Goal: Task Accomplishment & Management: Manage account settings

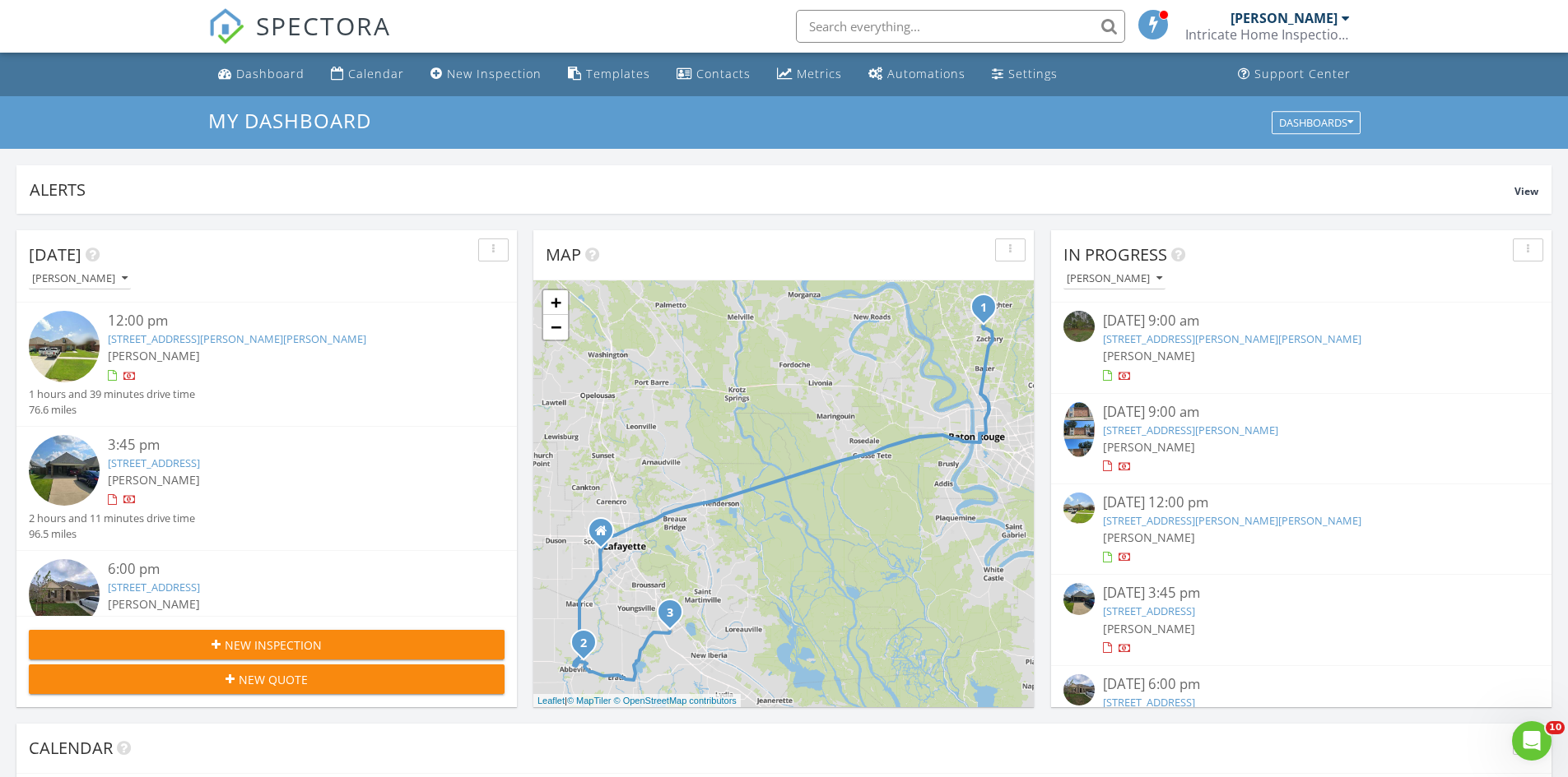
scroll to position [49, 0]
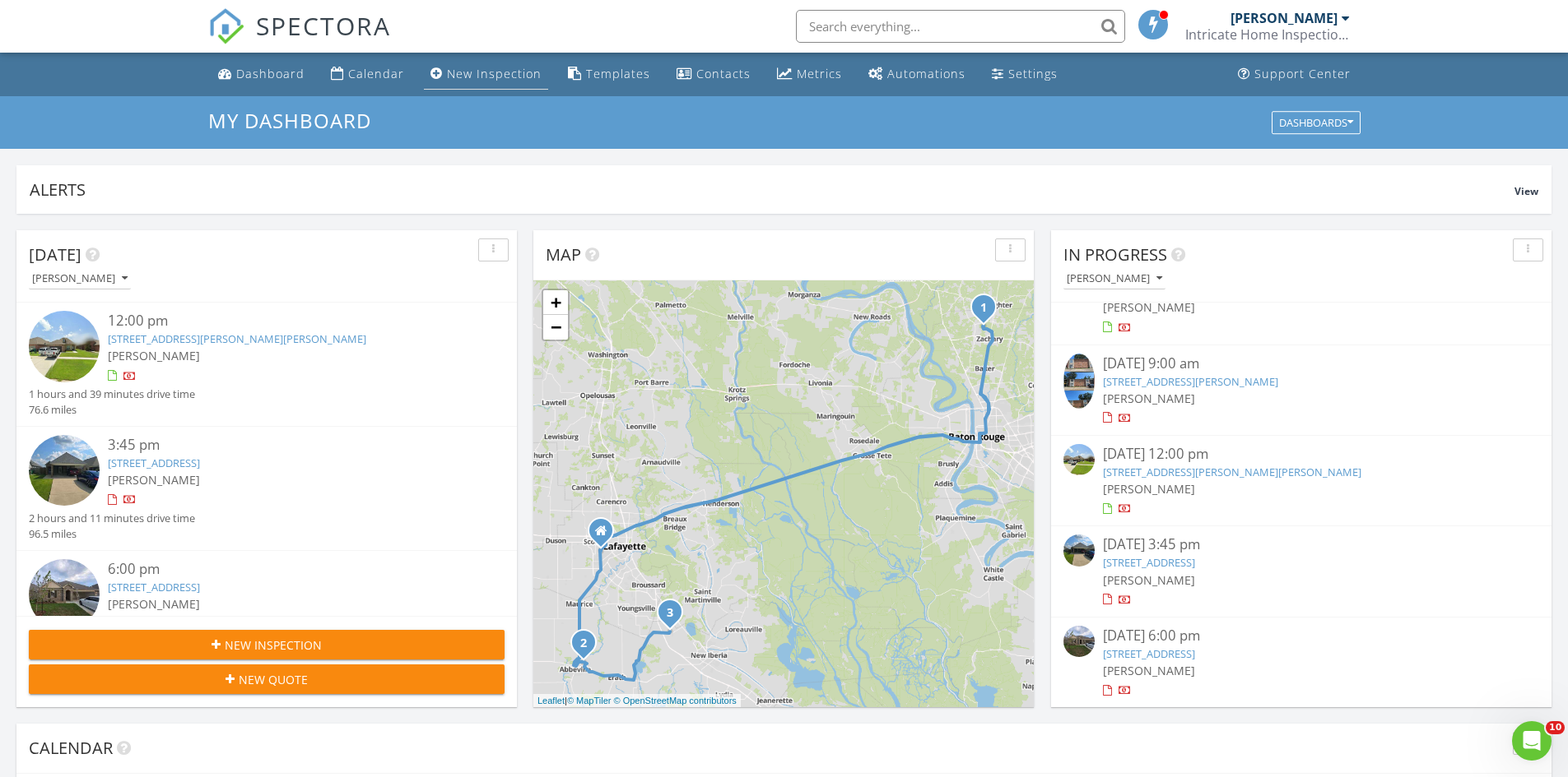
click at [510, 82] on link "New Inspection" at bounding box center [485, 74] width 125 height 30
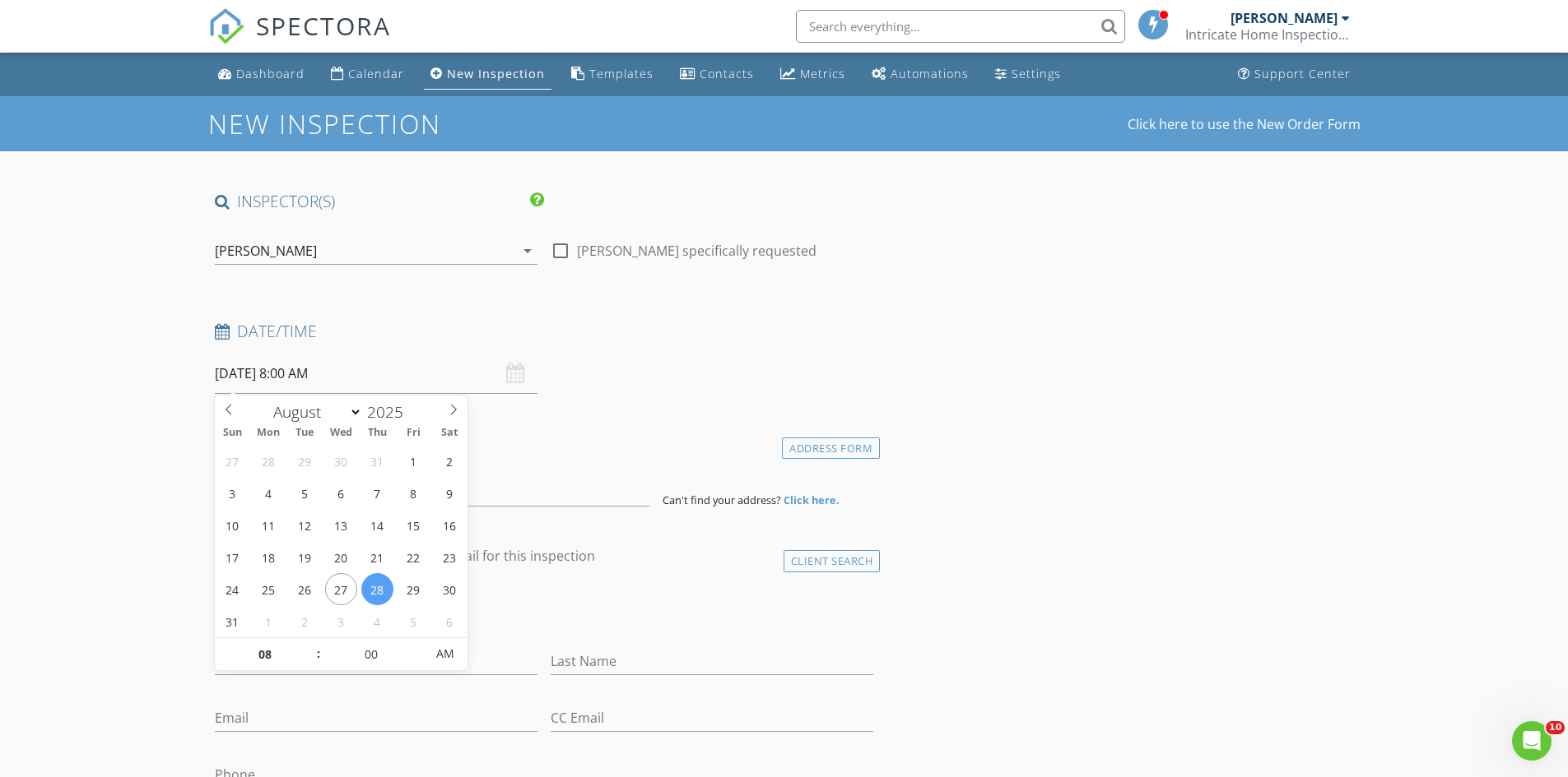
click at [472, 378] on input "[DATE] 8:00 AM" at bounding box center [376, 374] width 322 height 40
type input "09"
type input "[DATE] 9:00 AM"
click at [314, 642] on span at bounding box center [309, 646] width 11 height 17
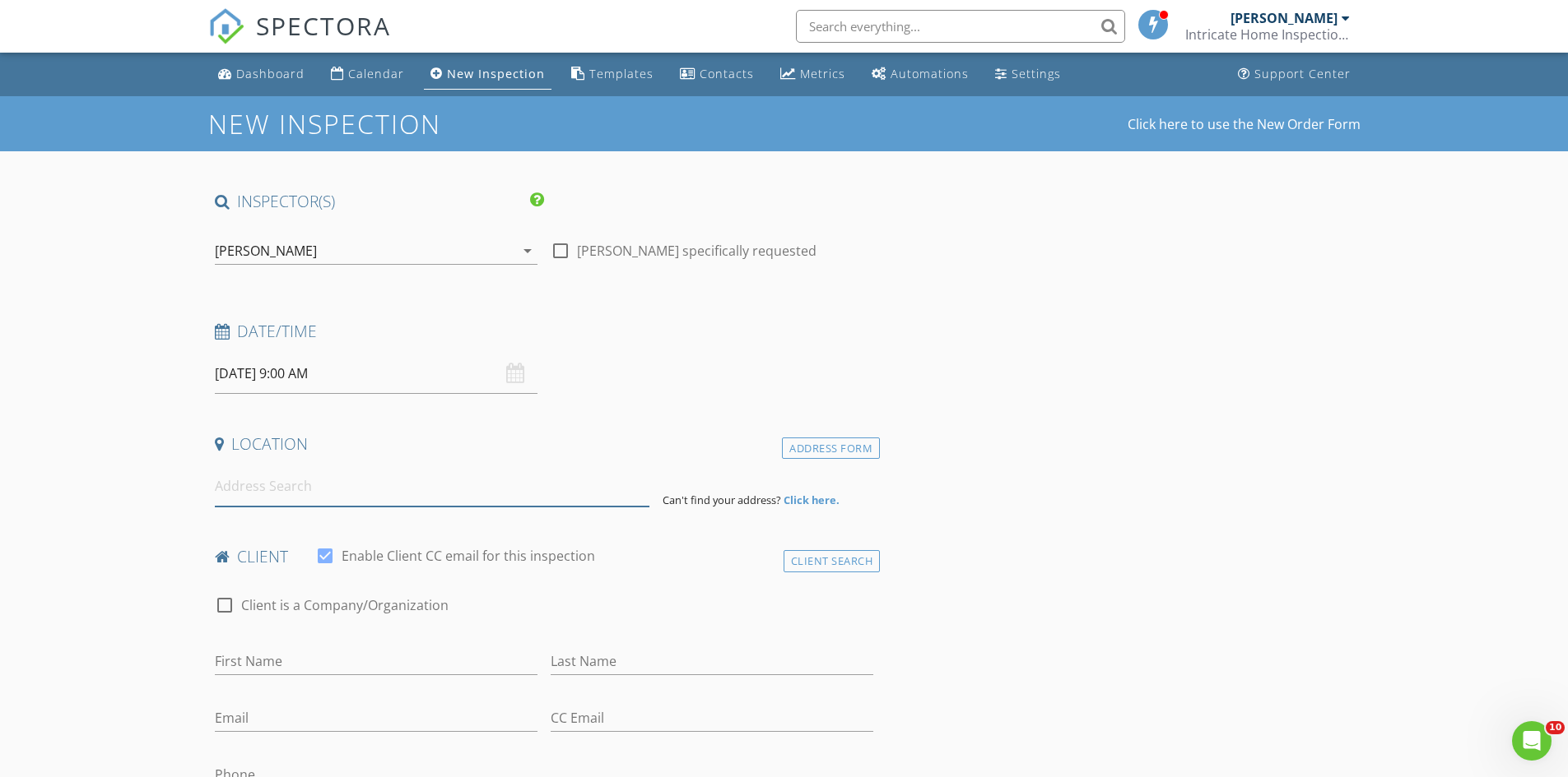
click at [230, 493] on input at bounding box center [431, 486] width 435 height 40
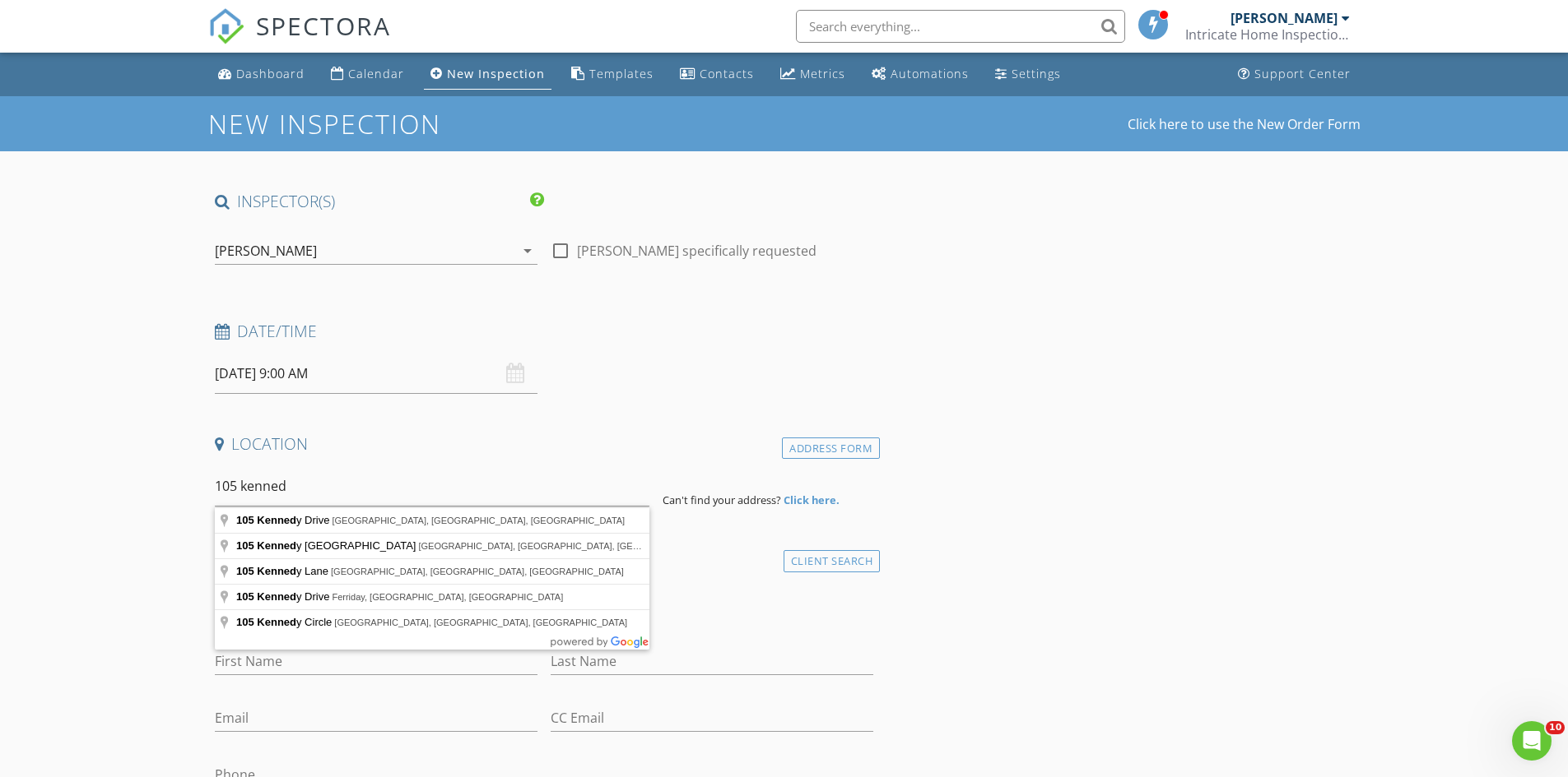
type input "105 Kennedy Drive, Lafayette, LA, USA"
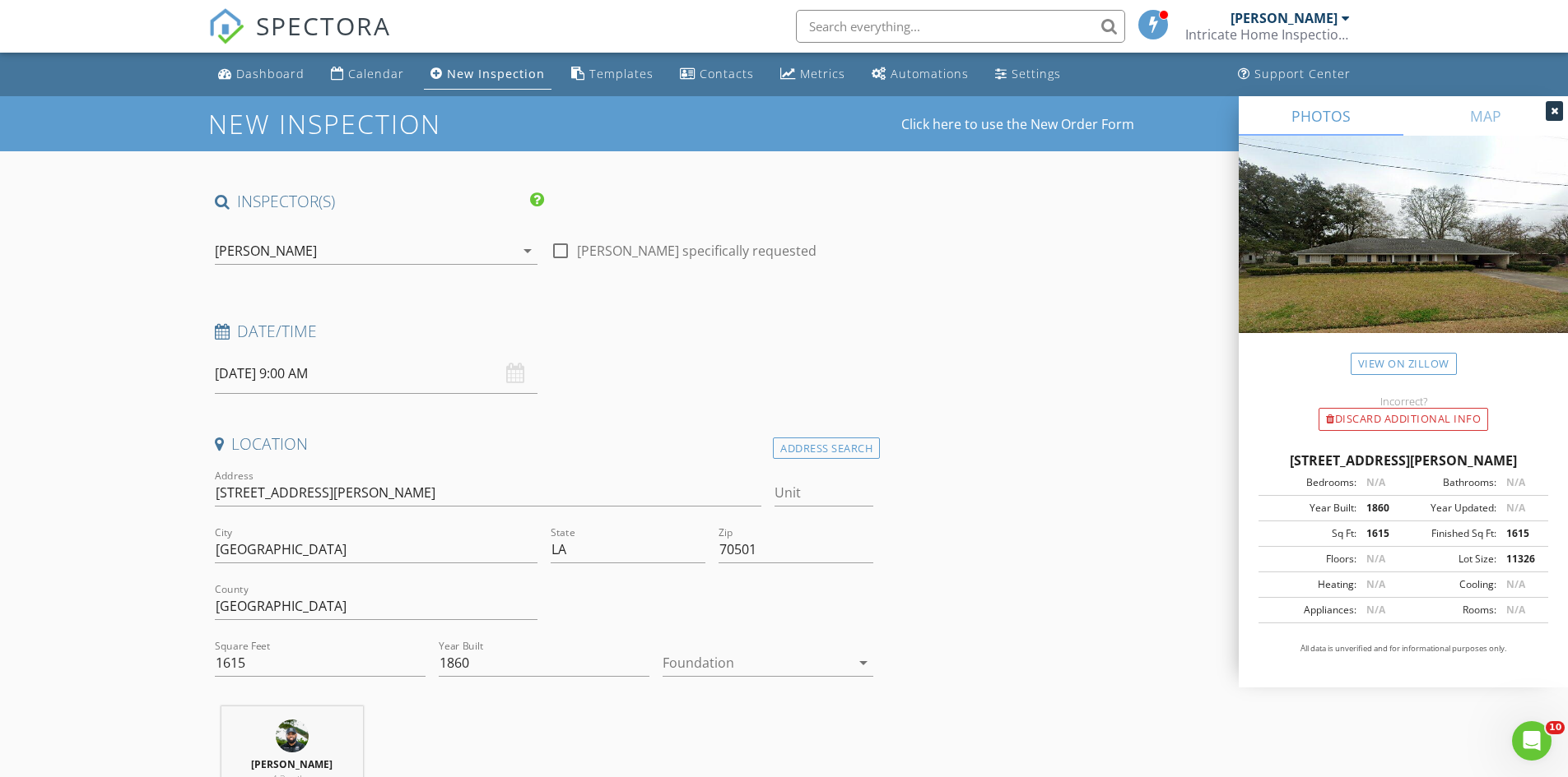
click at [719, 664] on div at bounding box center [756, 663] width 187 height 26
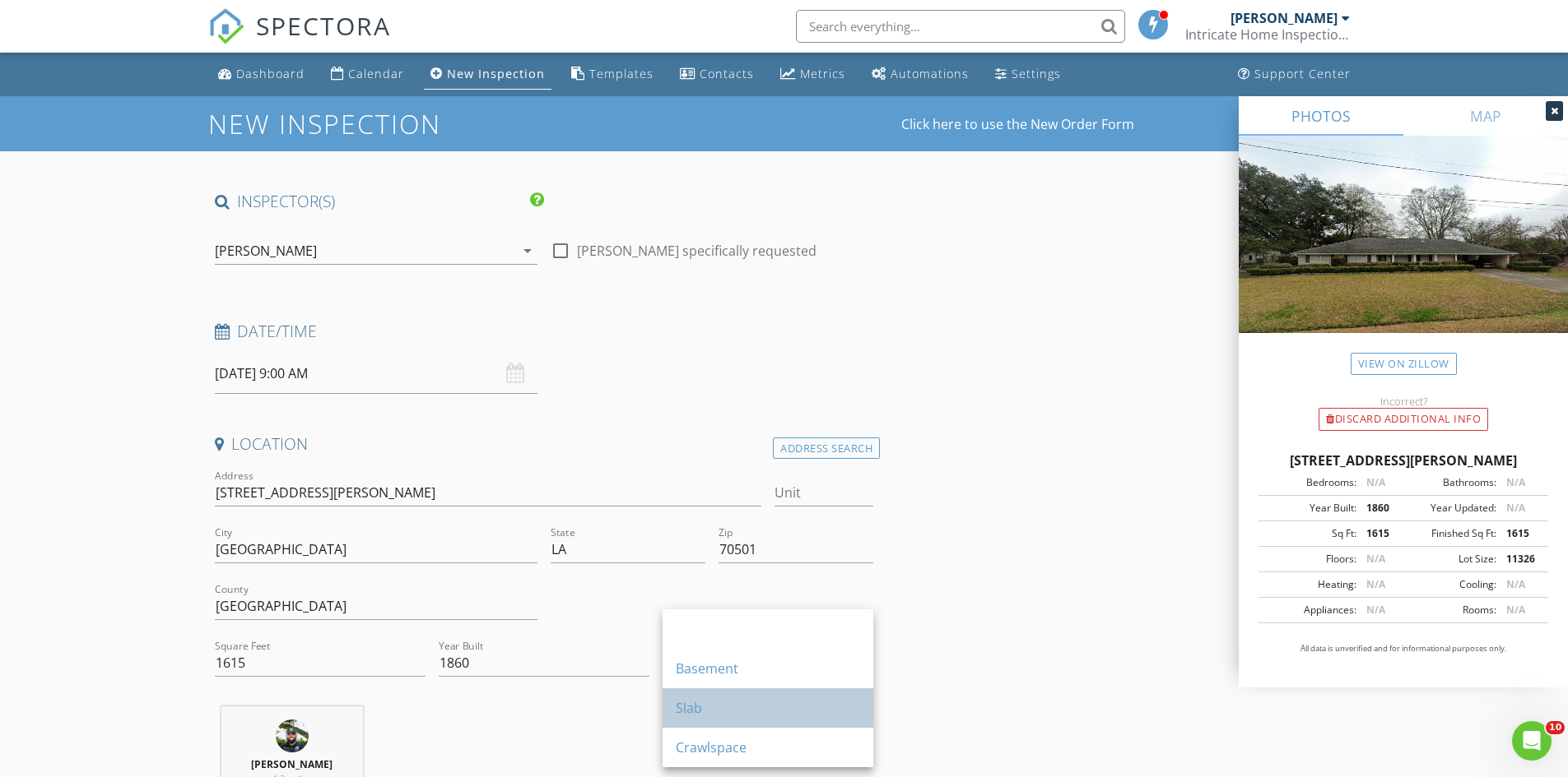
click at [736, 707] on div "Slab" at bounding box center [768, 708] width 185 height 20
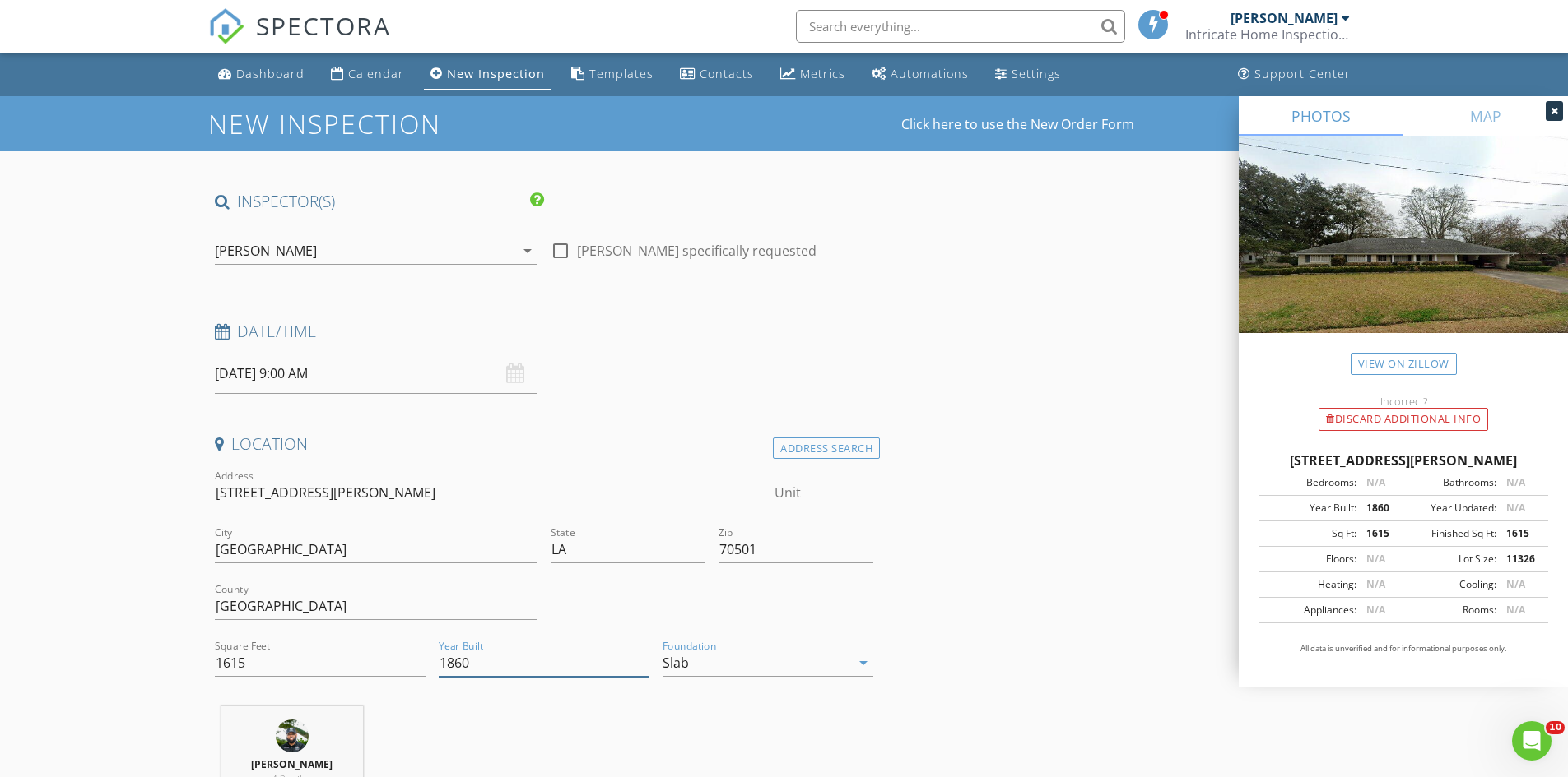
drag, startPoint x: 497, startPoint y: 652, endPoint x: 465, endPoint y: 645, distance: 32.8
click at [468, 645] on div "Year Built 1860" at bounding box center [544, 666] width 211 height 53
type input "1"
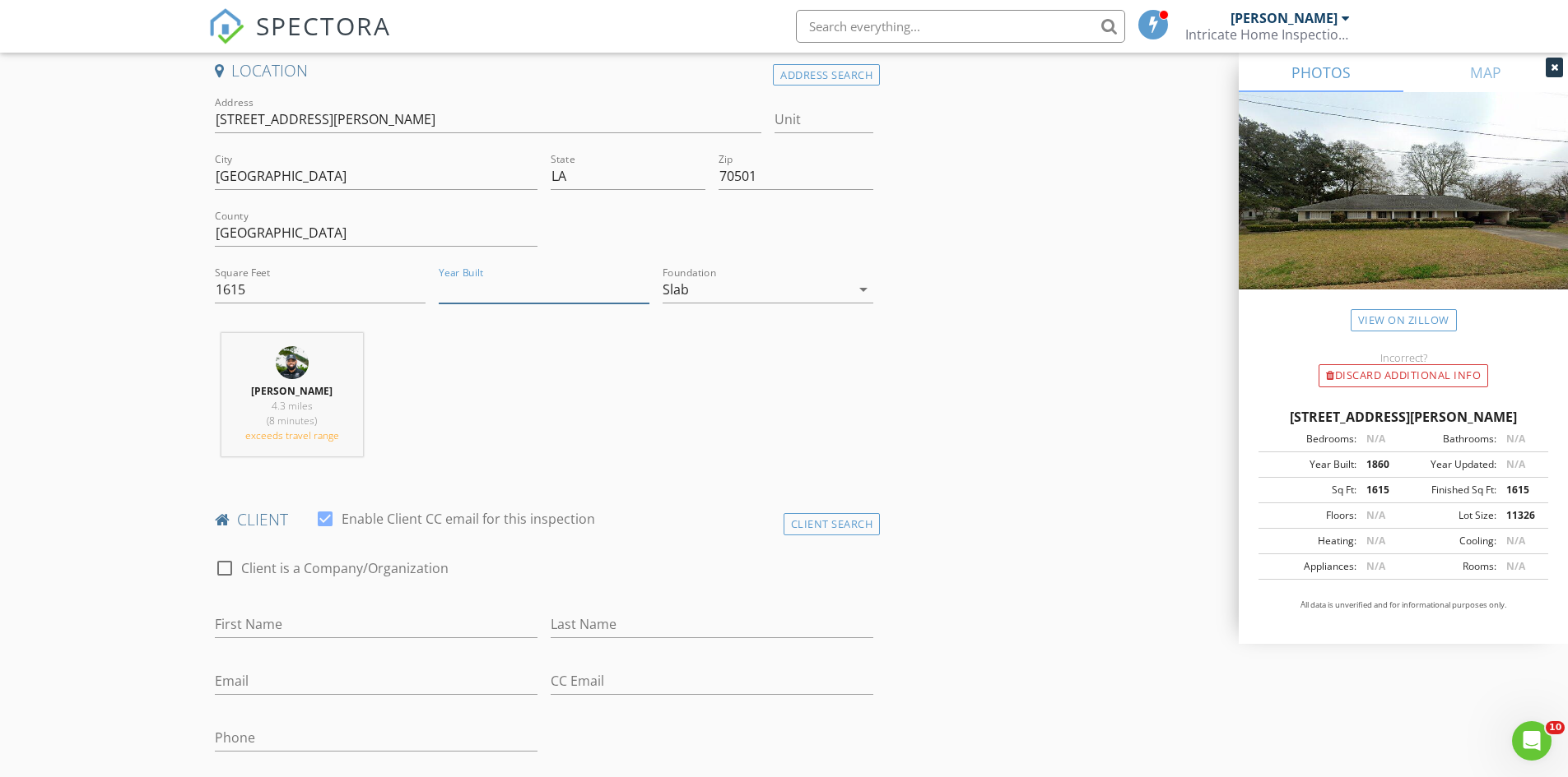
scroll to position [411, 0]
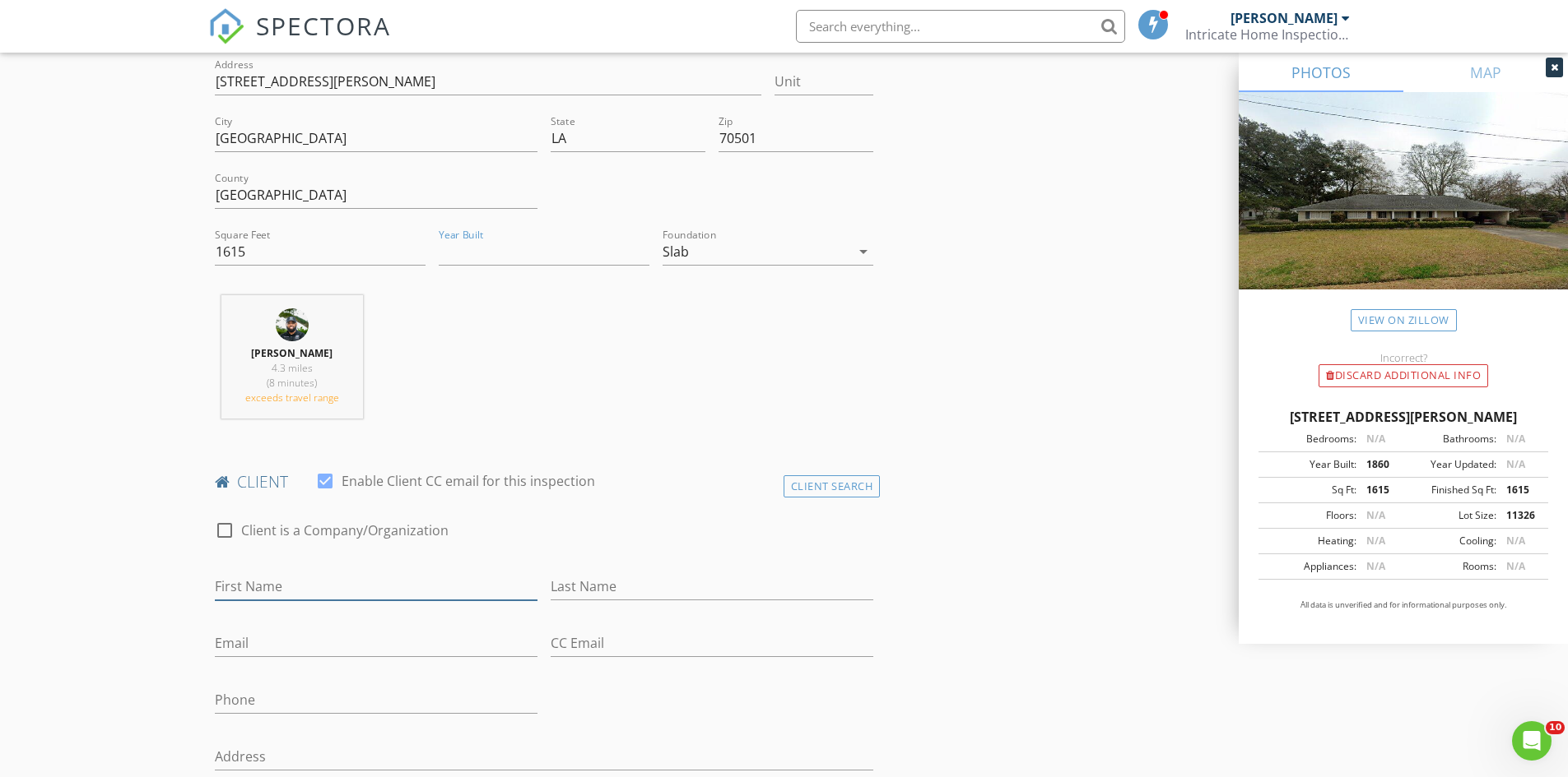
click at [436, 584] on input "First Name" at bounding box center [376, 586] width 322 height 27
type input "Isaih"
type input "Day"
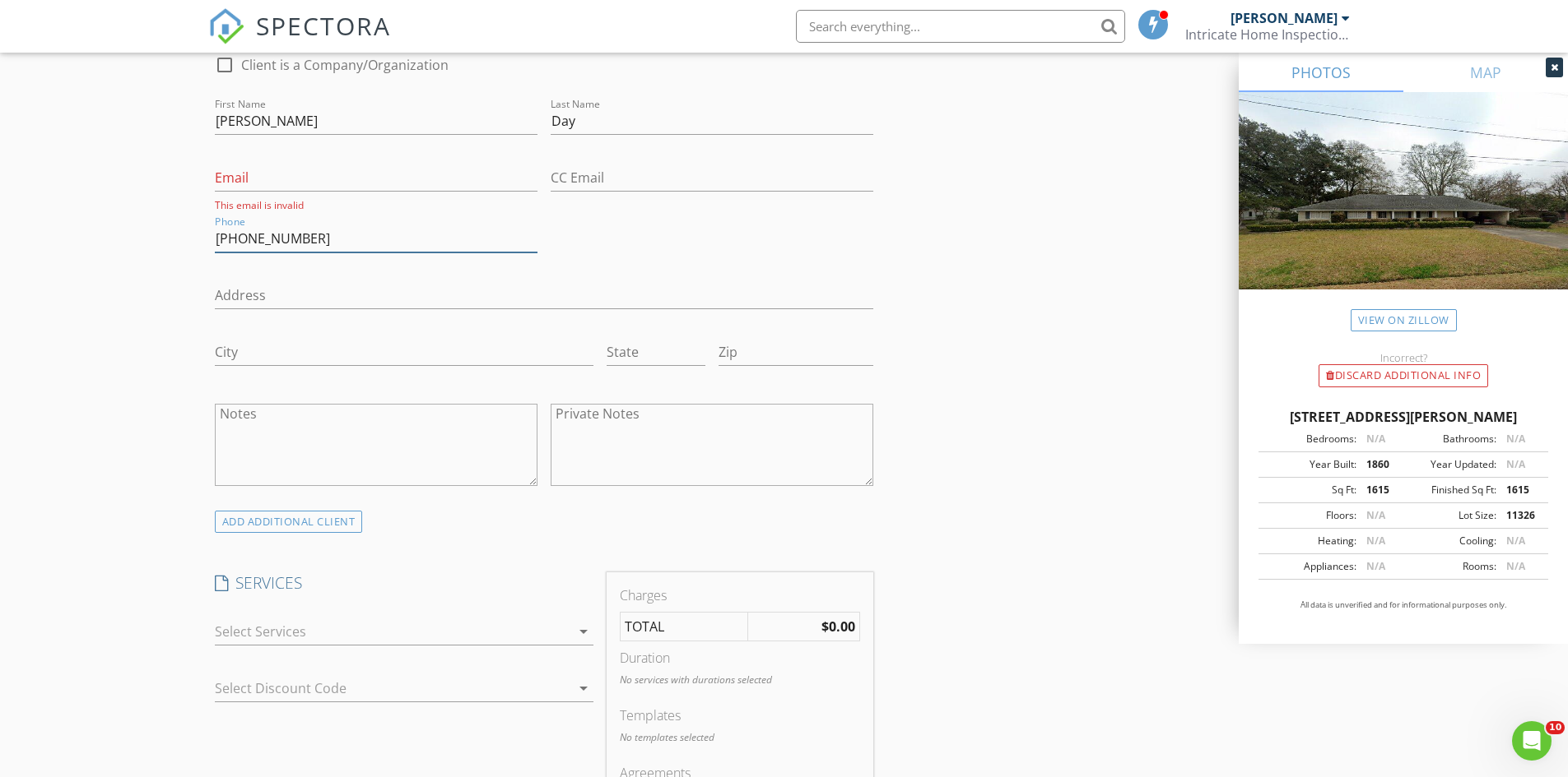
scroll to position [905, 0]
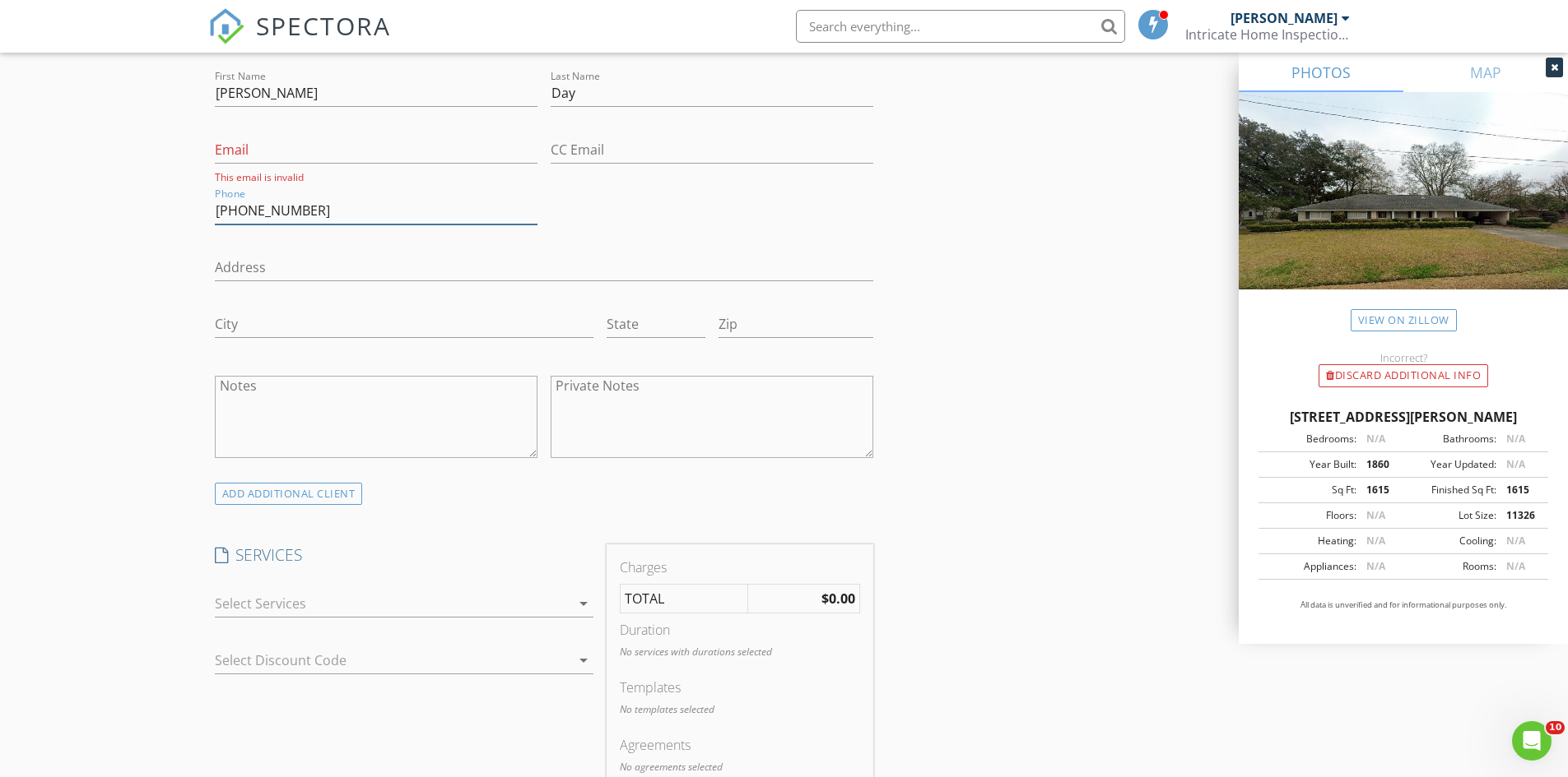
type input "[PHONE_NUMBER]"
click at [393, 599] on div at bounding box center [392, 604] width 356 height 26
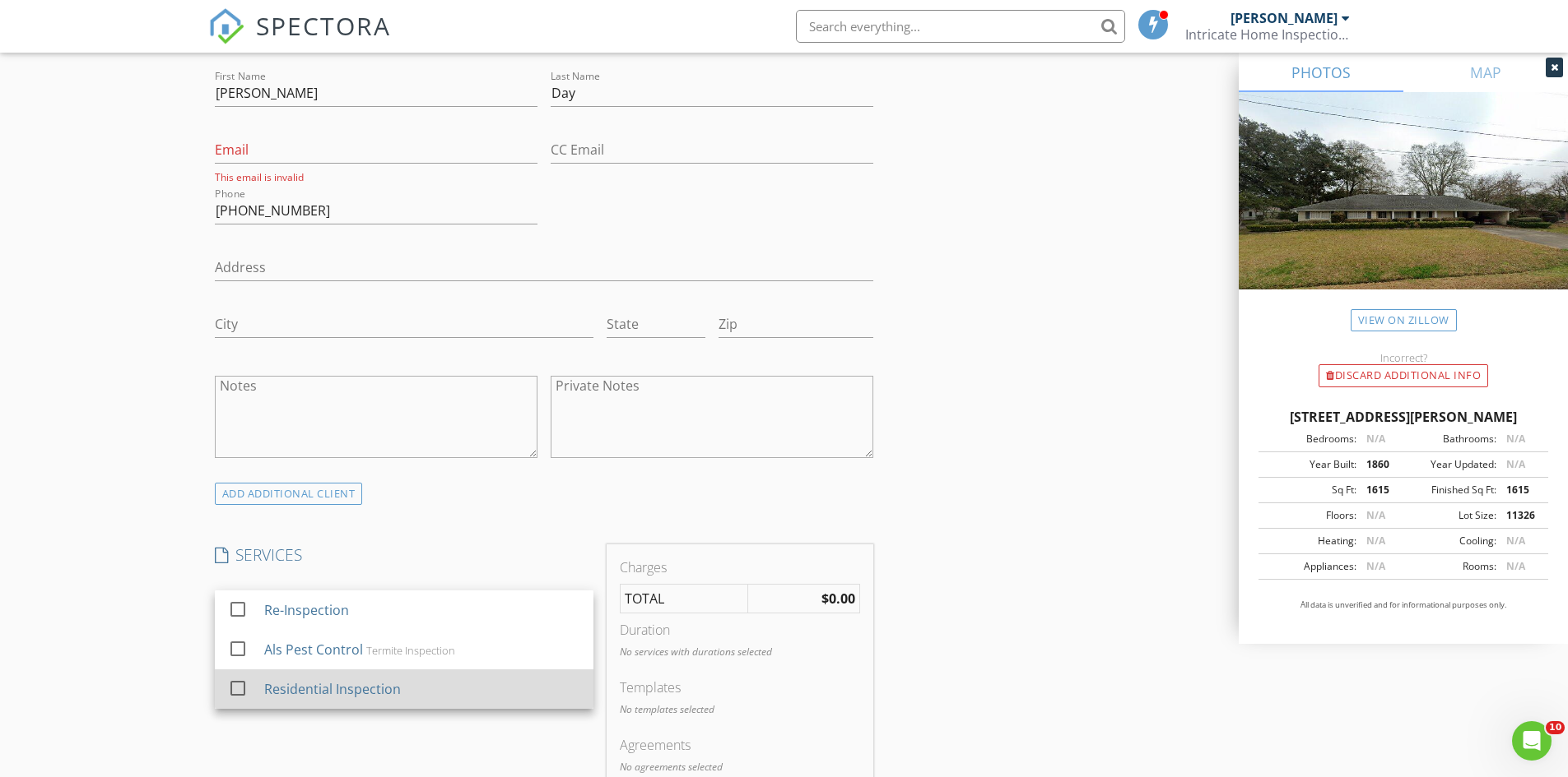
click at [415, 675] on div "Residential Inspection" at bounding box center [421, 689] width 316 height 33
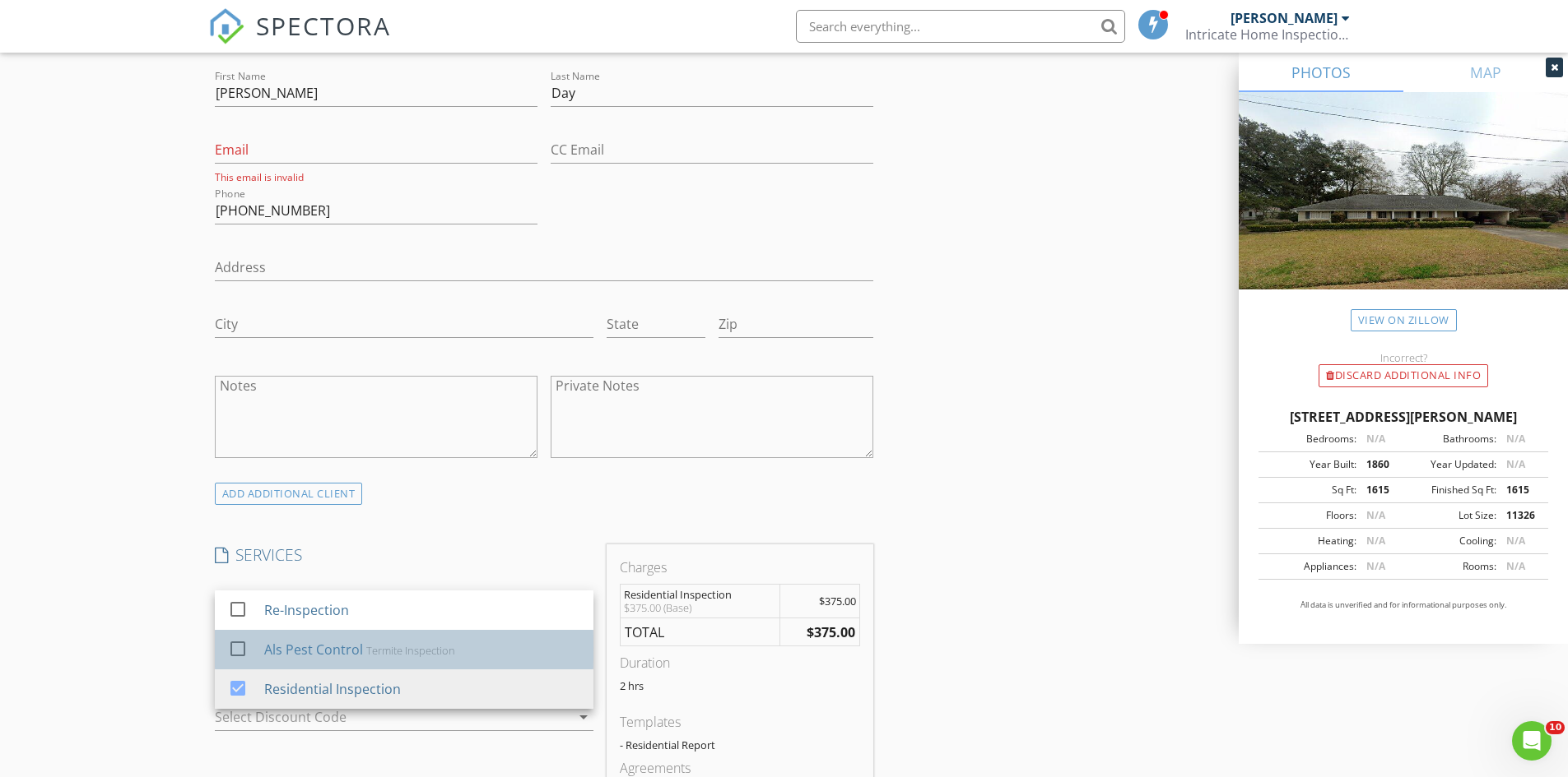
click at [429, 649] on div "Termite Inspection" at bounding box center [410, 650] width 89 height 13
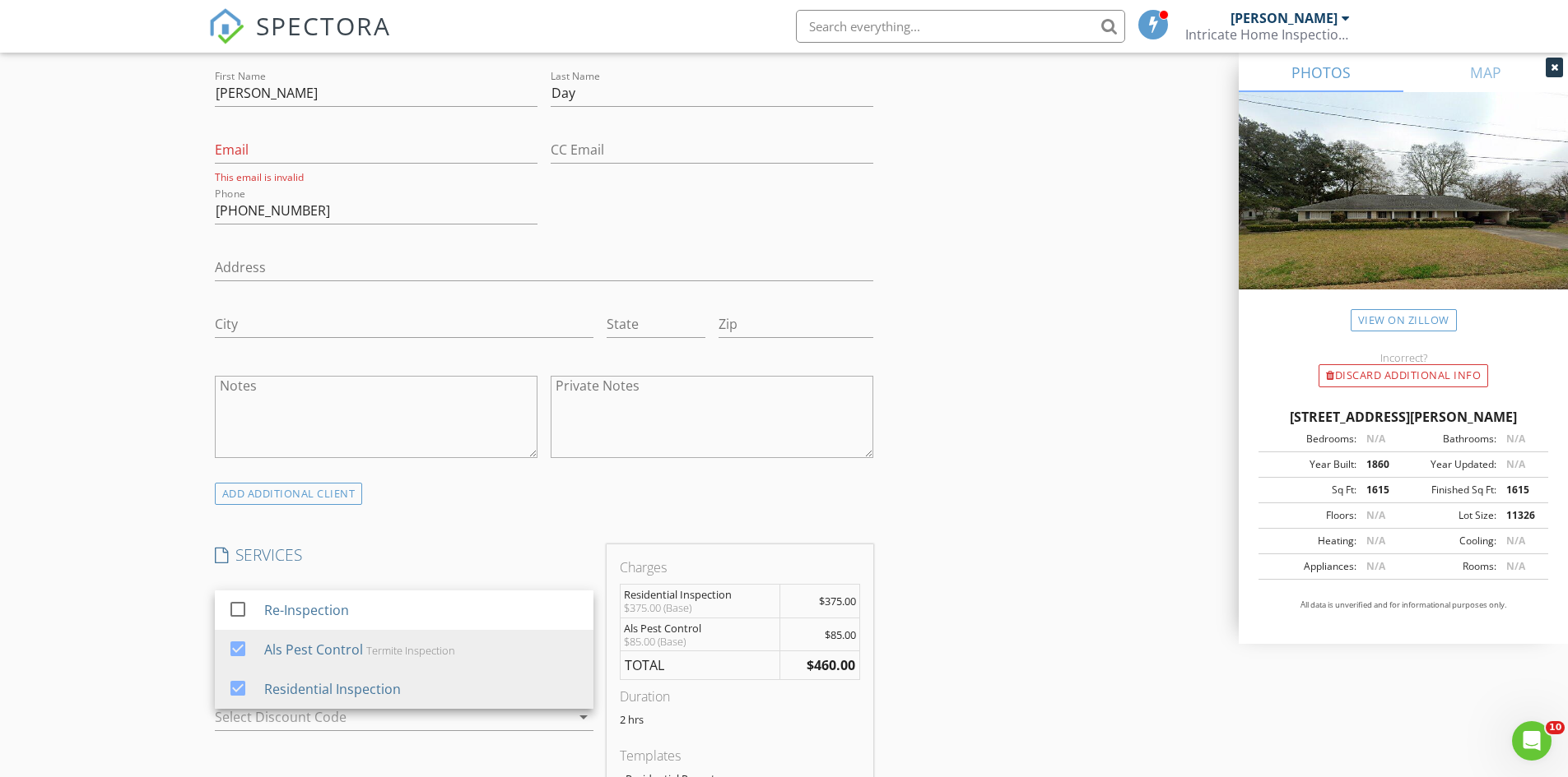
click at [930, 606] on div "INSPECTOR(S) check_box Nicholas Pearson PRIMARY Nicholas Pearson arrow_drop_dow…" at bounding box center [784, 679] width 1152 height 2788
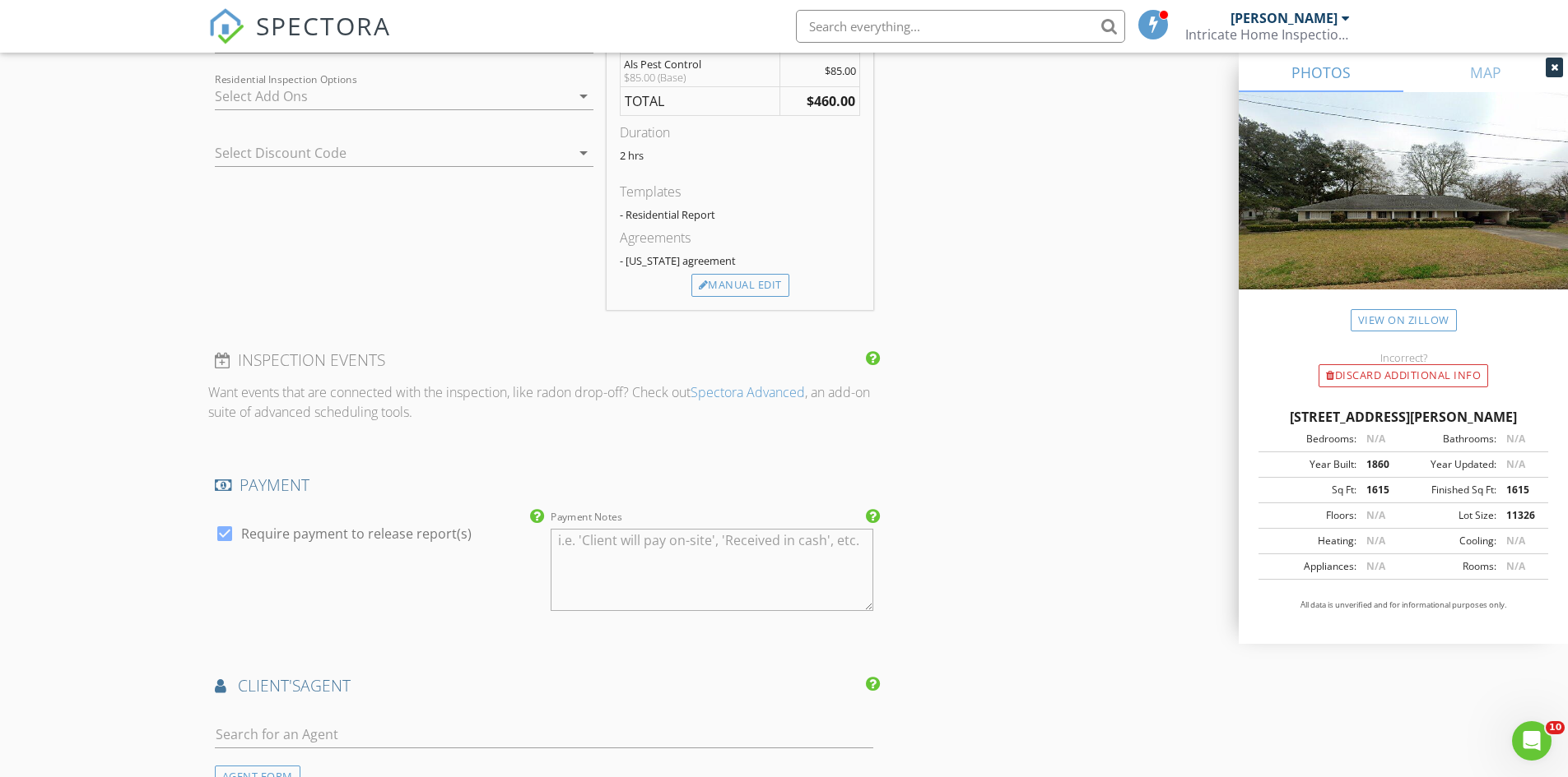
scroll to position [1727, 0]
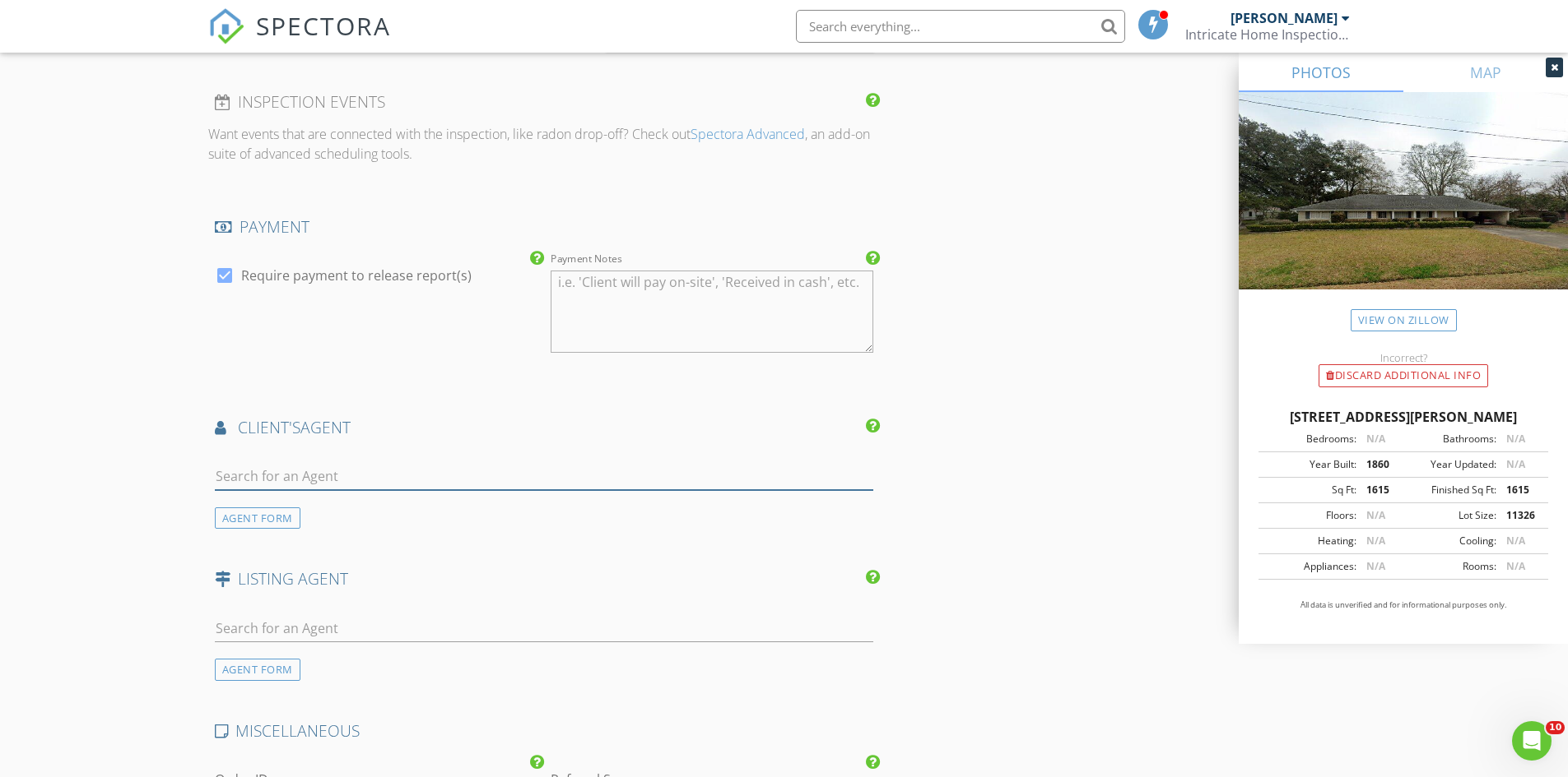
click at [421, 482] on input "text" at bounding box center [544, 476] width 659 height 27
type input "urs"
click at [471, 515] on li "Ursula Jenkins Supreme Realtors" at bounding box center [544, 513] width 657 height 46
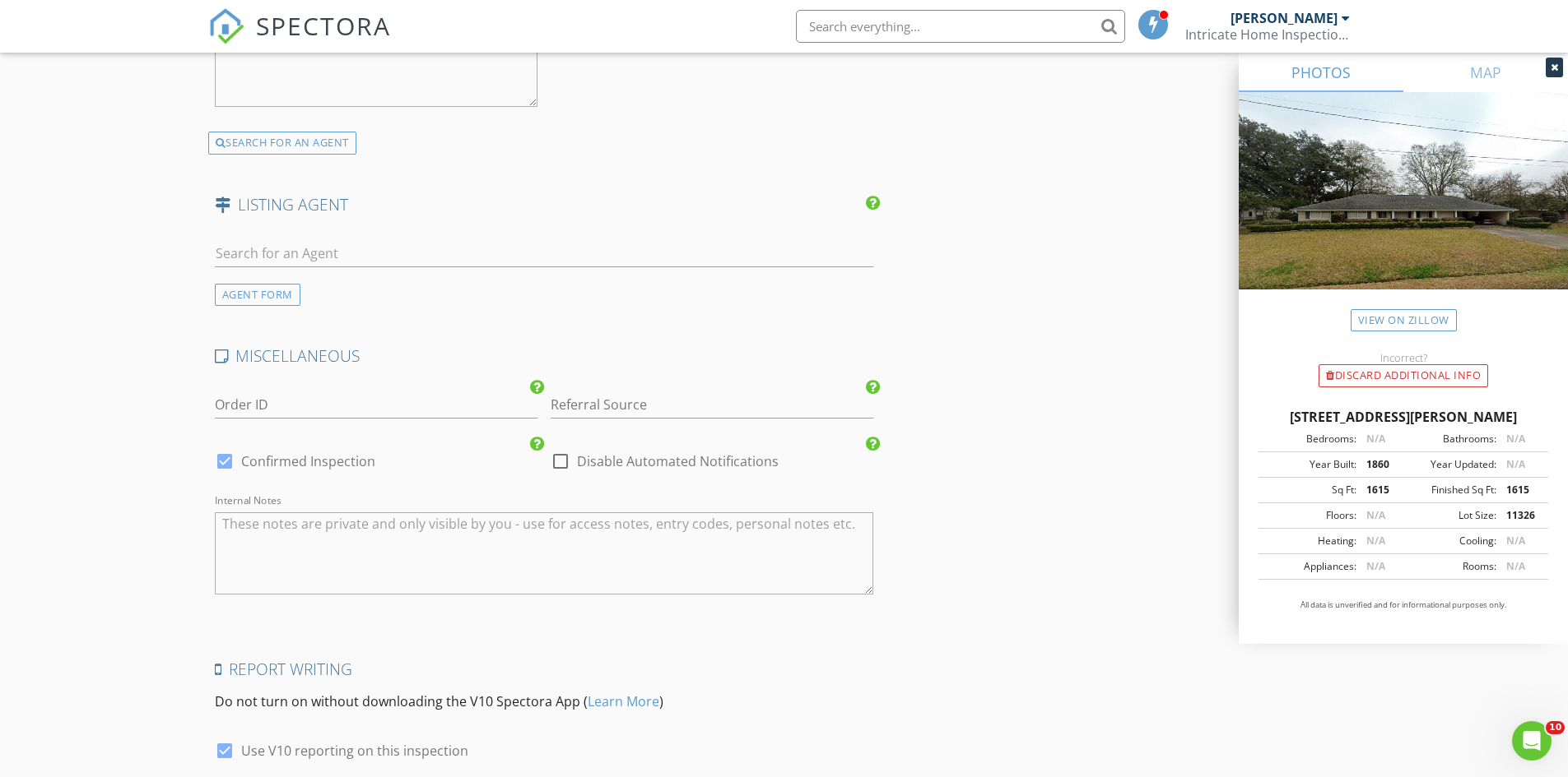
scroll to position [2722, 0]
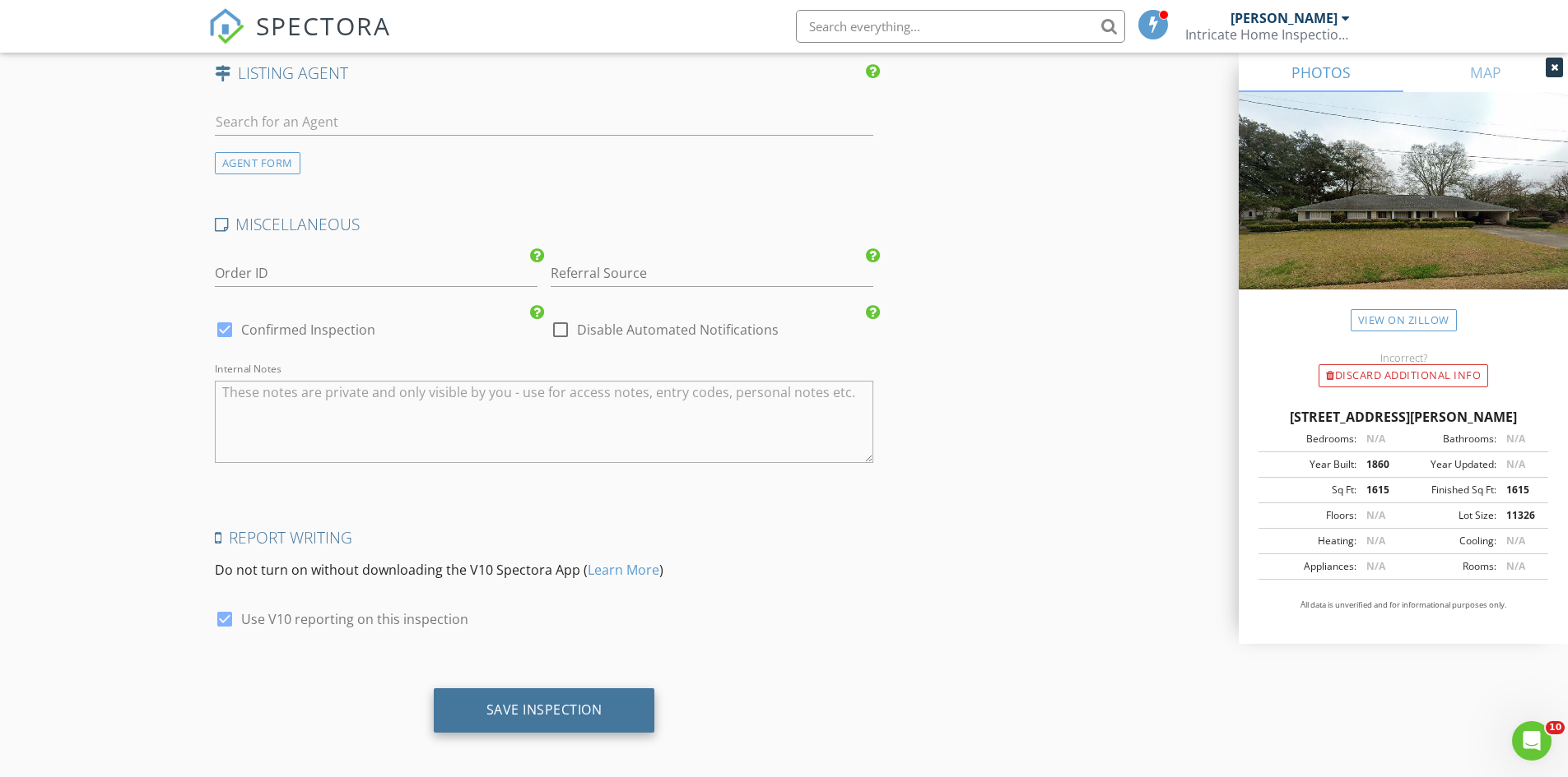
click at [611, 715] on div "Save Inspection" at bounding box center [545, 710] width 221 height 44
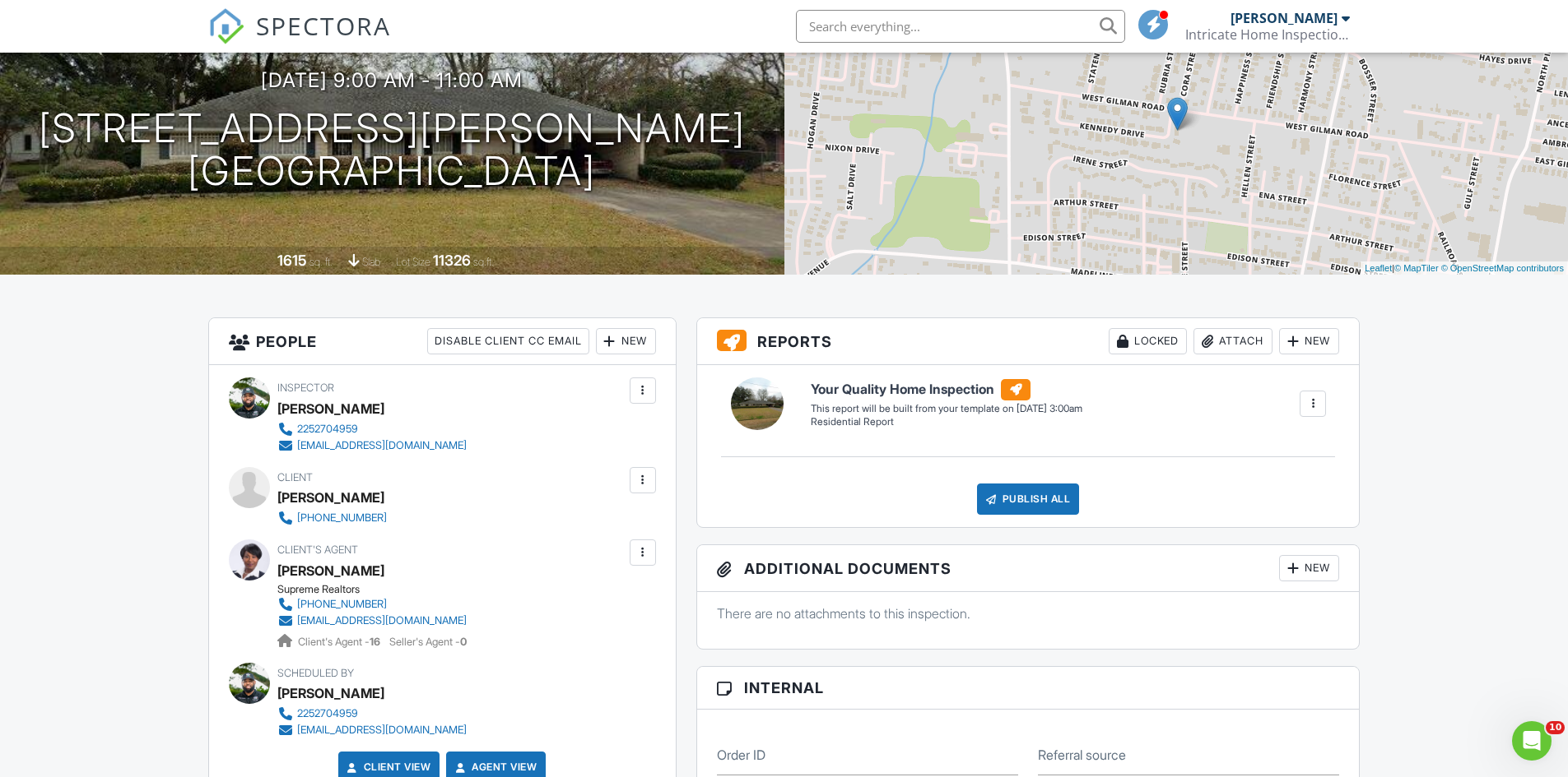
click at [645, 482] on div at bounding box center [642, 480] width 17 height 17
click at [583, 524] on li "Edit" at bounding box center [557, 530] width 177 height 41
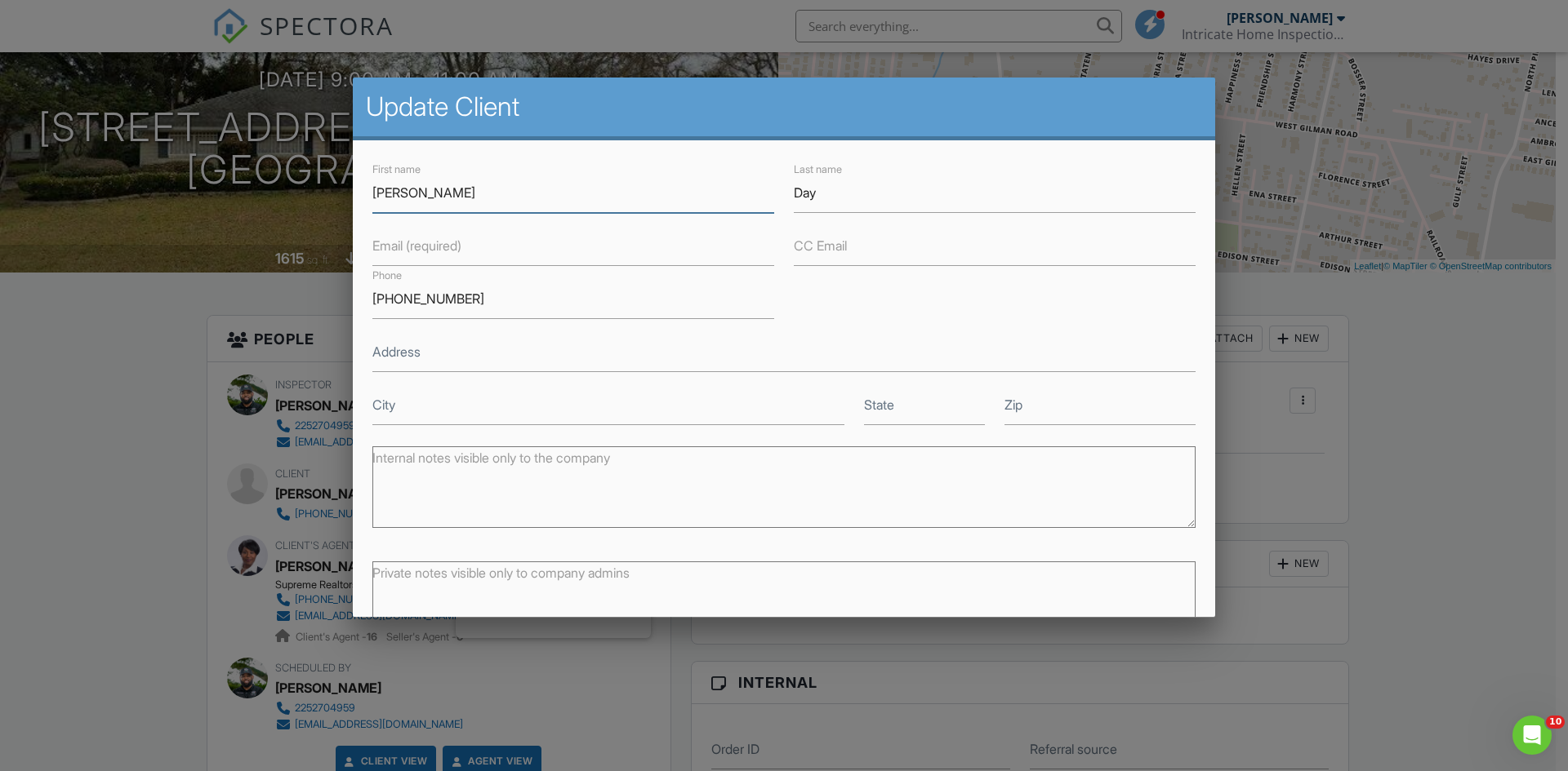
click at [447, 186] on input "Isaih" at bounding box center [573, 193] width 402 height 40
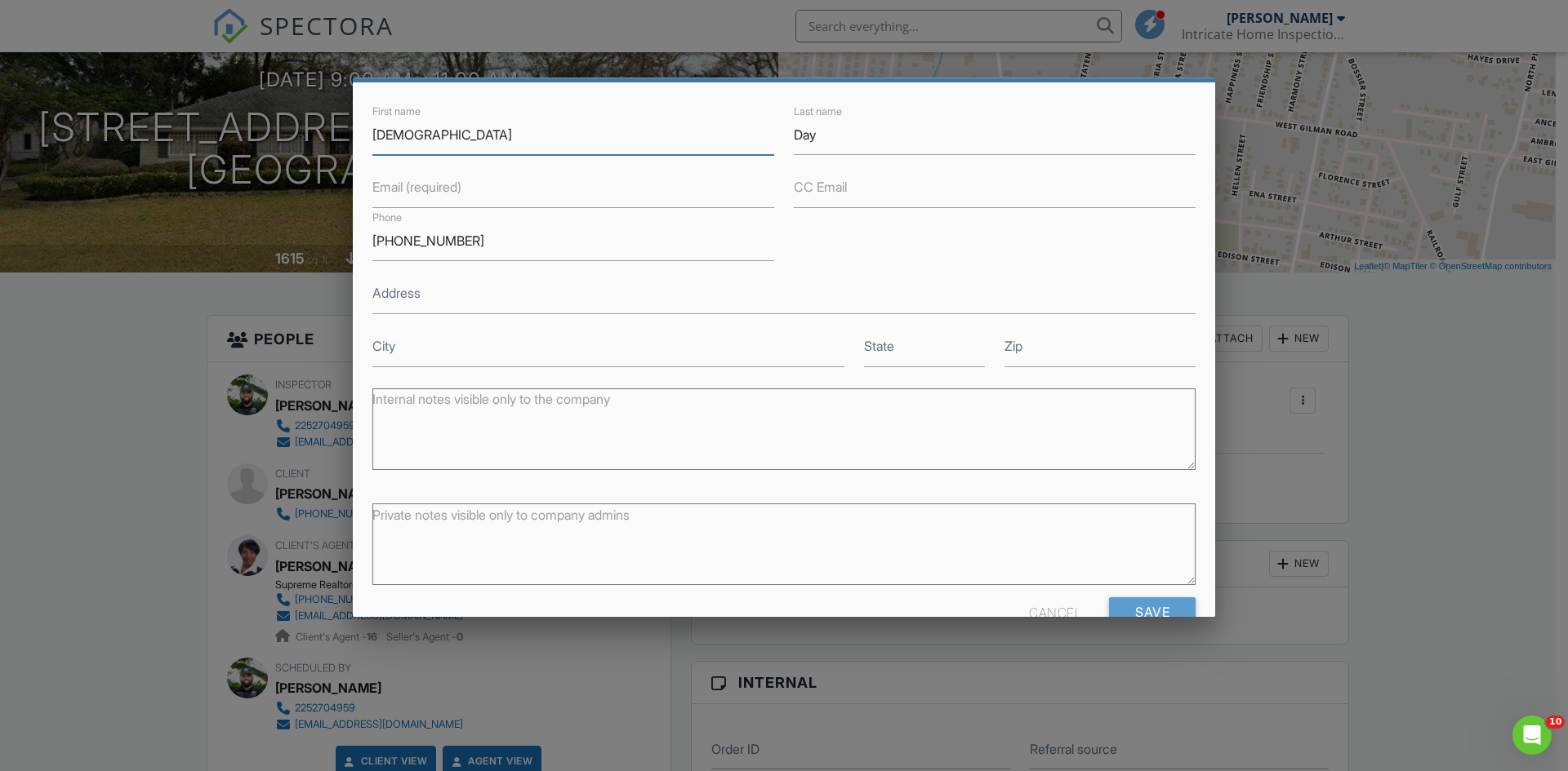
scroll to position [81, 0]
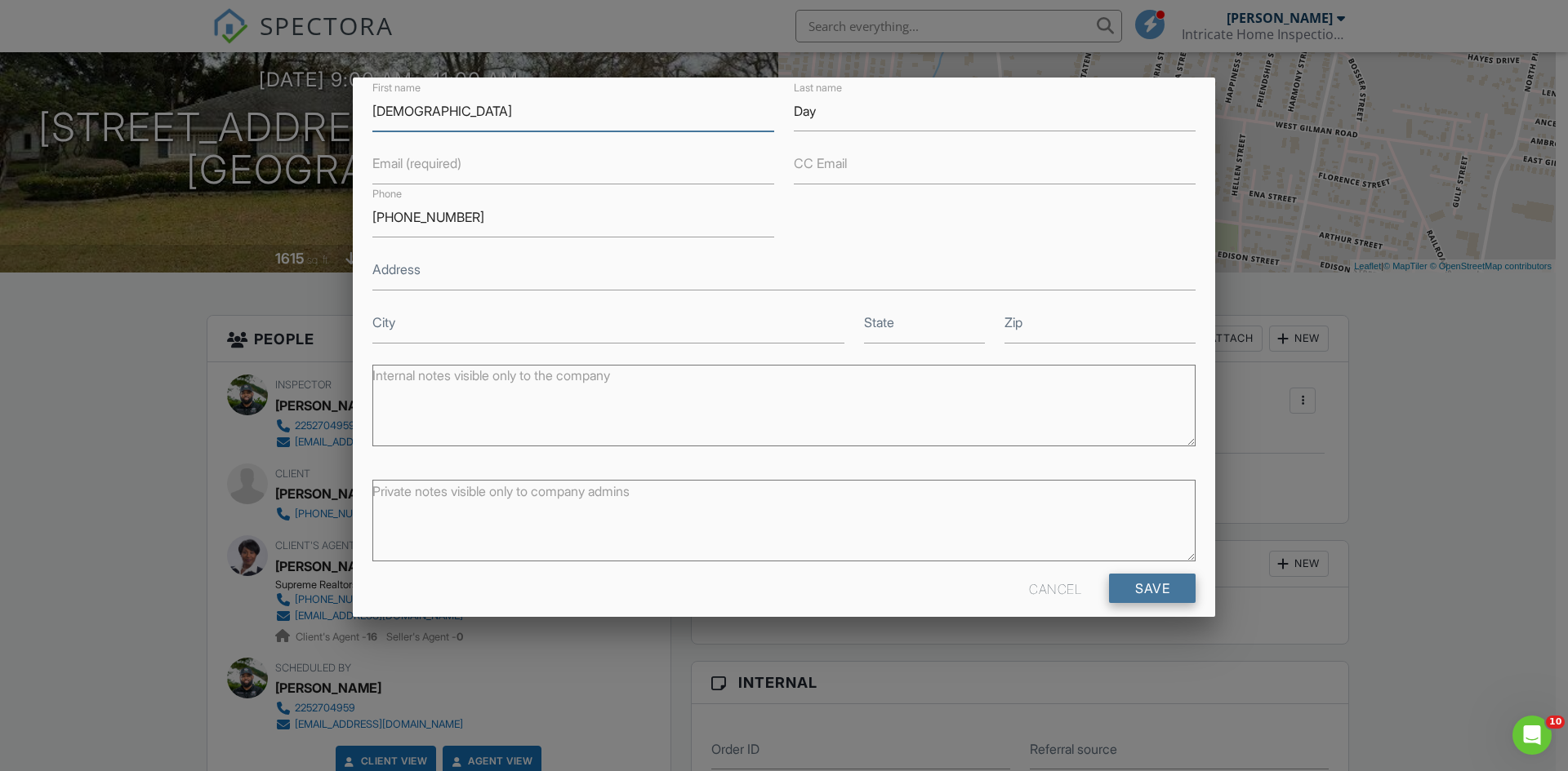
type input "Isaiah"
click at [1128, 583] on input "Save" at bounding box center [1152, 589] width 86 height 29
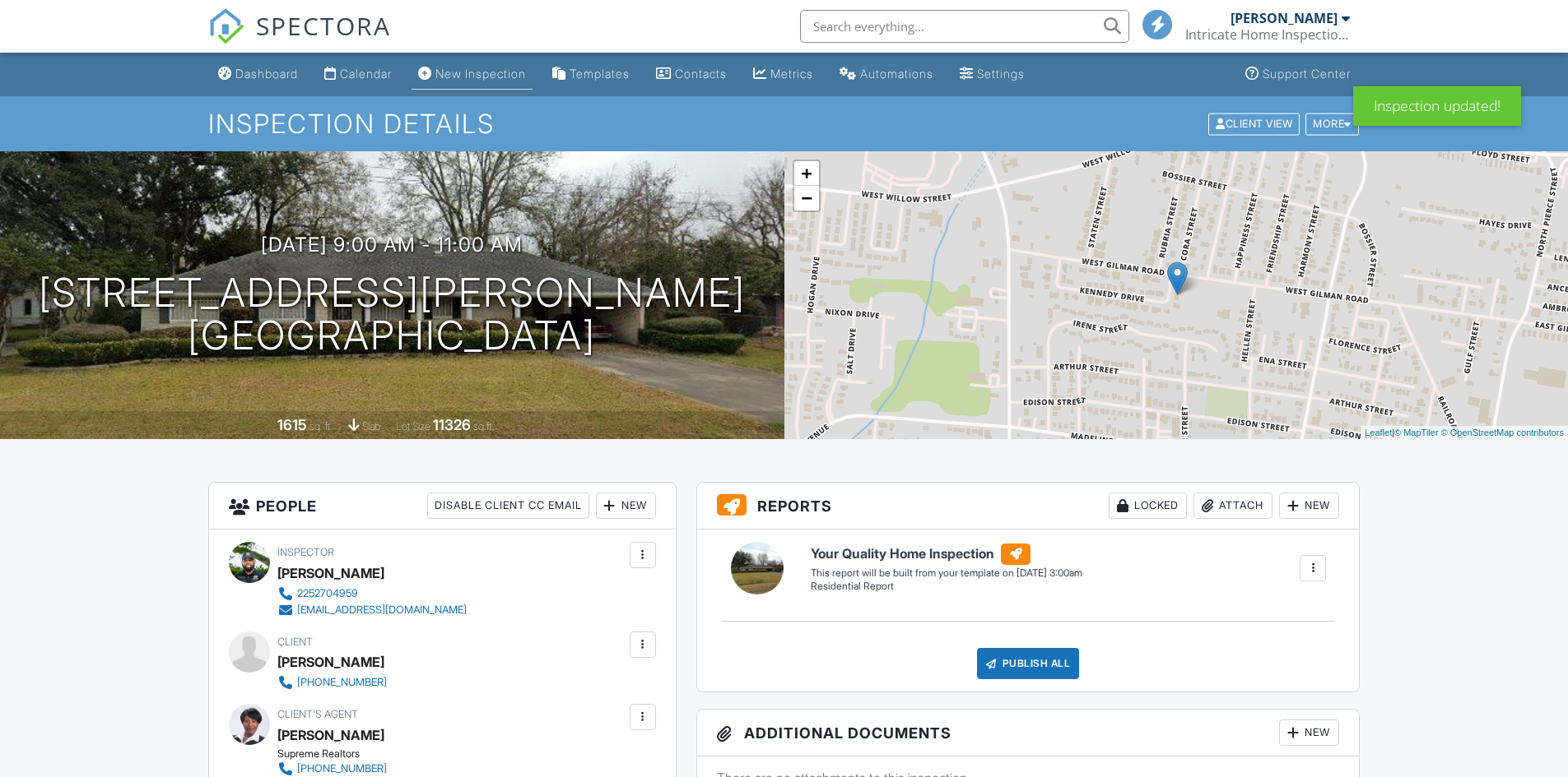
click at [479, 76] on div "New Inspection" at bounding box center [481, 73] width 91 height 14
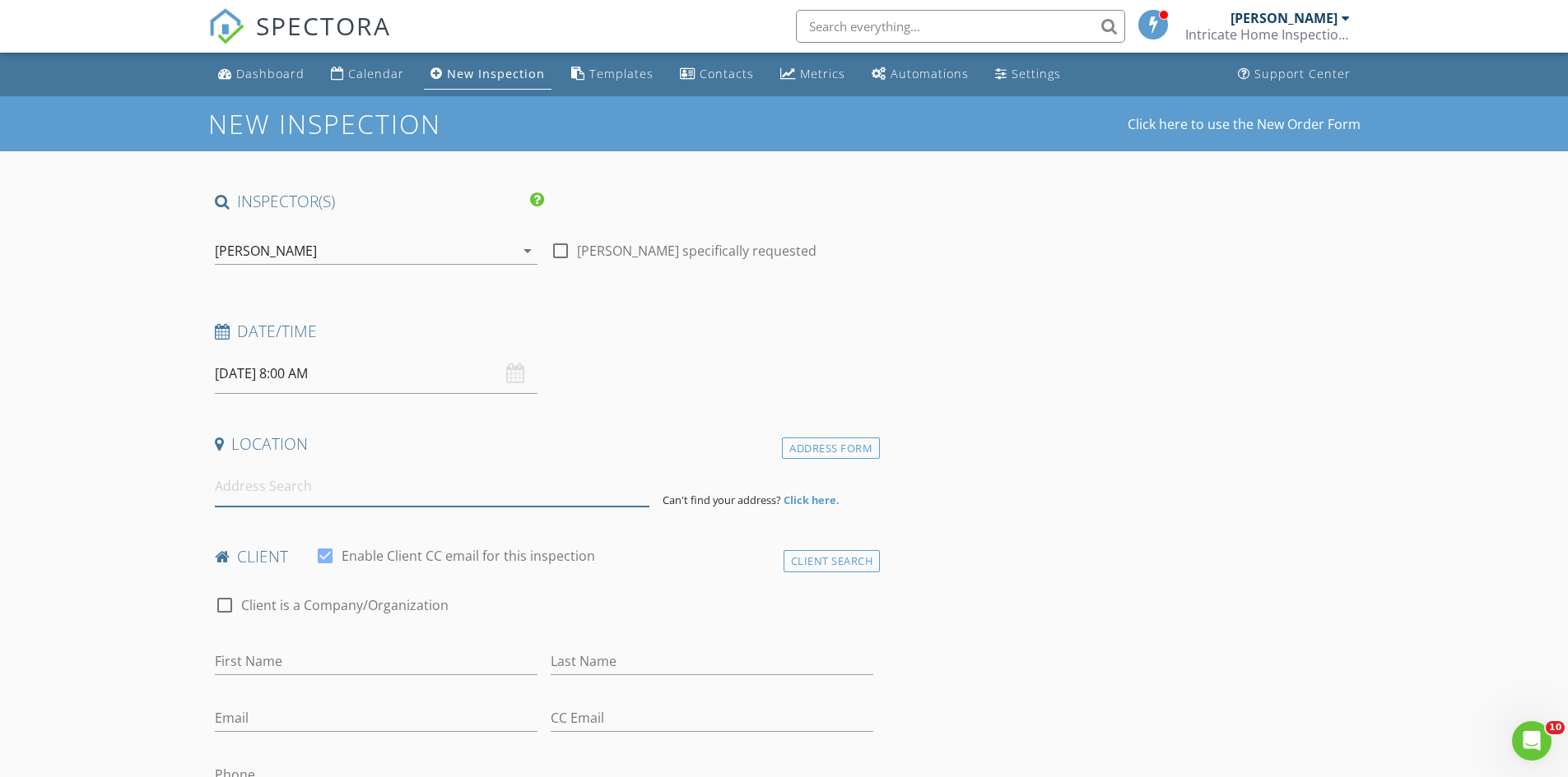
drag, startPoint x: 299, startPoint y: 481, endPoint x: 306, endPoint y: 475, distance: 9.2
click at [300, 481] on input at bounding box center [431, 486] width 435 height 40
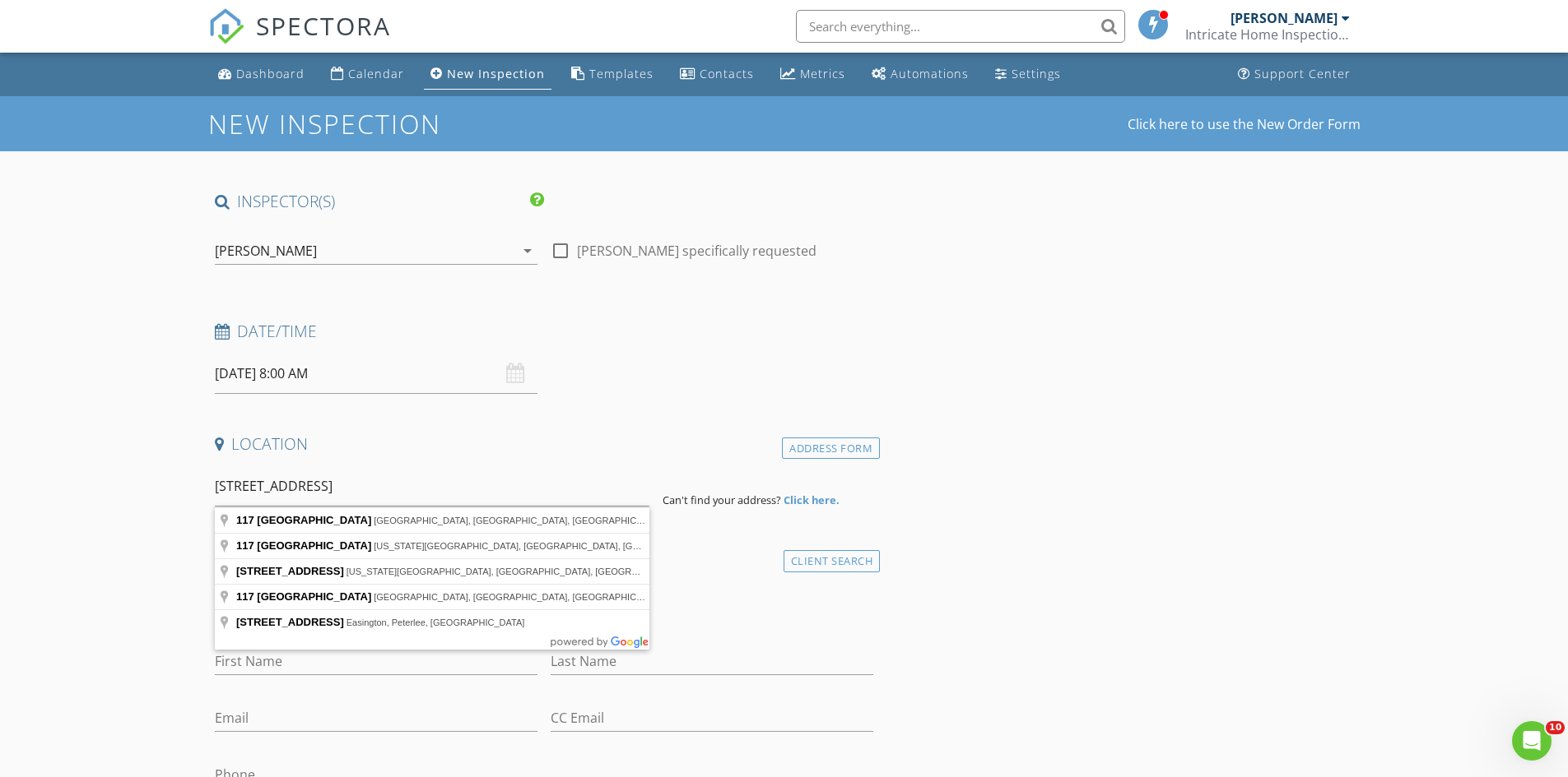
type input "[STREET_ADDRESS]"
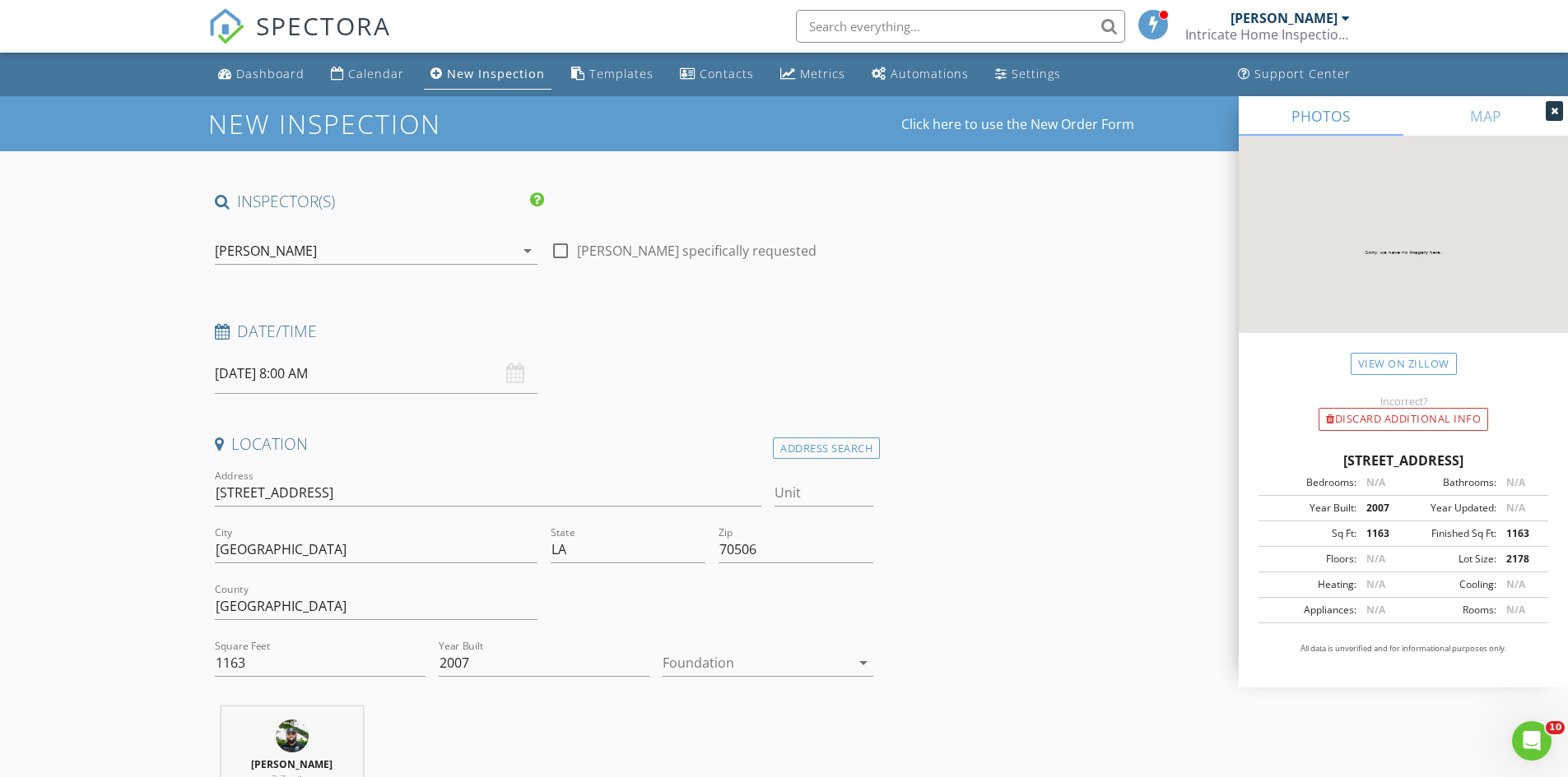
click at [749, 653] on div at bounding box center [756, 663] width 187 height 26
click at [734, 702] on div "Slab" at bounding box center [768, 708] width 185 height 20
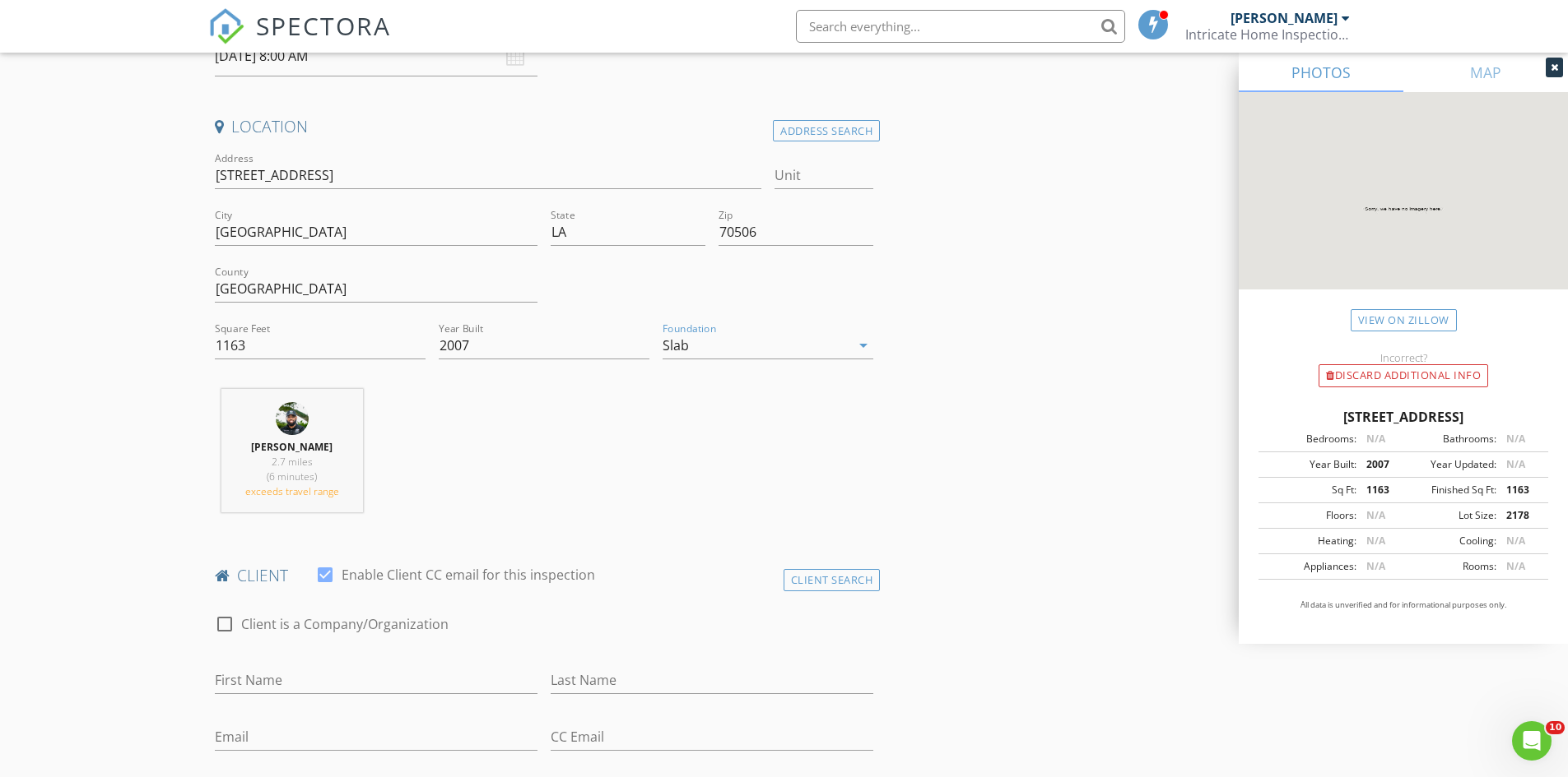
scroll to position [494, 0]
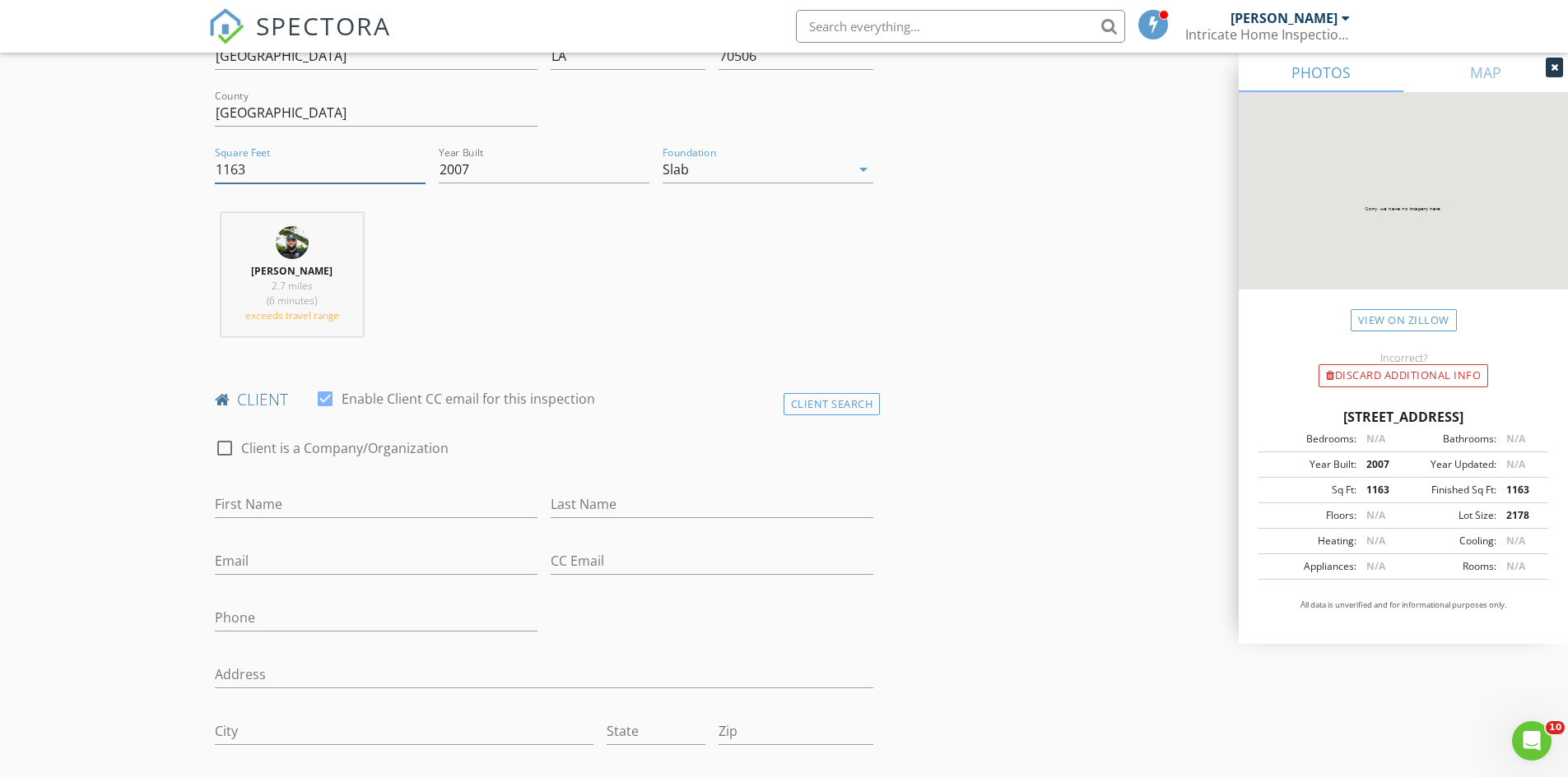
click at [290, 168] on input "1163" at bounding box center [320, 169] width 211 height 27
type input "1170"
click at [297, 505] on input "First Name" at bounding box center [376, 504] width 322 height 27
type input "[PERSON_NAME]"
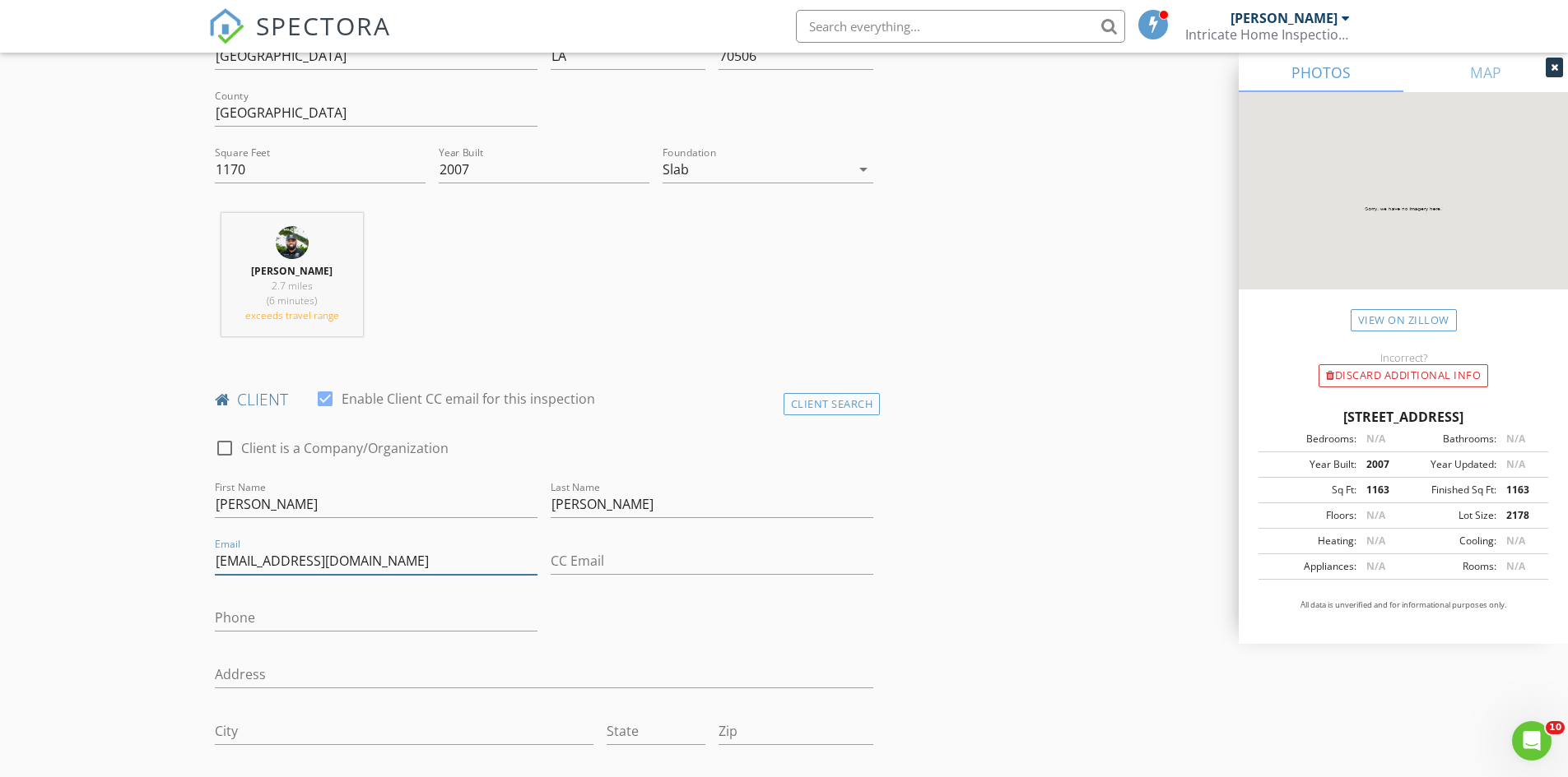
type input "[EMAIL_ADDRESS][DOMAIN_NAME]"
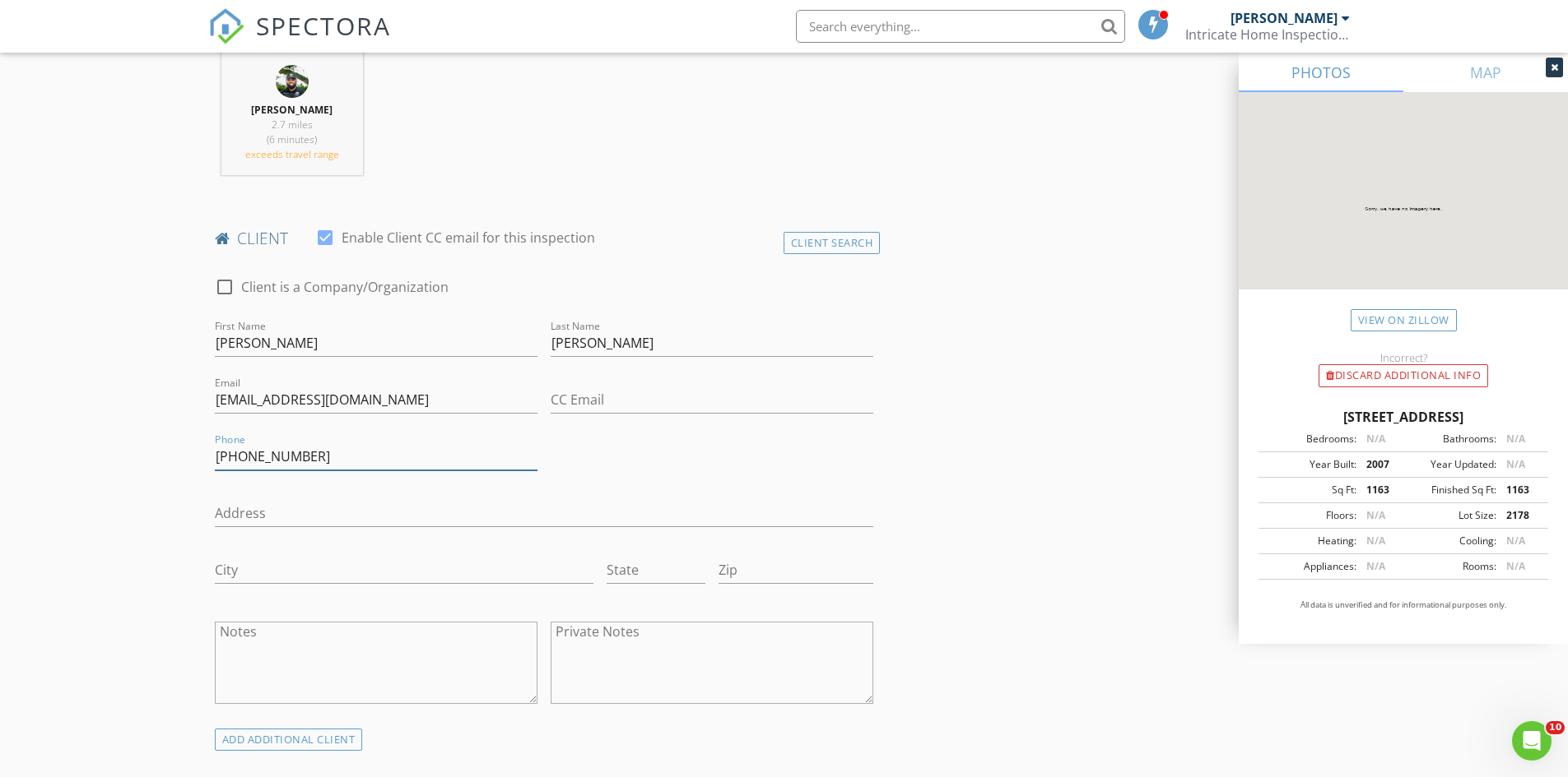
scroll to position [987, 0]
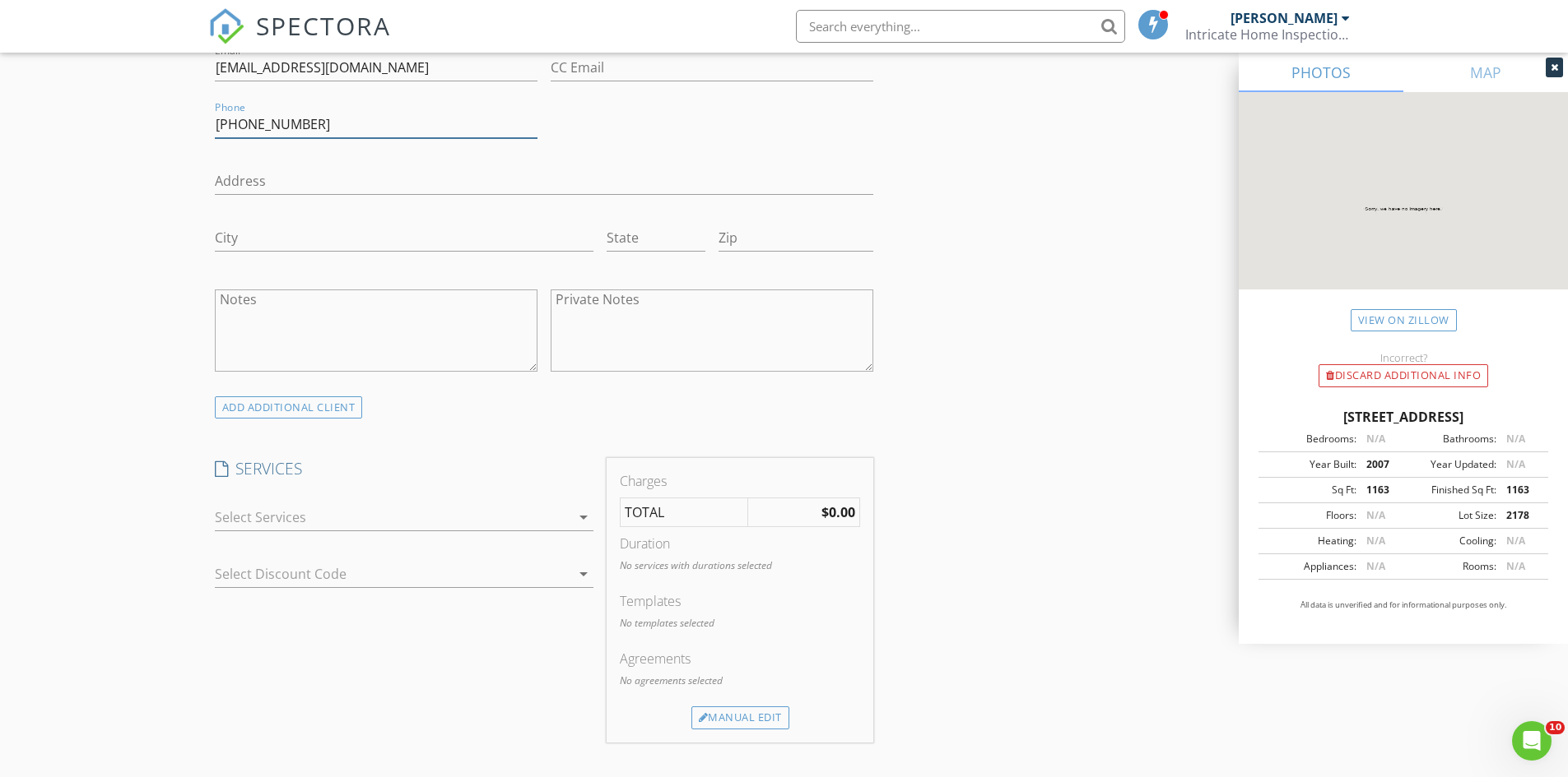
type input "[PHONE_NUMBER]"
click at [410, 519] on div at bounding box center [392, 517] width 356 height 26
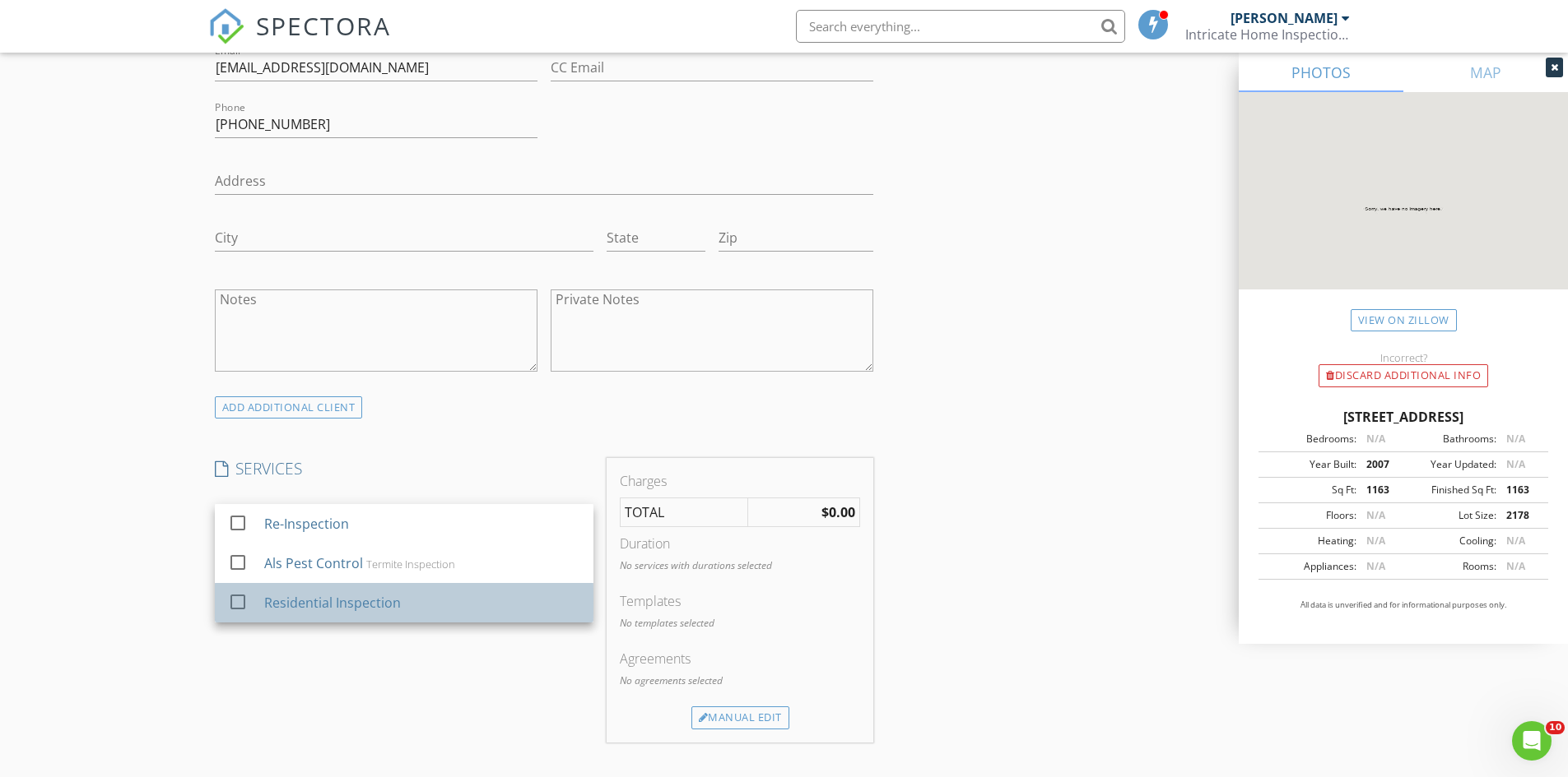
click at [390, 591] on div "Residential Inspection" at bounding box center [421, 603] width 316 height 33
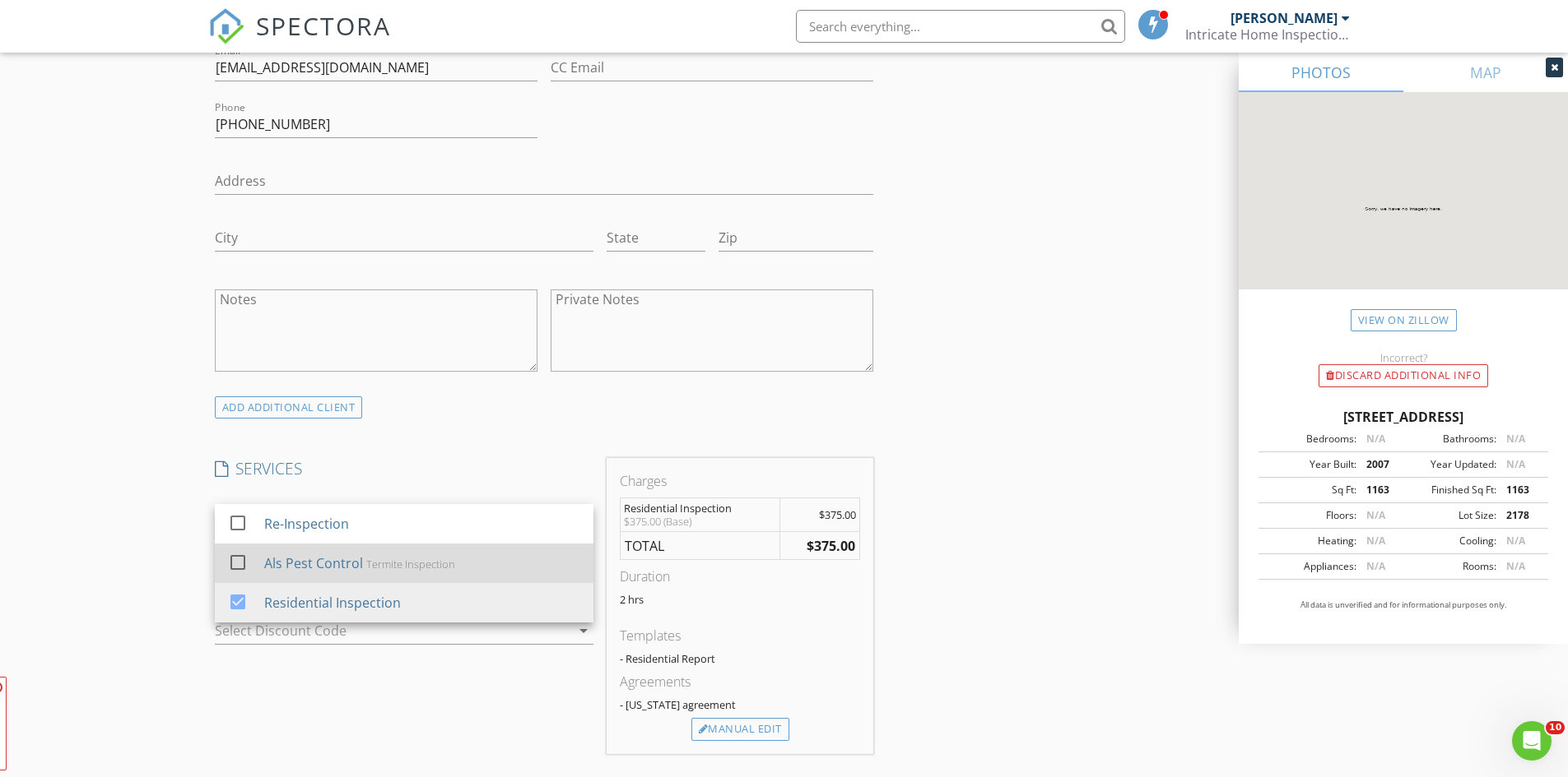
click at [397, 569] on div "Termite Inspection" at bounding box center [410, 564] width 89 height 13
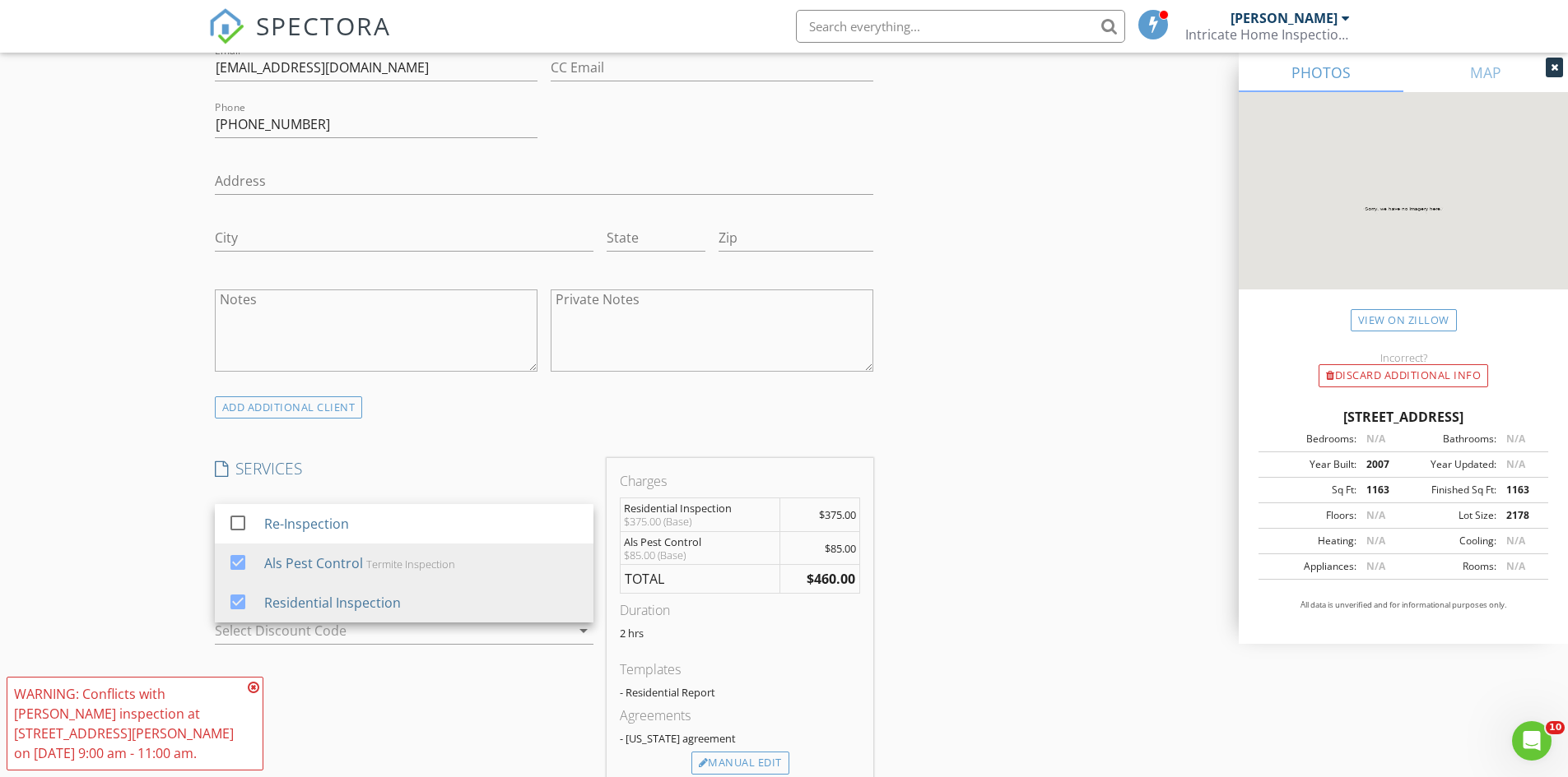
click at [753, 515] on div "$375.00 (Base)" at bounding box center [701, 521] width 153 height 13
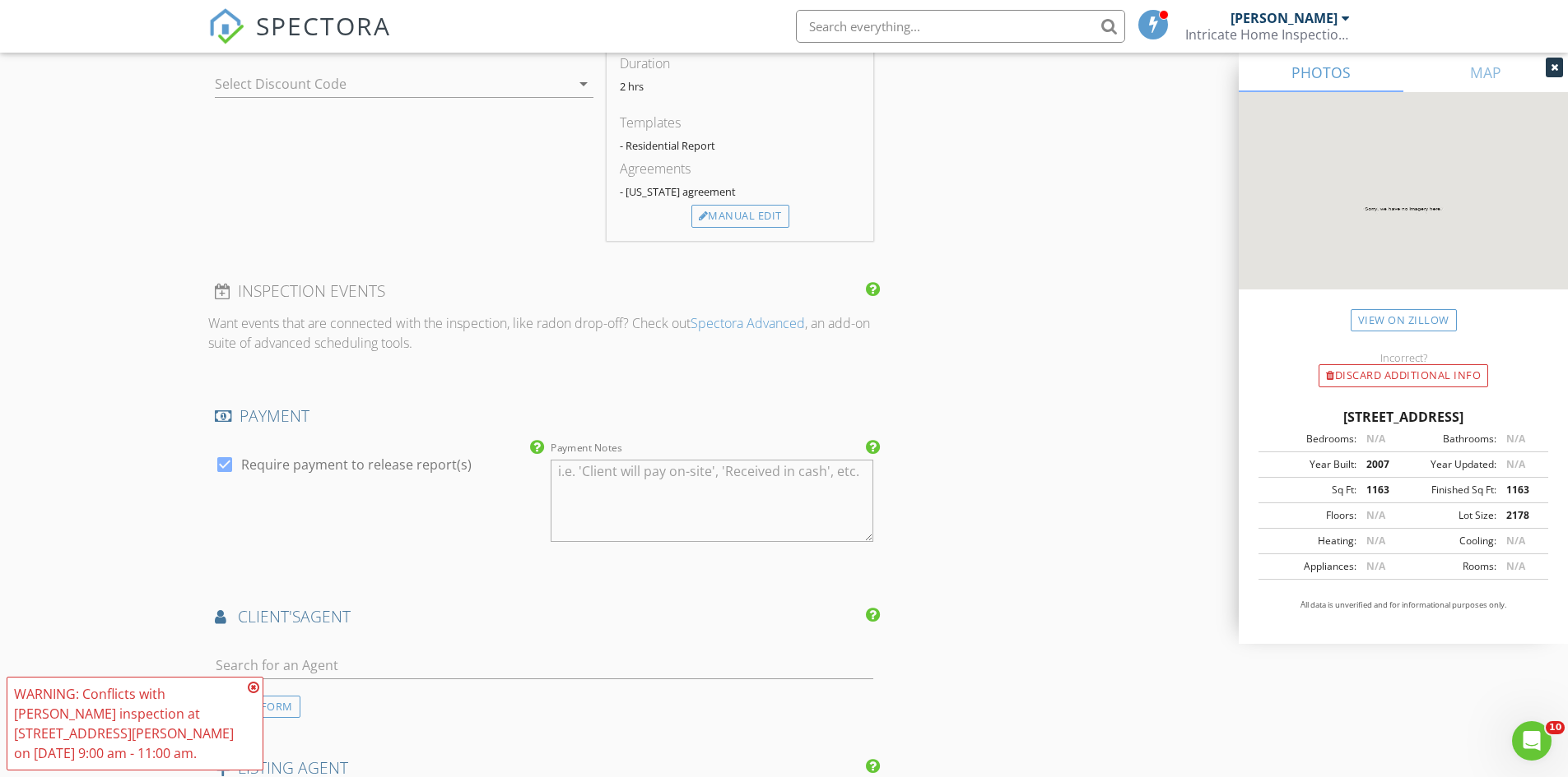
scroll to position [1563, 0]
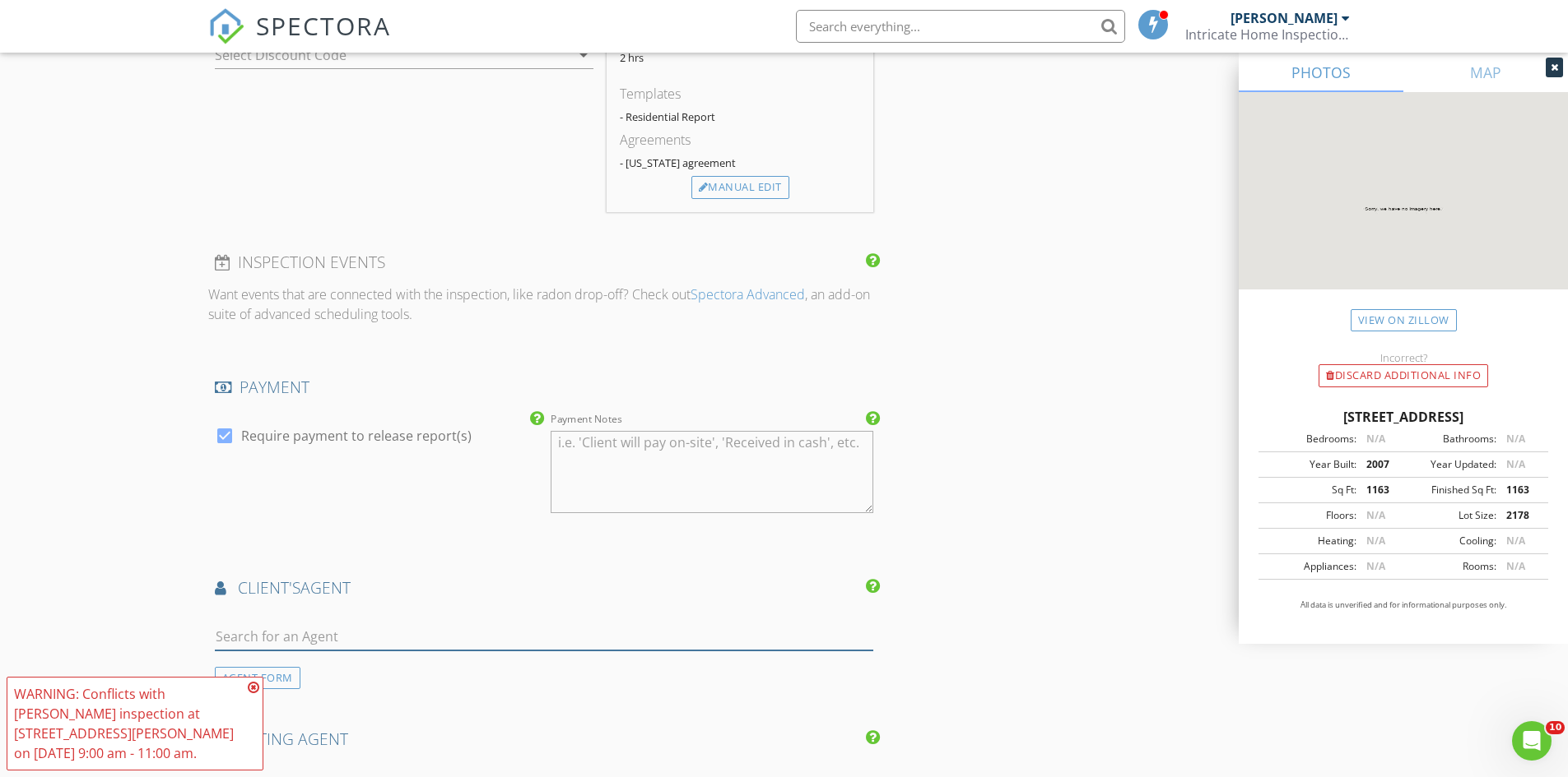
click at [439, 627] on input "text" at bounding box center [544, 637] width 659 height 27
type input "lexi"
click at [454, 666] on li "Lexie Darby Exp" at bounding box center [544, 673] width 657 height 46
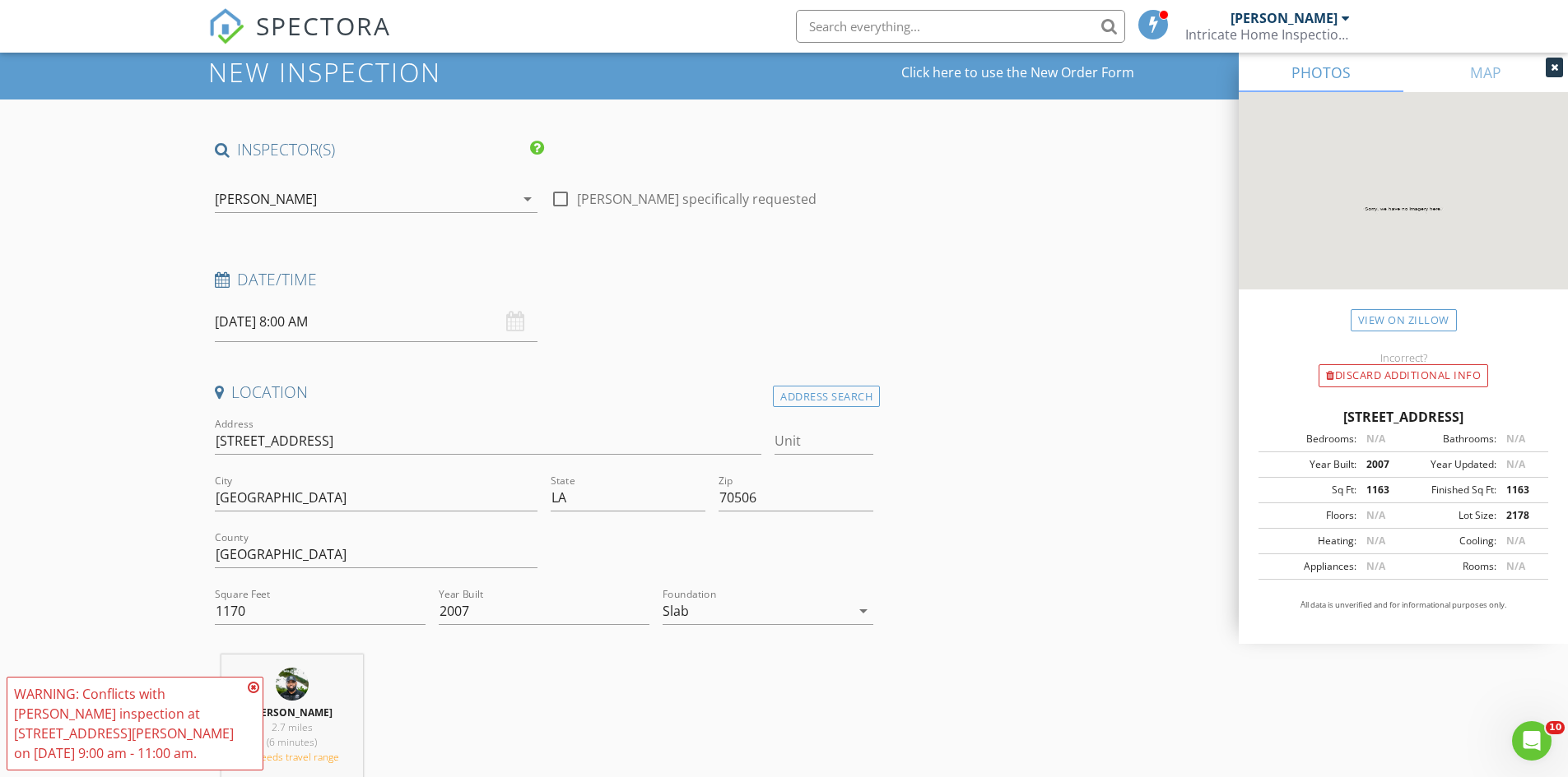
scroll to position [0, 0]
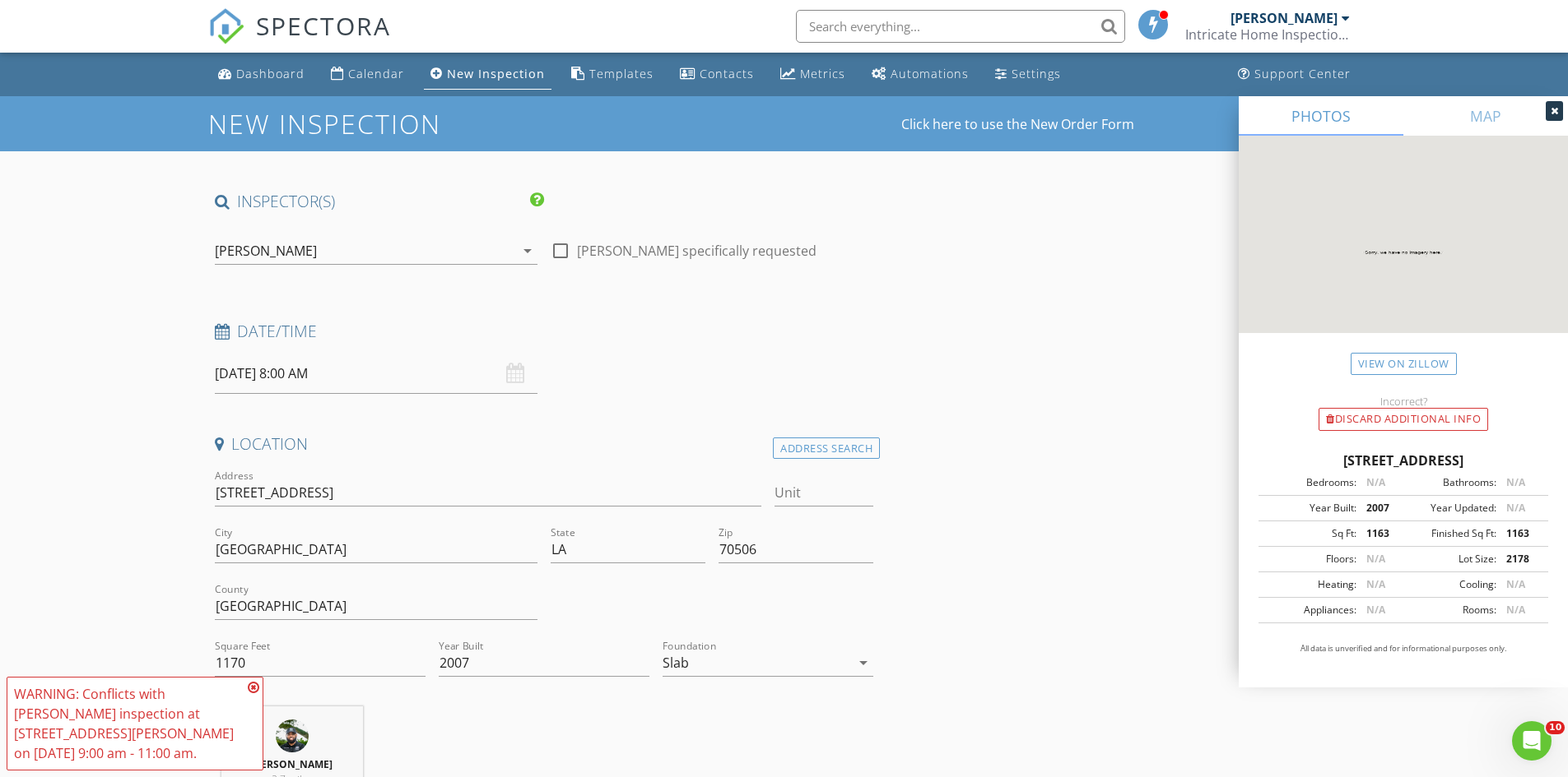
click at [431, 377] on input "08/28/2025 8:00 AM" at bounding box center [376, 374] width 322 height 40
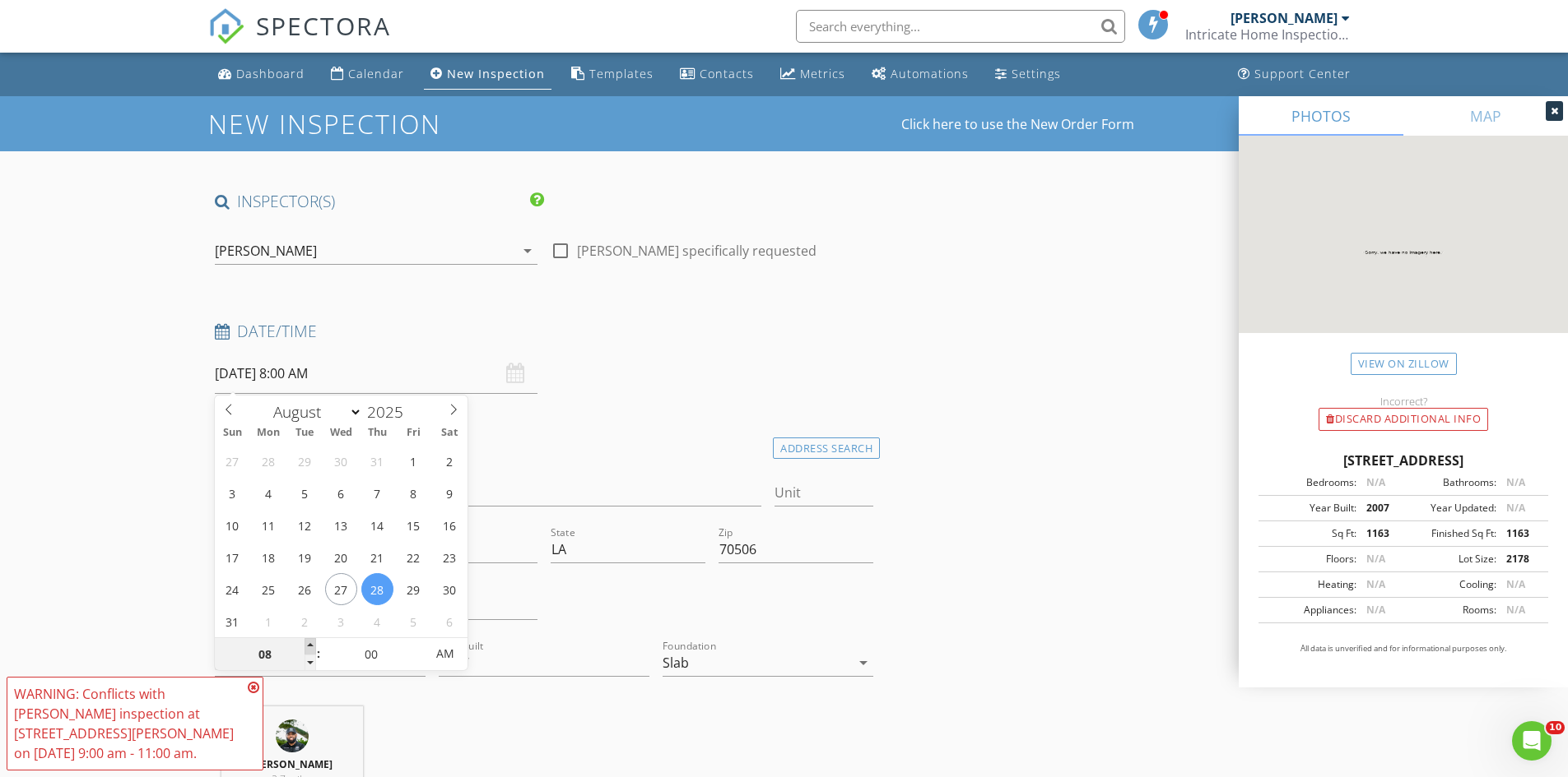
type input "09"
type input "[DATE] 9:00 AM"
click at [313, 642] on span at bounding box center [309, 646] width 11 height 17
type input "10"
type input "[DATE] 10:00 AM"
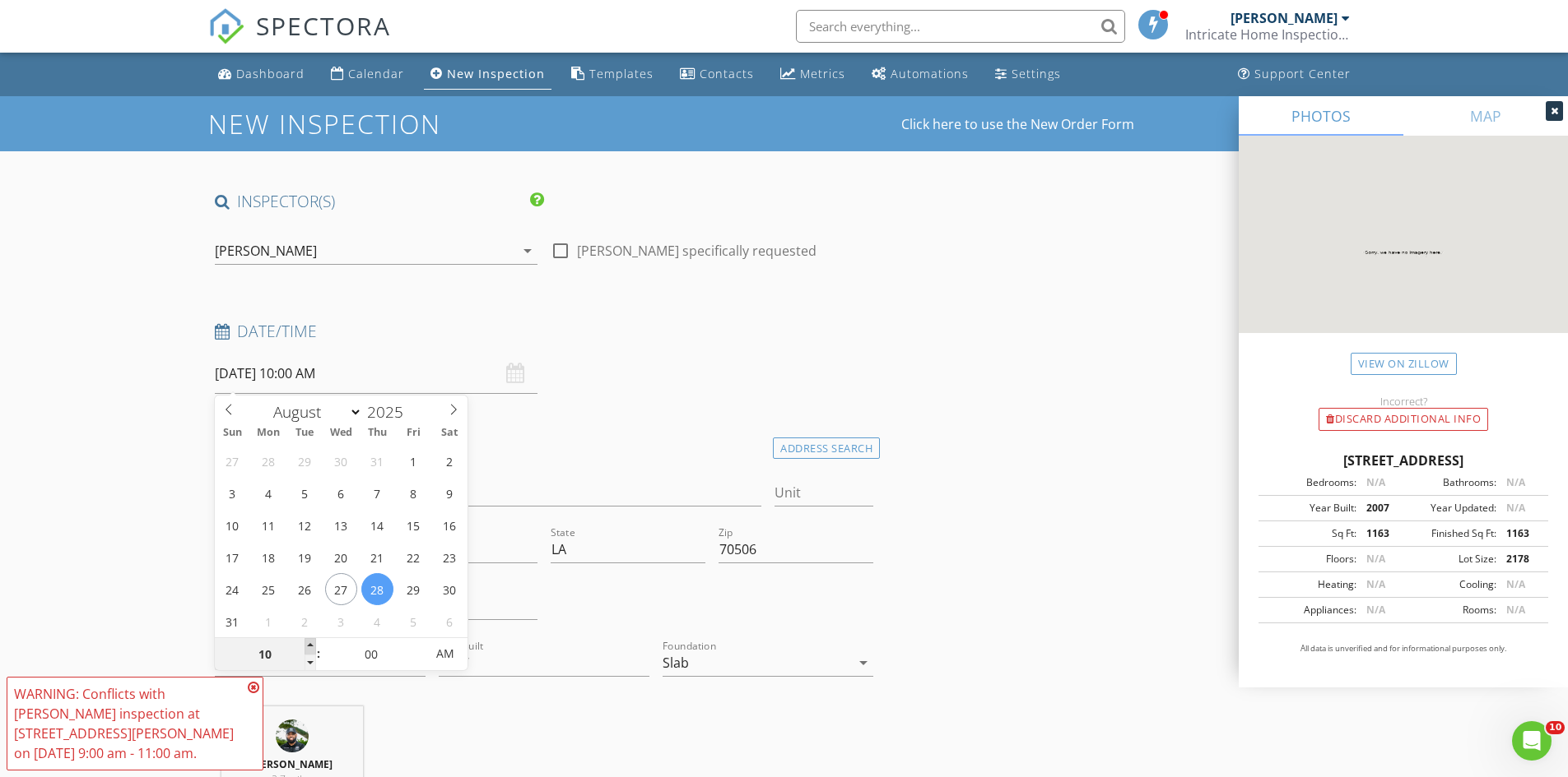
click at [313, 642] on span at bounding box center [309, 646] width 11 height 17
type input "11"
type input "08/28/2025 11:00 AM"
click at [314, 642] on span at bounding box center [309, 646] width 11 height 17
type input "12"
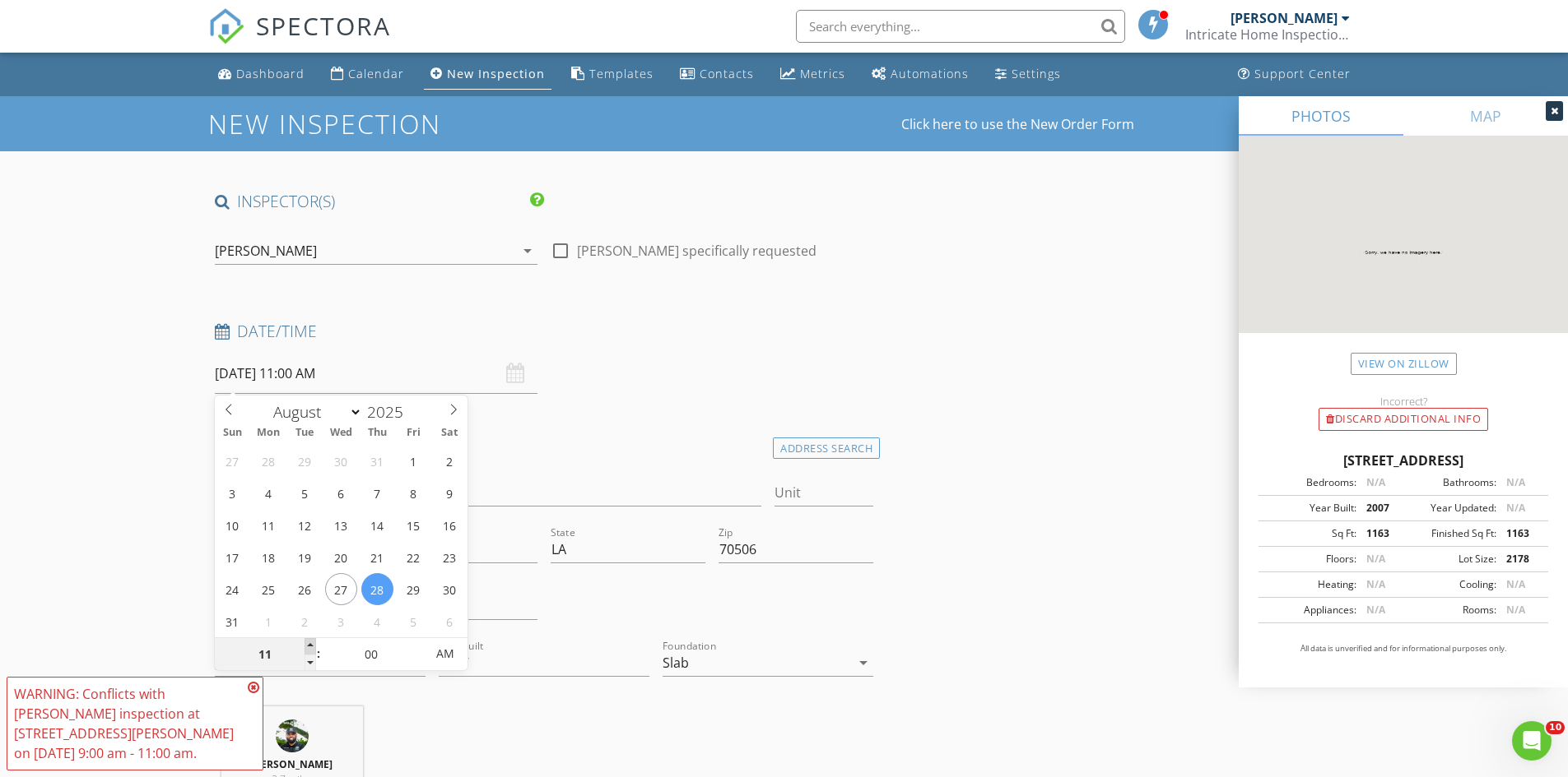
type input "08/28/2025 12:00 PM"
click at [315, 642] on span at bounding box center [309, 646] width 11 height 17
type input "01"
type input "08/28/2025 1:00 PM"
click at [316, 642] on span at bounding box center [309, 646] width 11 height 17
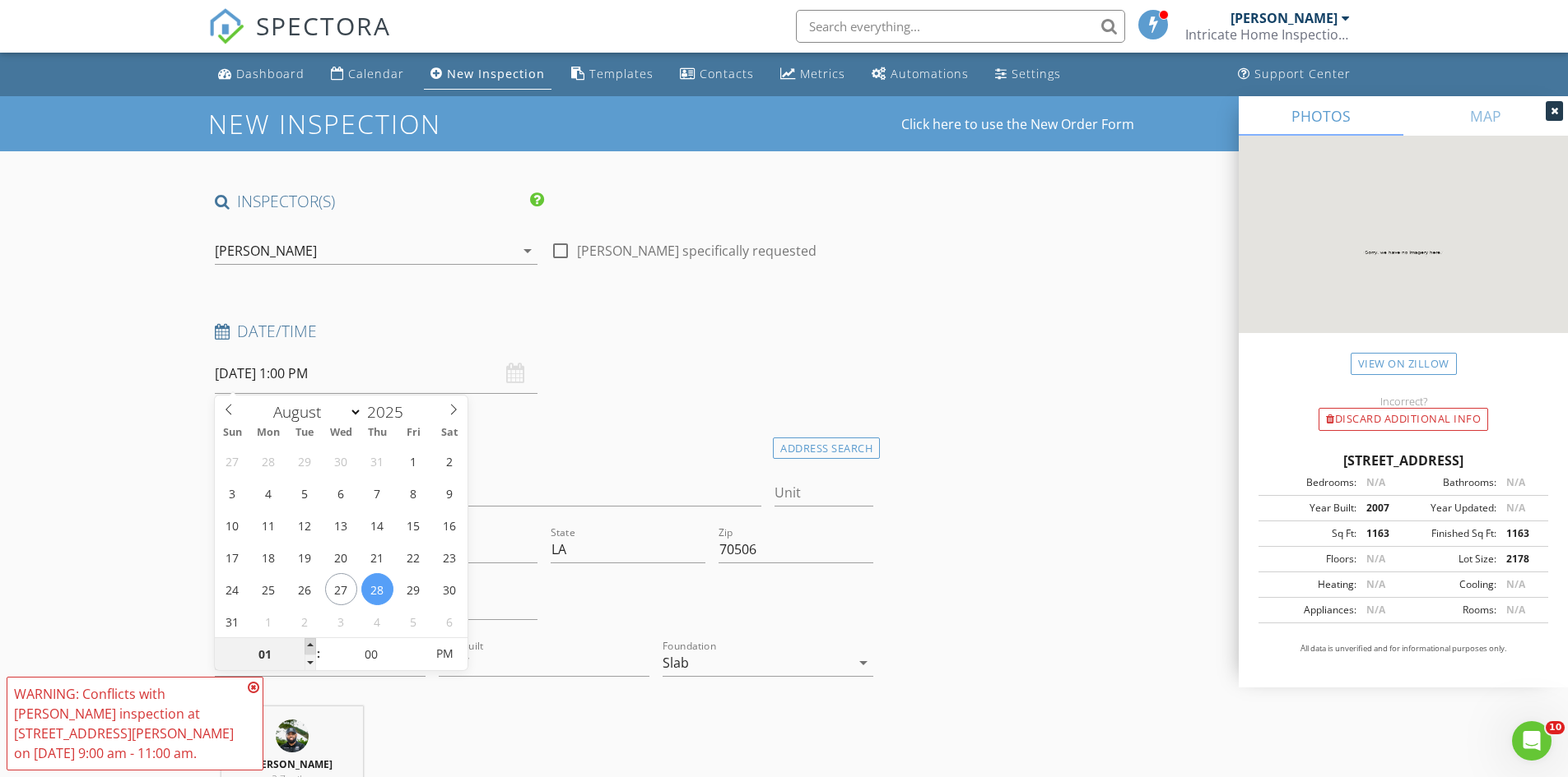
type input "02"
type input "08/28/2025 2:00 PM"
click at [316, 642] on span at bounding box center [309, 646] width 11 height 17
type input "03"
type input "08/28/2025 3:00 PM"
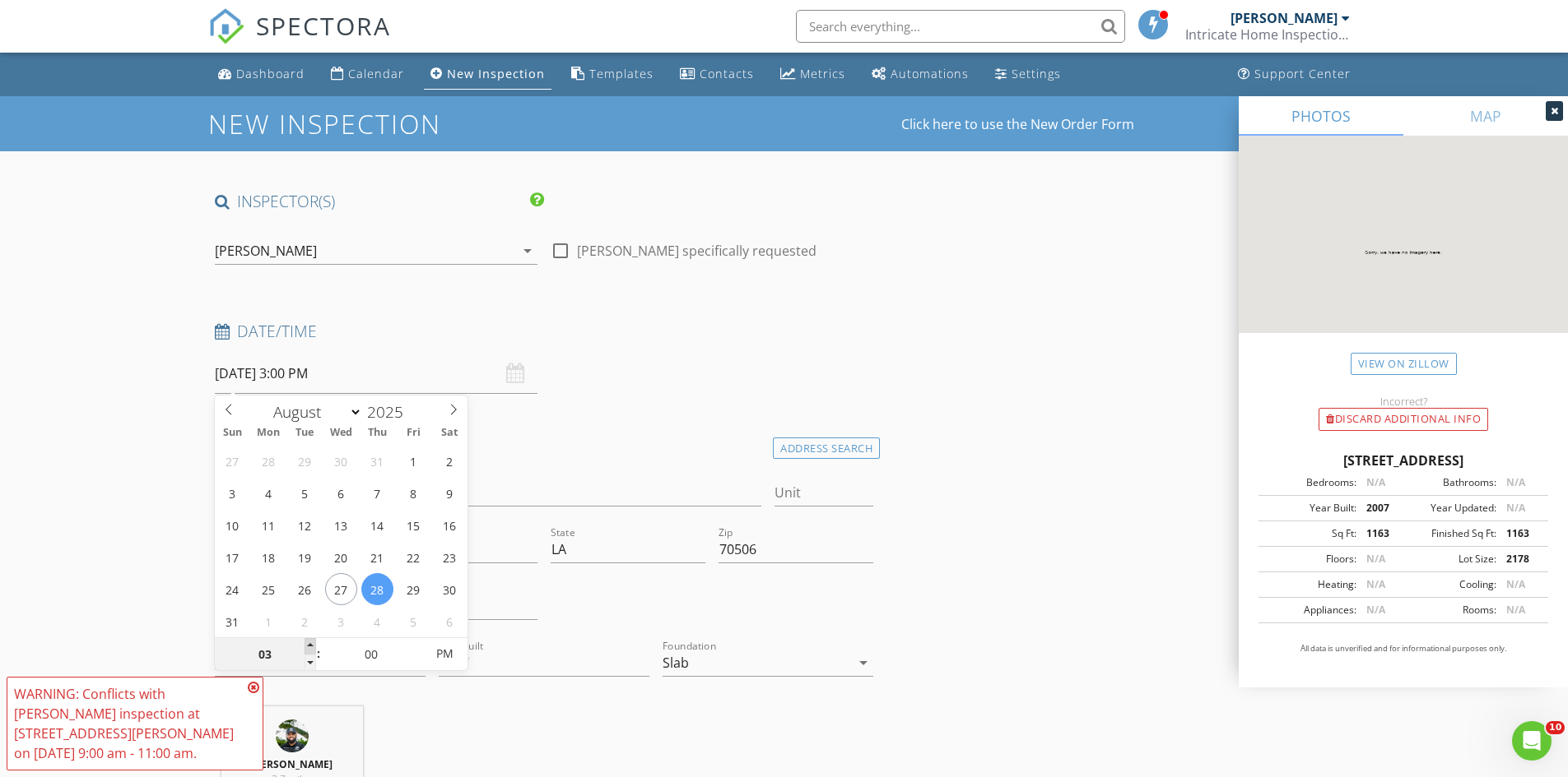
click at [316, 642] on span at bounding box center [309, 646] width 11 height 17
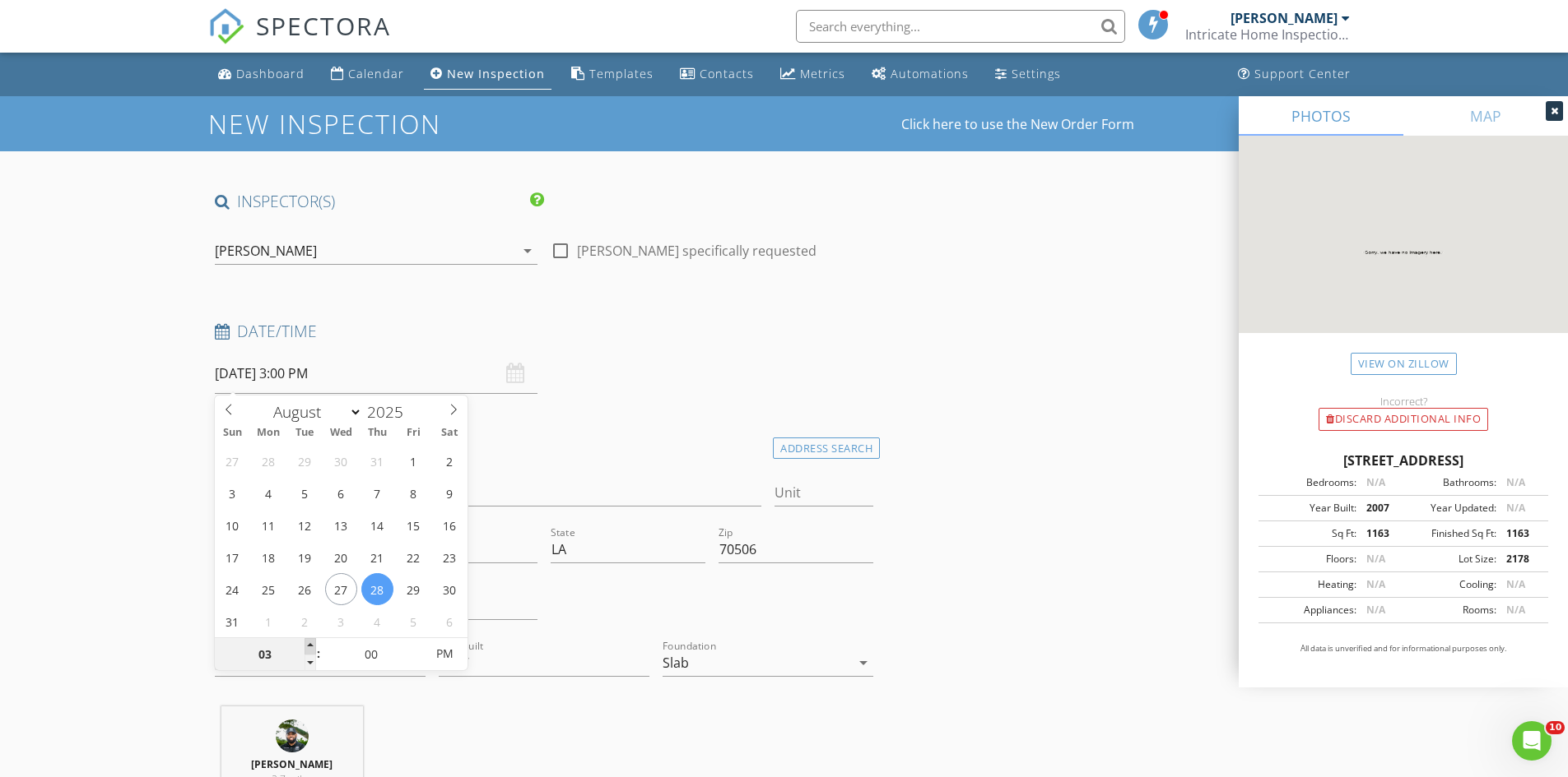
type input "04"
type input "08/28/2025 4:00 PM"
click at [316, 642] on span at bounding box center [309, 646] width 11 height 17
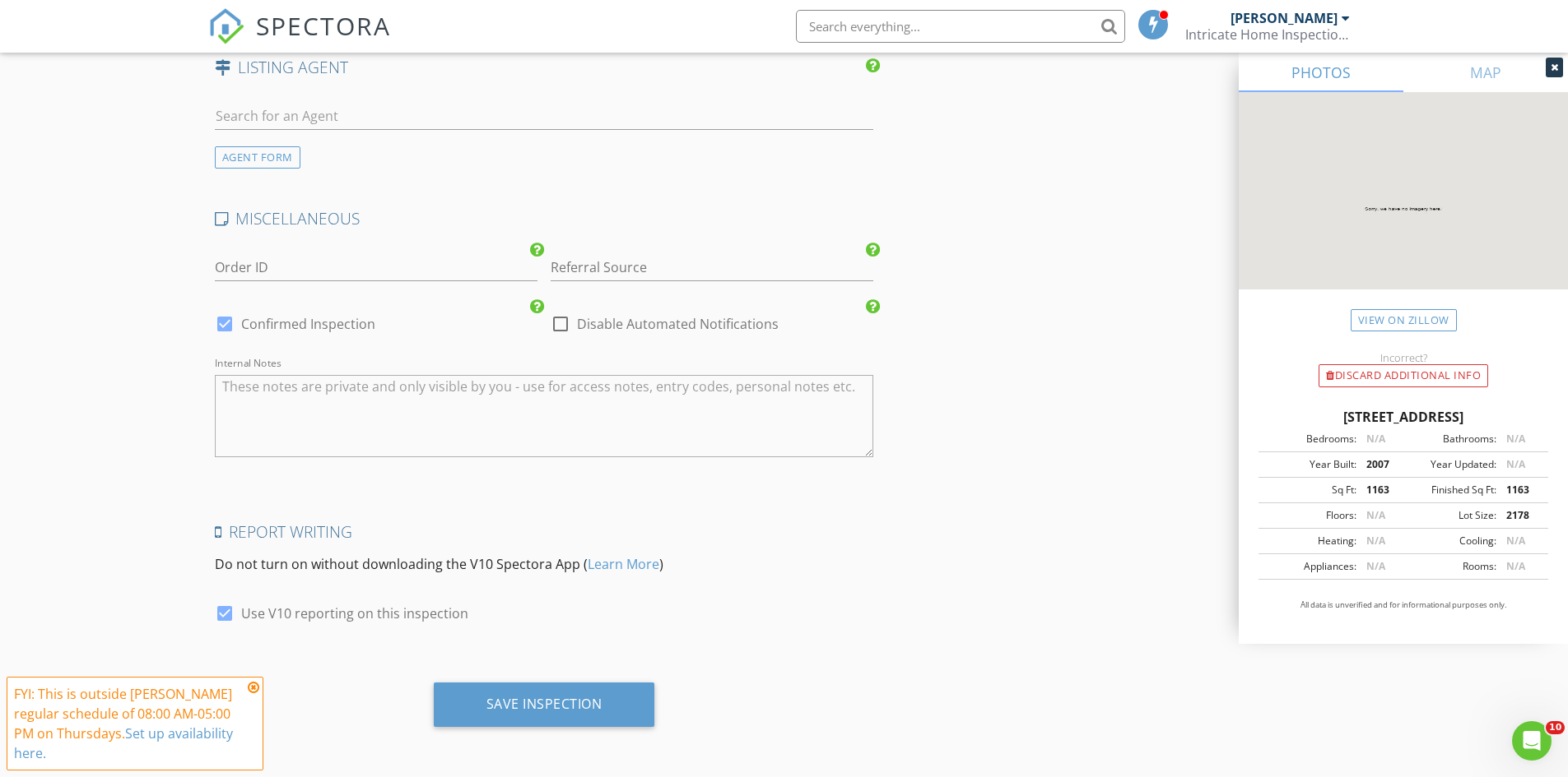
scroll to position [2725, 0]
click at [628, 682] on div "Save Inspection" at bounding box center [545, 703] width 221 height 44
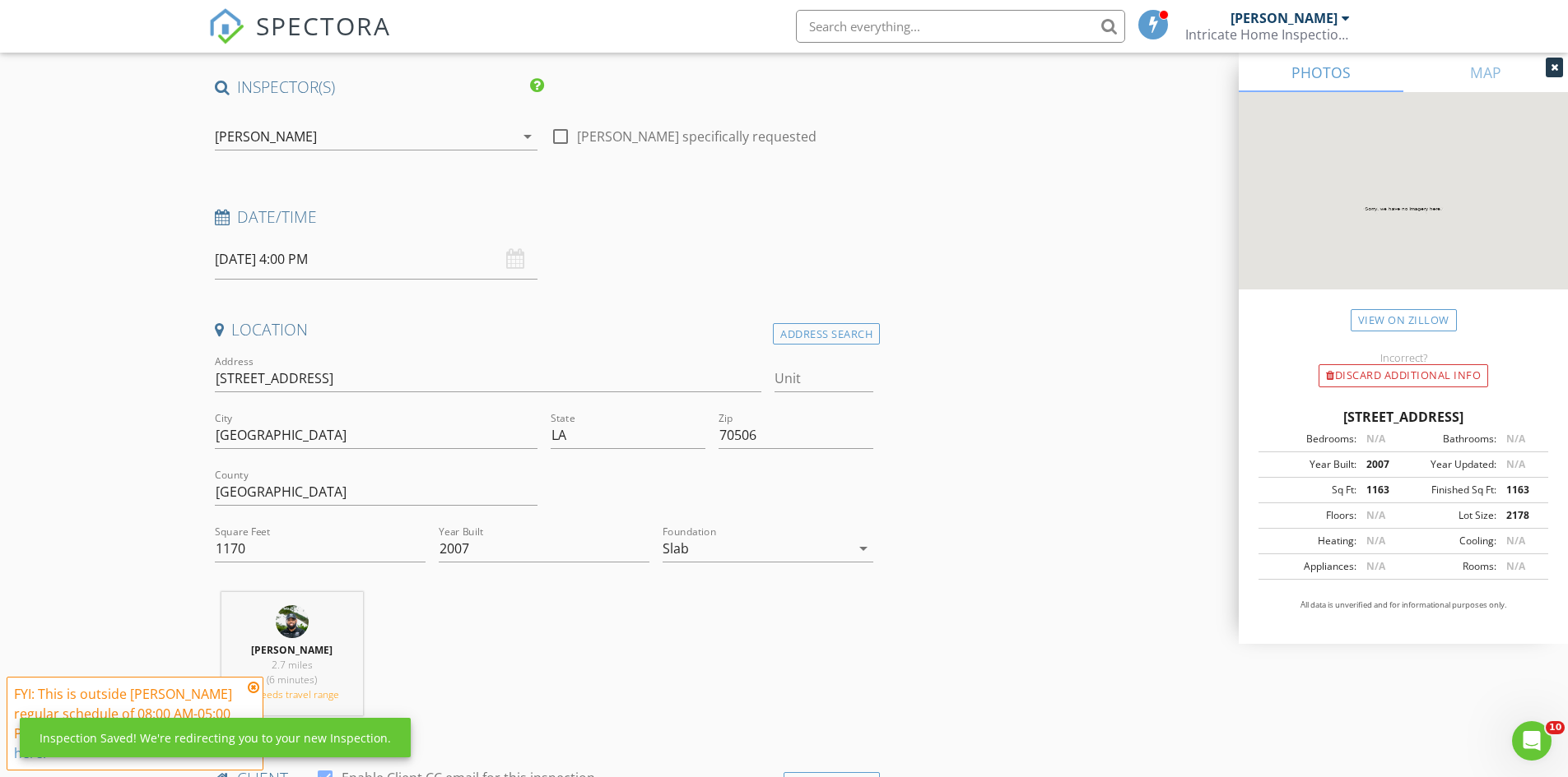
scroll to position [25, 0]
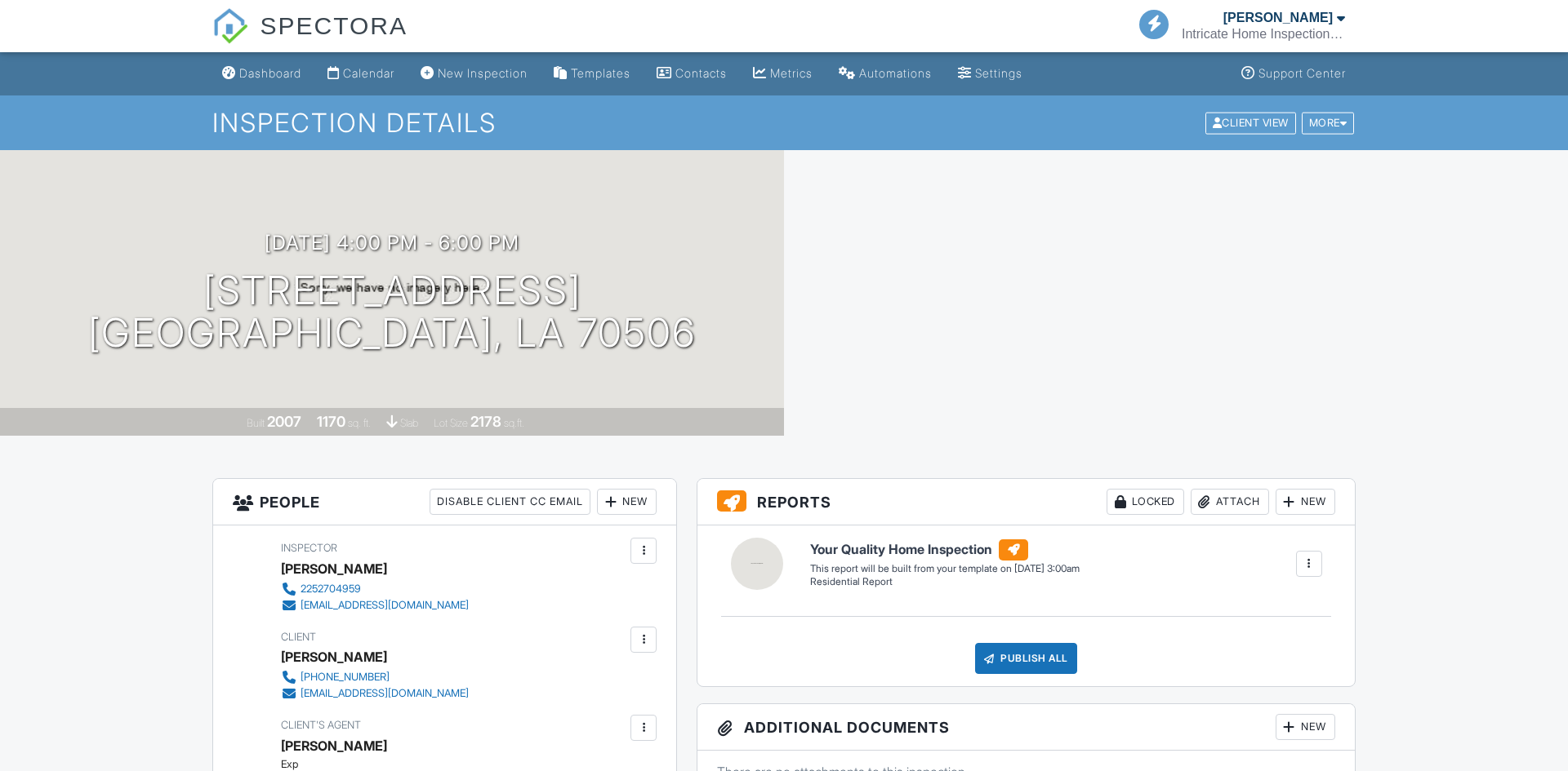
click at [372, 77] on div "Calendar" at bounding box center [368, 73] width 51 height 14
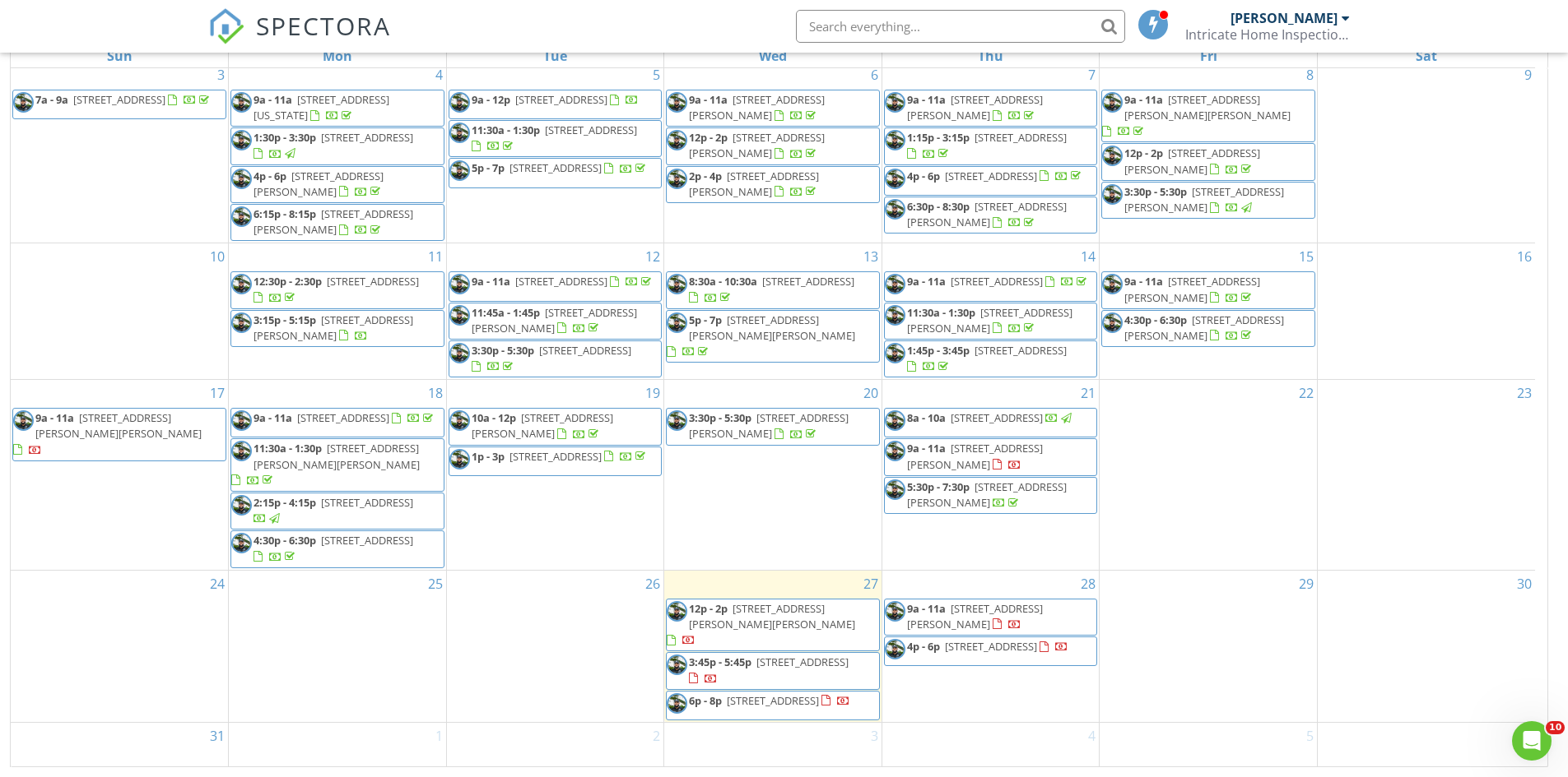
click at [1214, 477] on div "22" at bounding box center [1208, 474] width 217 height 189
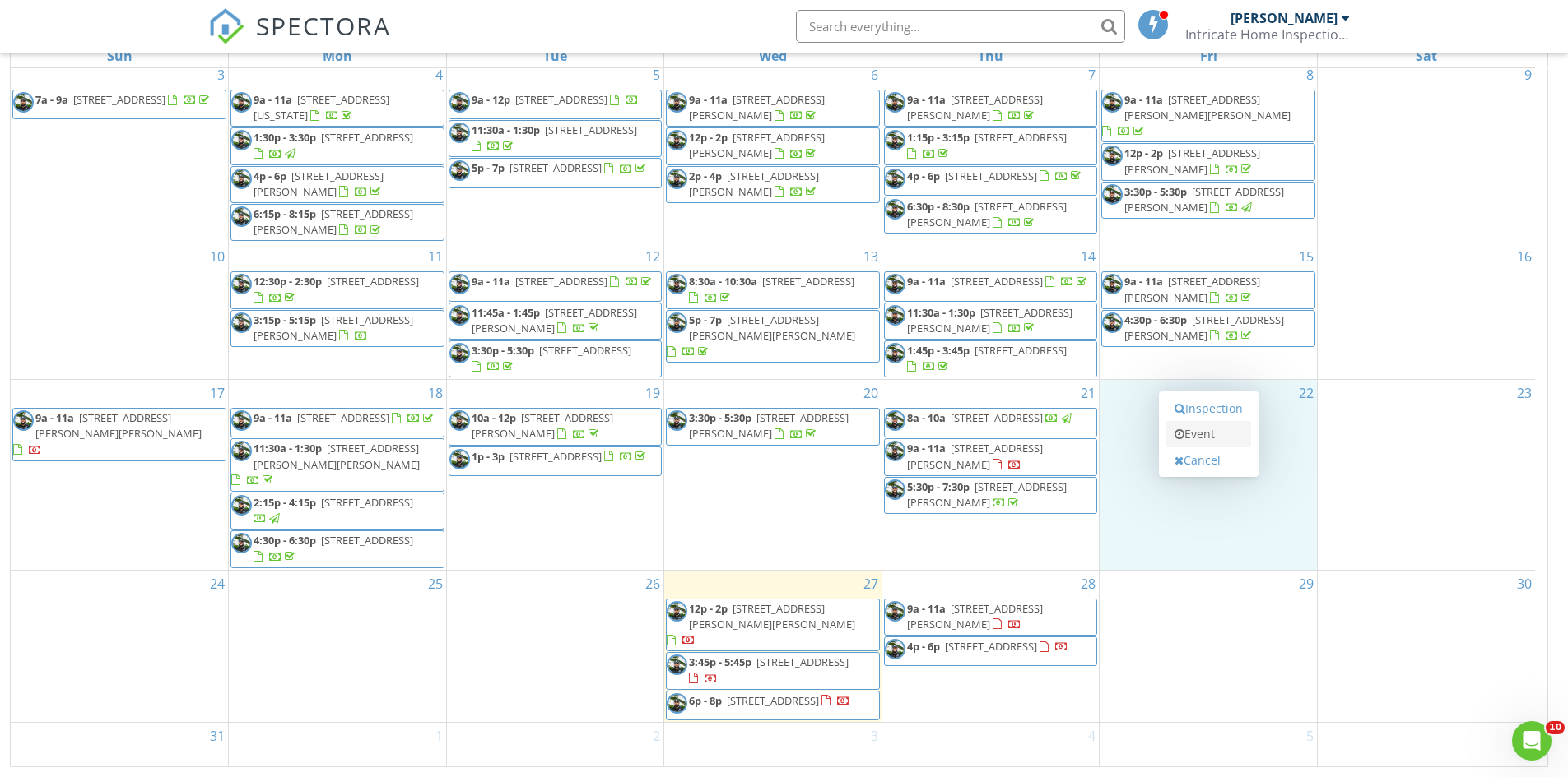
click at [1218, 428] on link "Event" at bounding box center [1208, 434] width 85 height 26
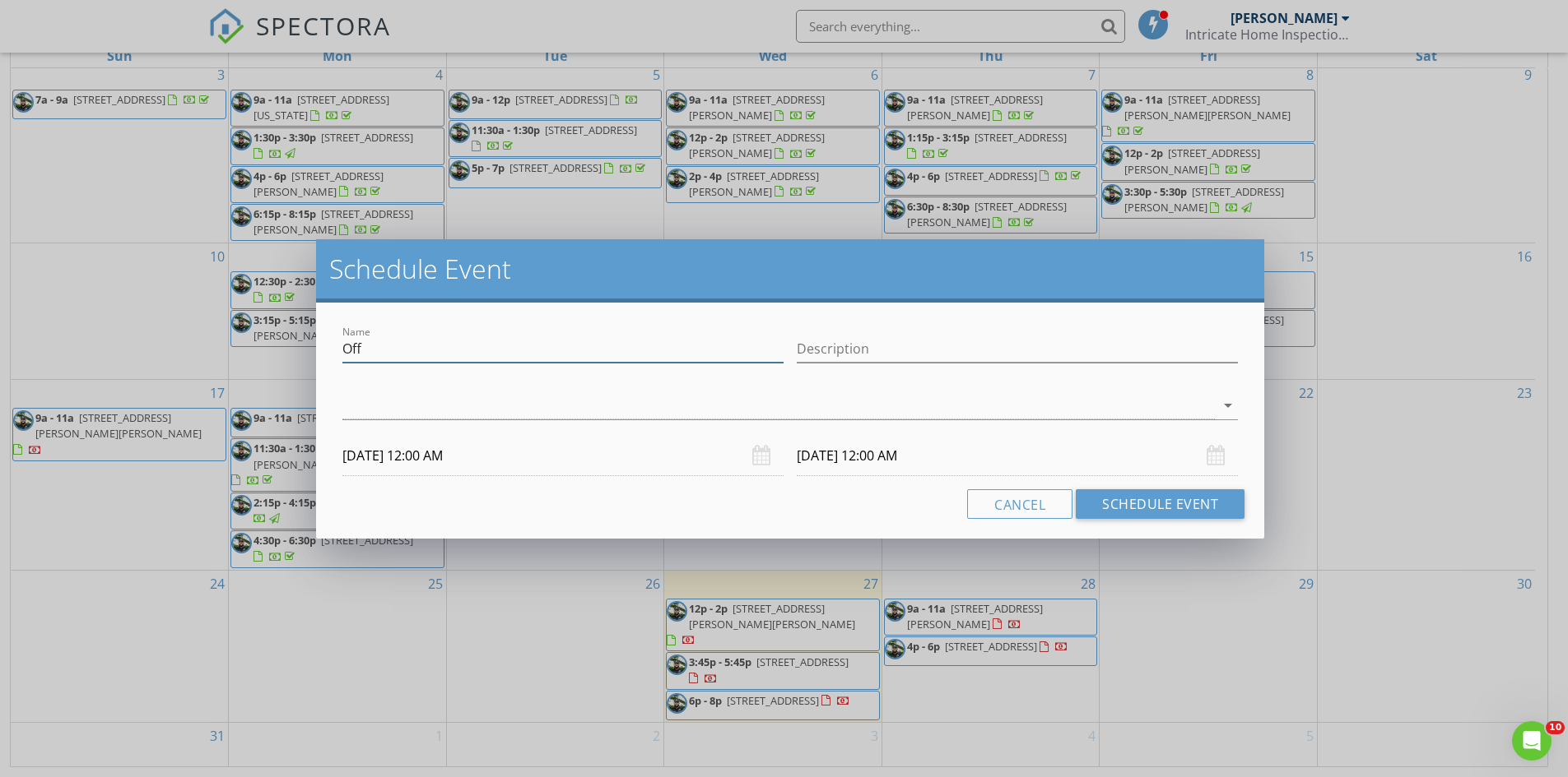
click at [648, 346] on input "Off" at bounding box center [563, 348] width 441 height 27
type input "O"
type input "[GEOGRAPHIC_DATA]"
click at [883, 451] on input "[DATE] 12:00 AM" at bounding box center [1017, 456] width 441 height 40
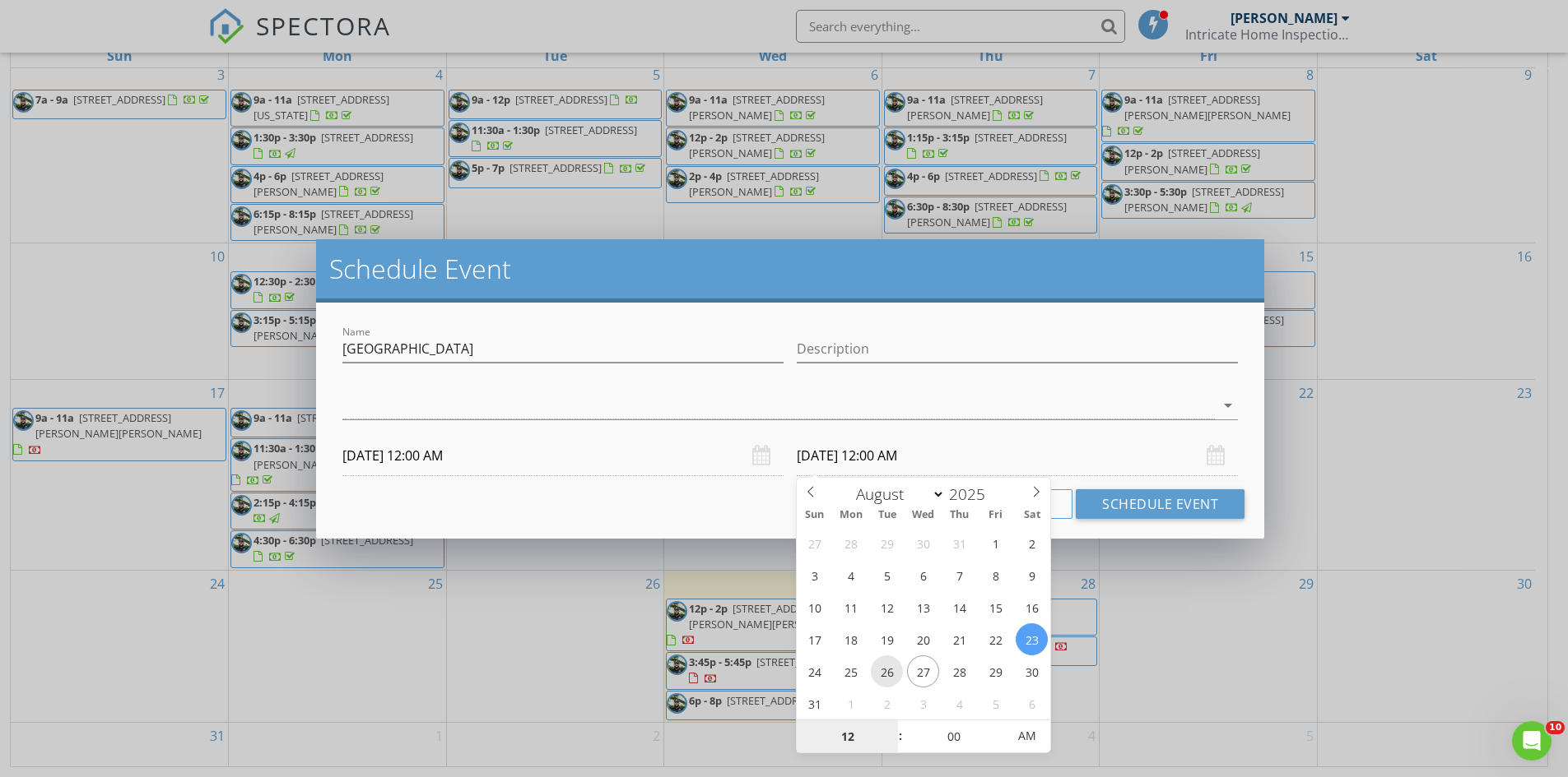
type input "[DATE] 12:00 AM"
click at [703, 500] on div "Cancel Schedule Event" at bounding box center [790, 504] width 908 height 30
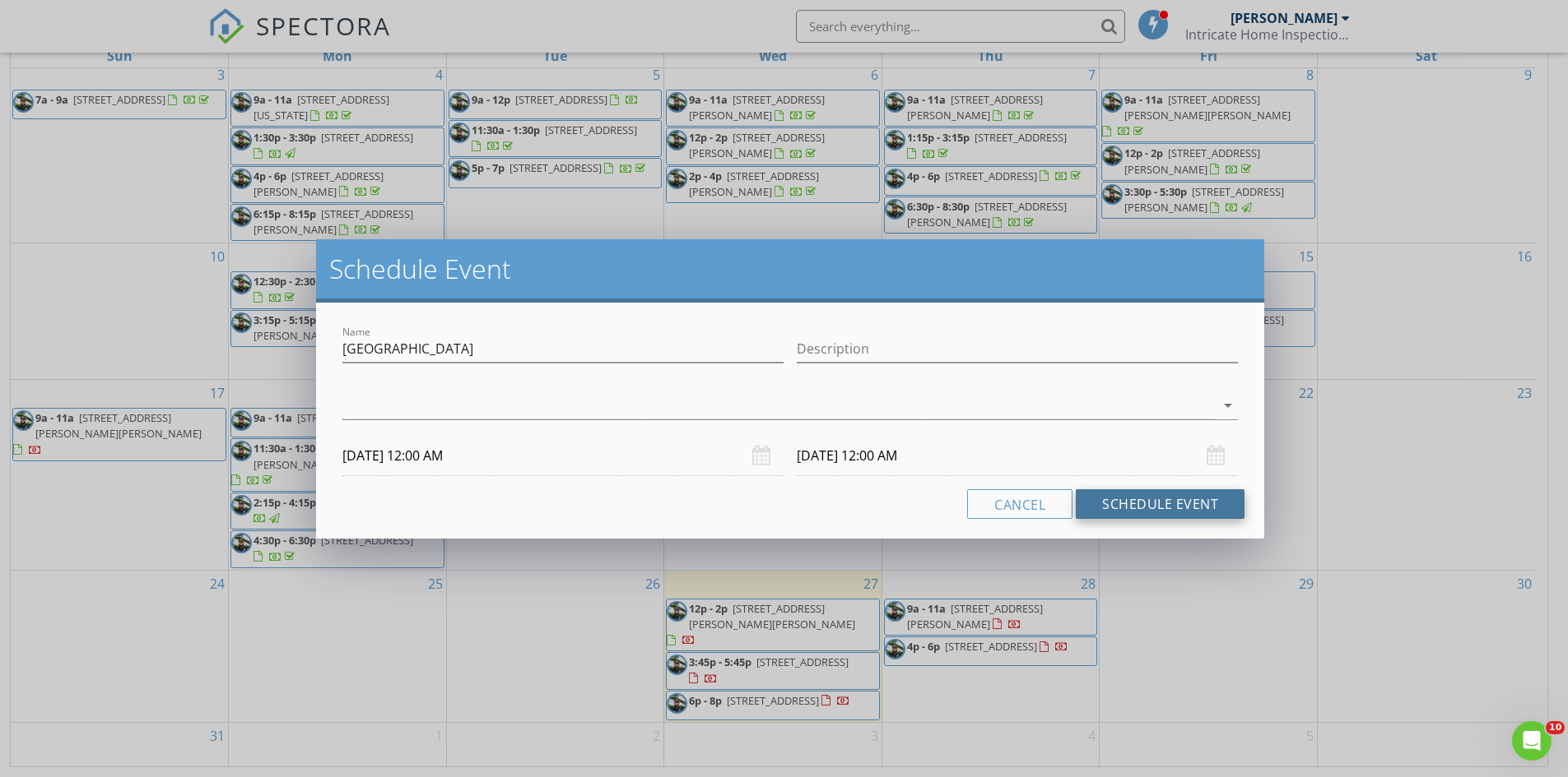
click at [1109, 495] on button "Schedule Event" at bounding box center [1160, 504] width 169 height 30
click at [802, 409] on div at bounding box center [778, 405] width 872 height 27
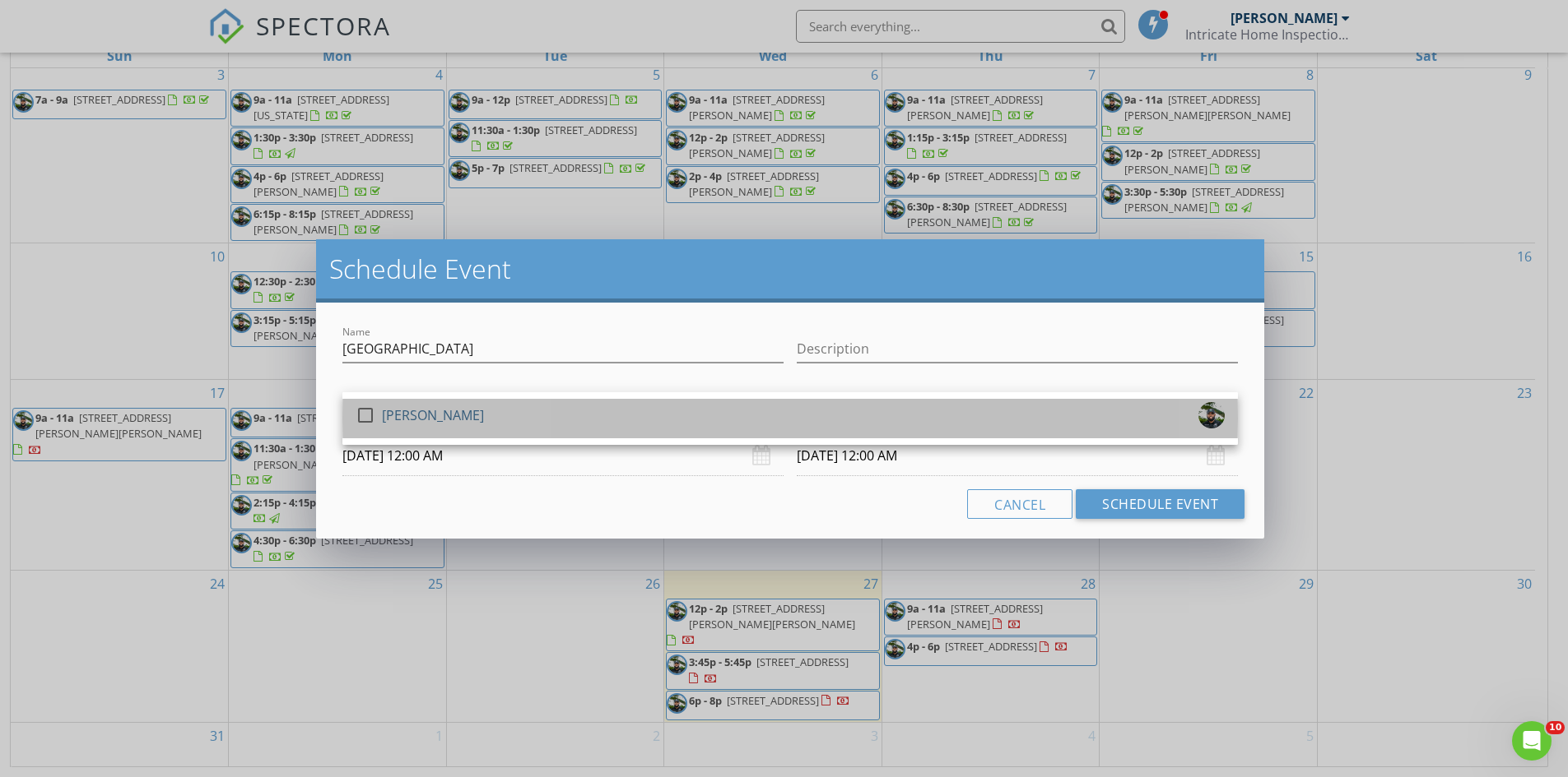
click at [774, 429] on div "check_box_outline_blank [PERSON_NAME]" at bounding box center [790, 419] width 869 height 33
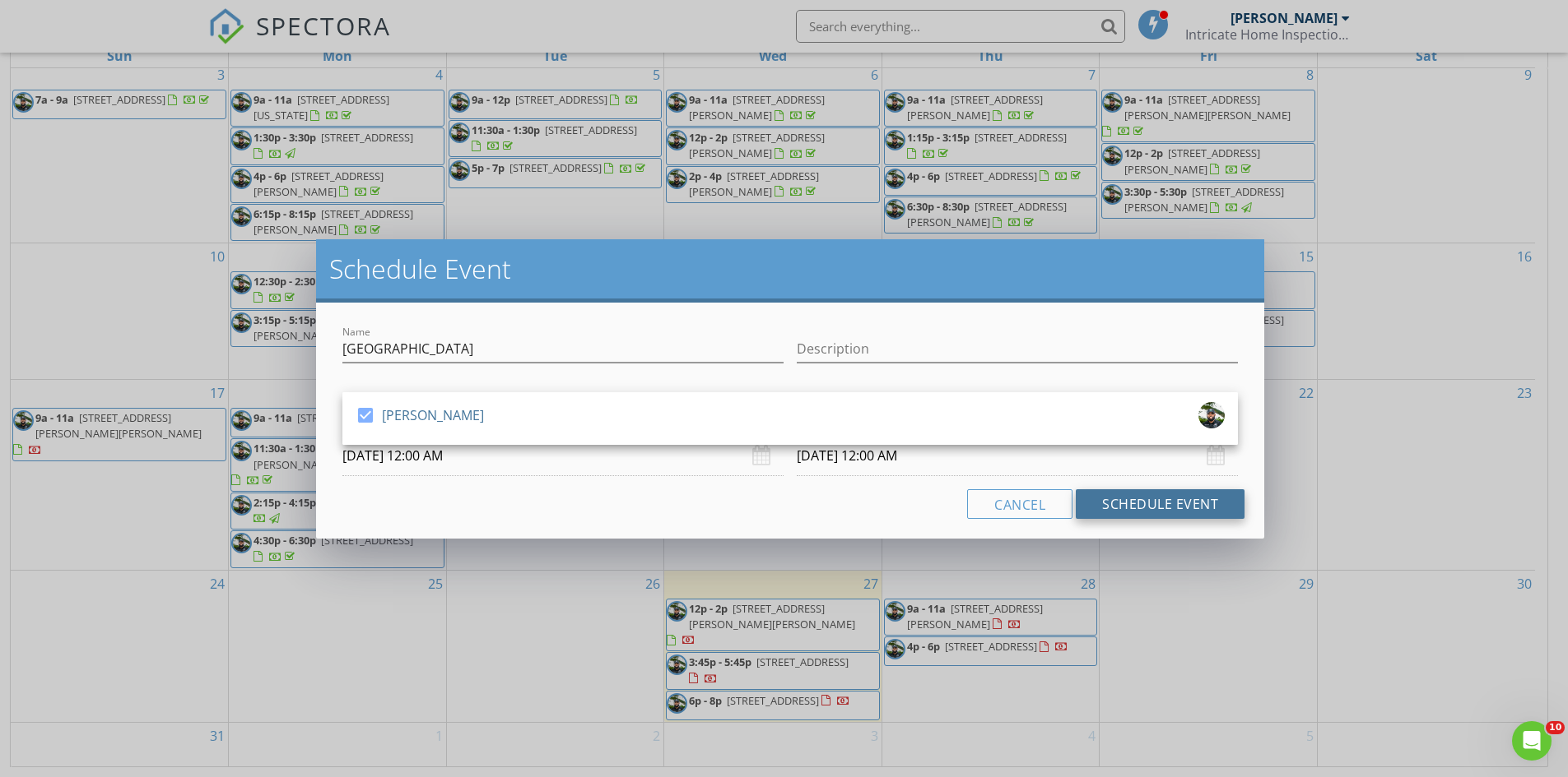
click at [1134, 503] on button "Schedule Event" at bounding box center [1160, 504] width 169 height 30
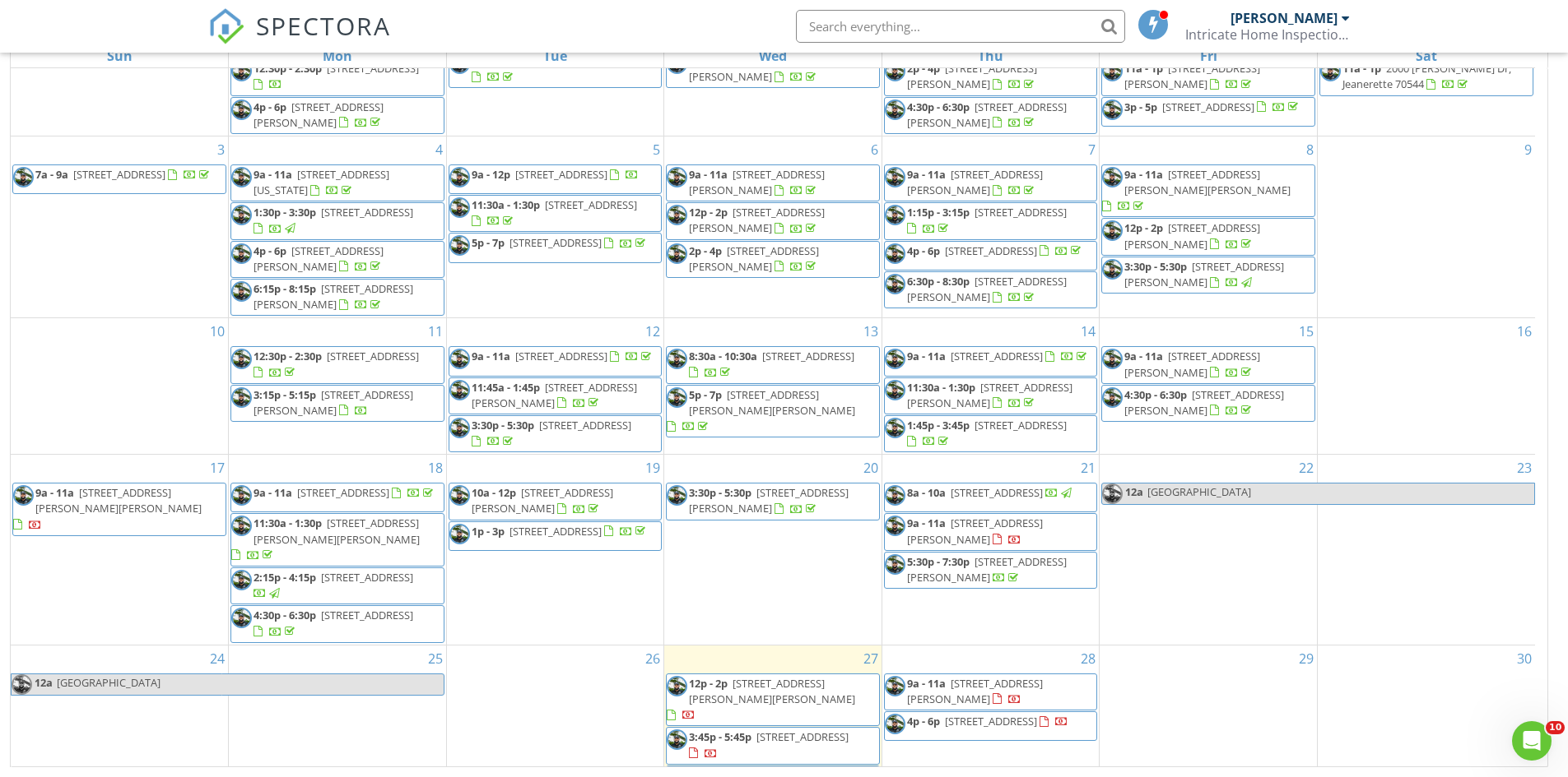
scroll to position [151, 0]
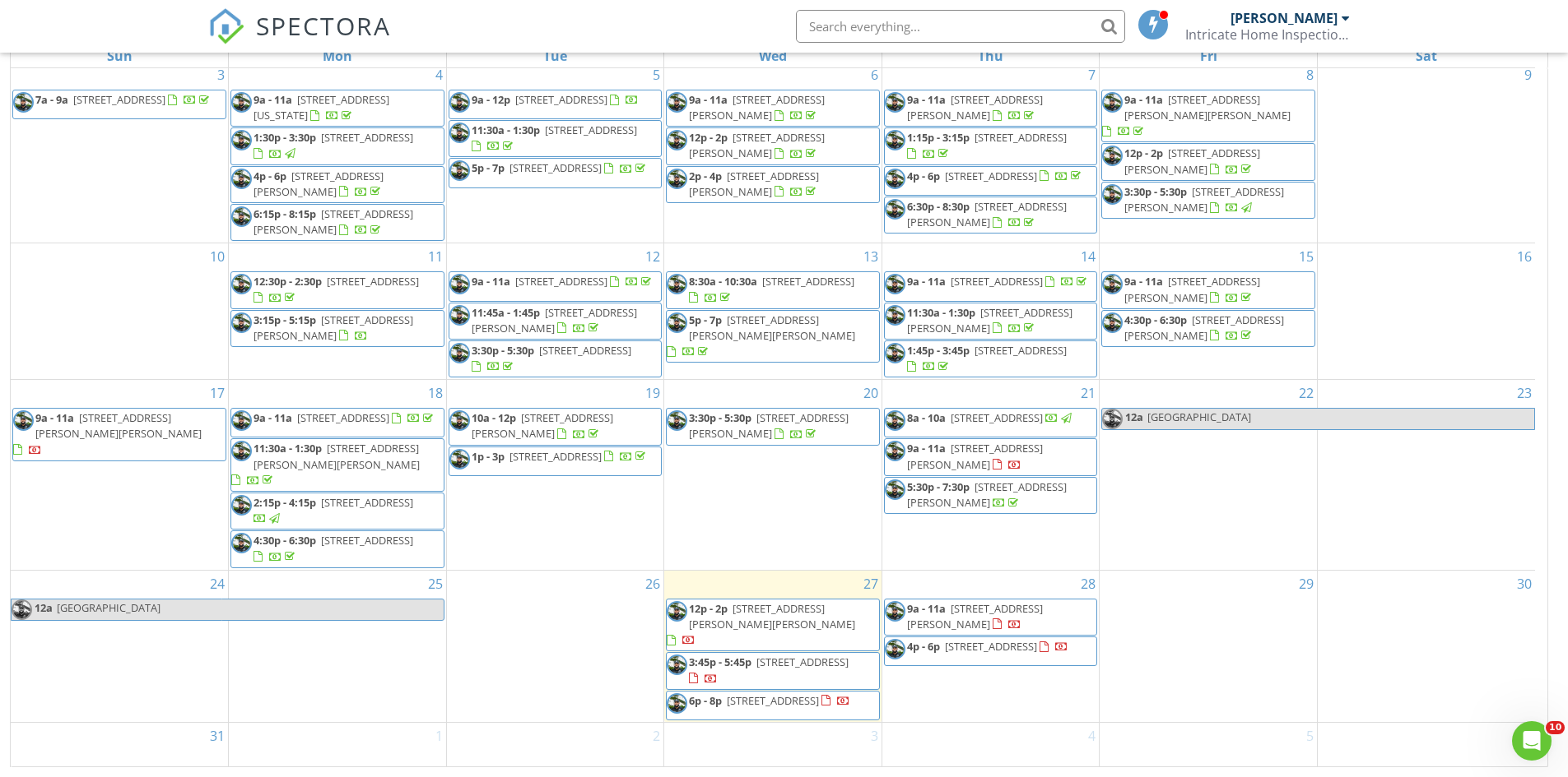
click at [407, 607] on span "[GEOGRAPHIC_DATA]" at bounding box center [249, 610] width 388 height 21
select select "7"
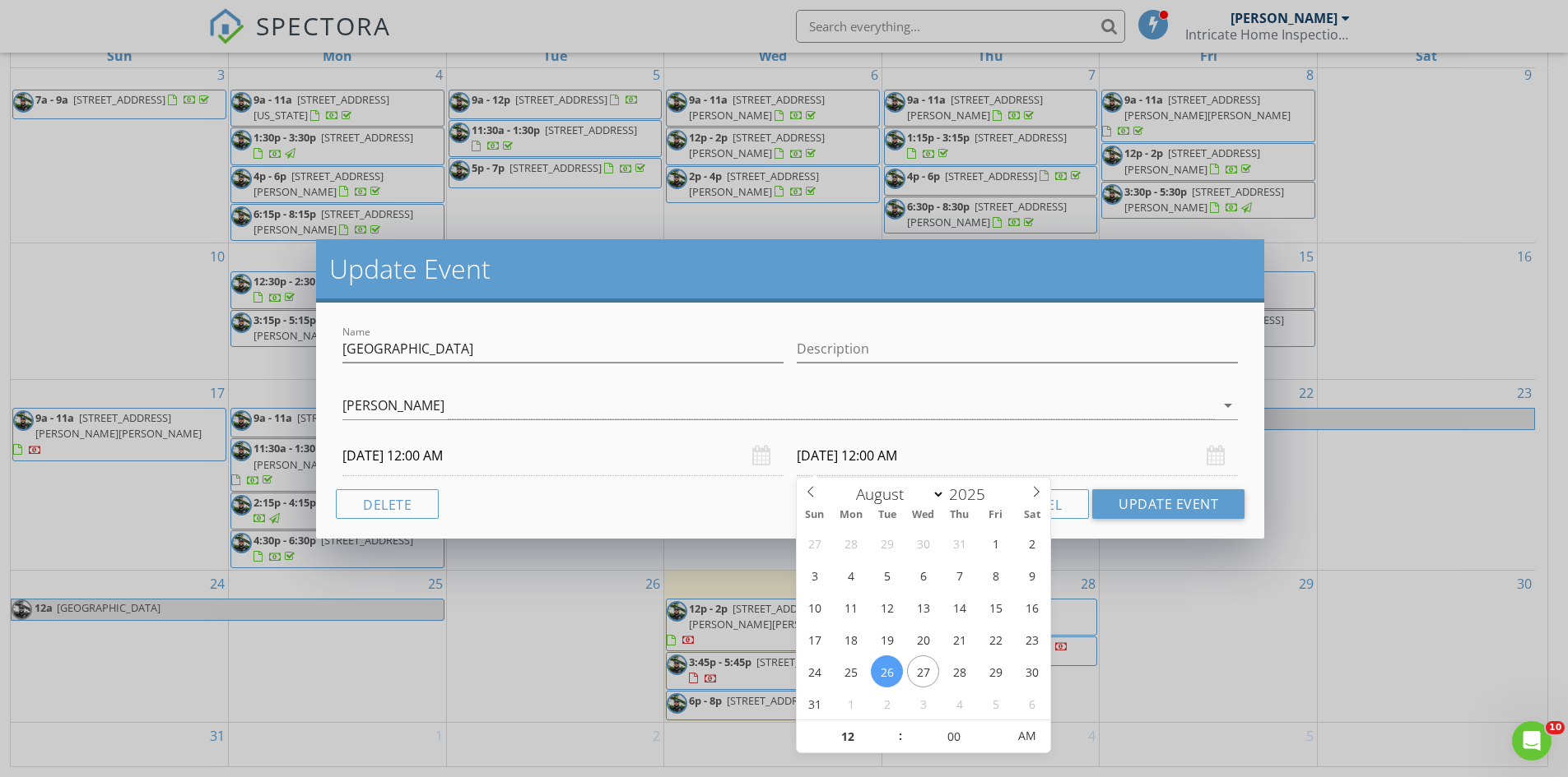
click at [831, 452] on input "[DATE] 12:00 AM" at bounding box center [1017, 456] width 441 height 40
type input "[DATE] 12:00 AM"
click at [1139, 498] on button "Update Event" at bounding box center [1168, 504] width 153 height 30
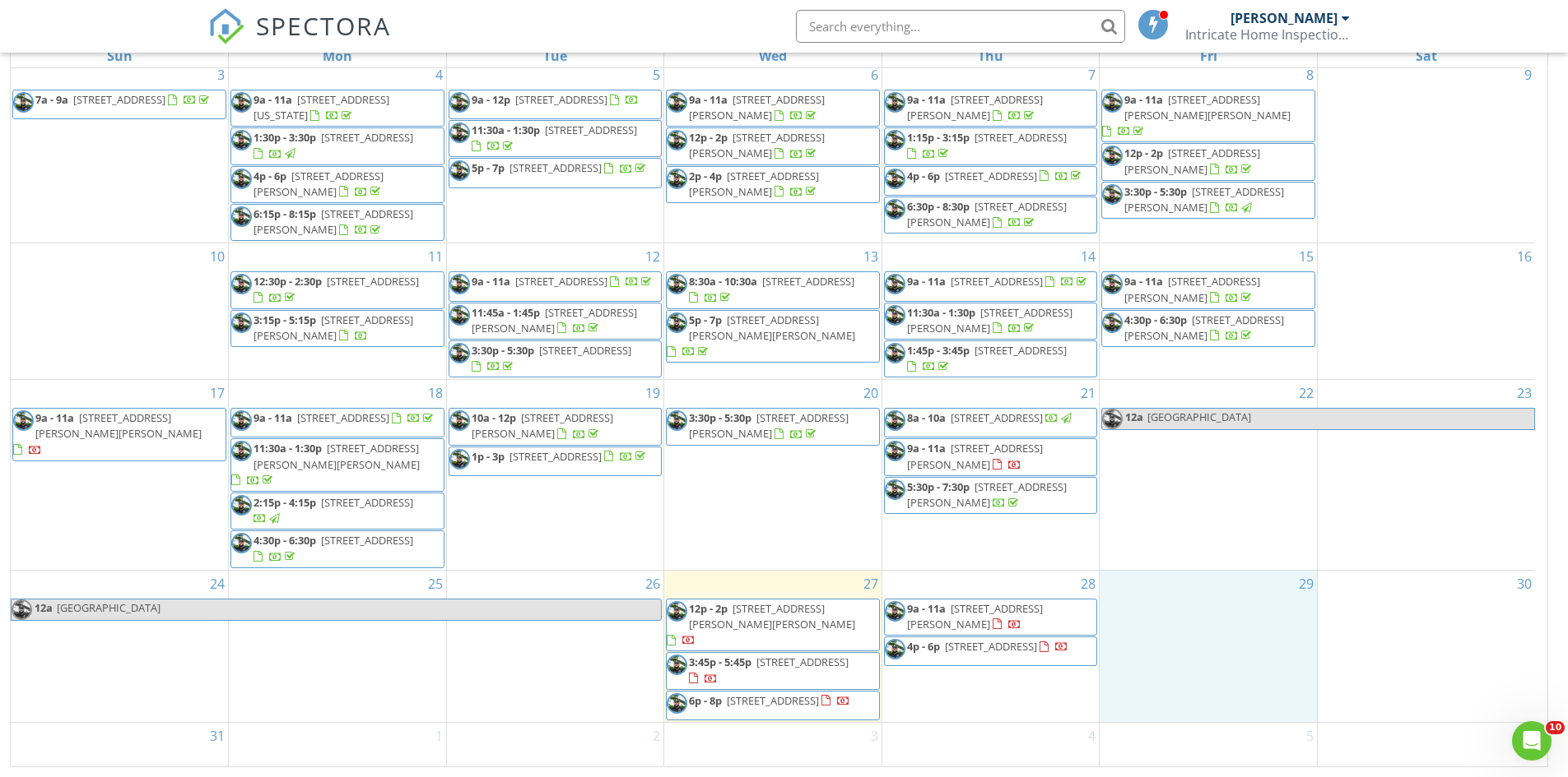
click at [1167, 627] on div "29" at bounding box center [1208, 646] width 217 height 152
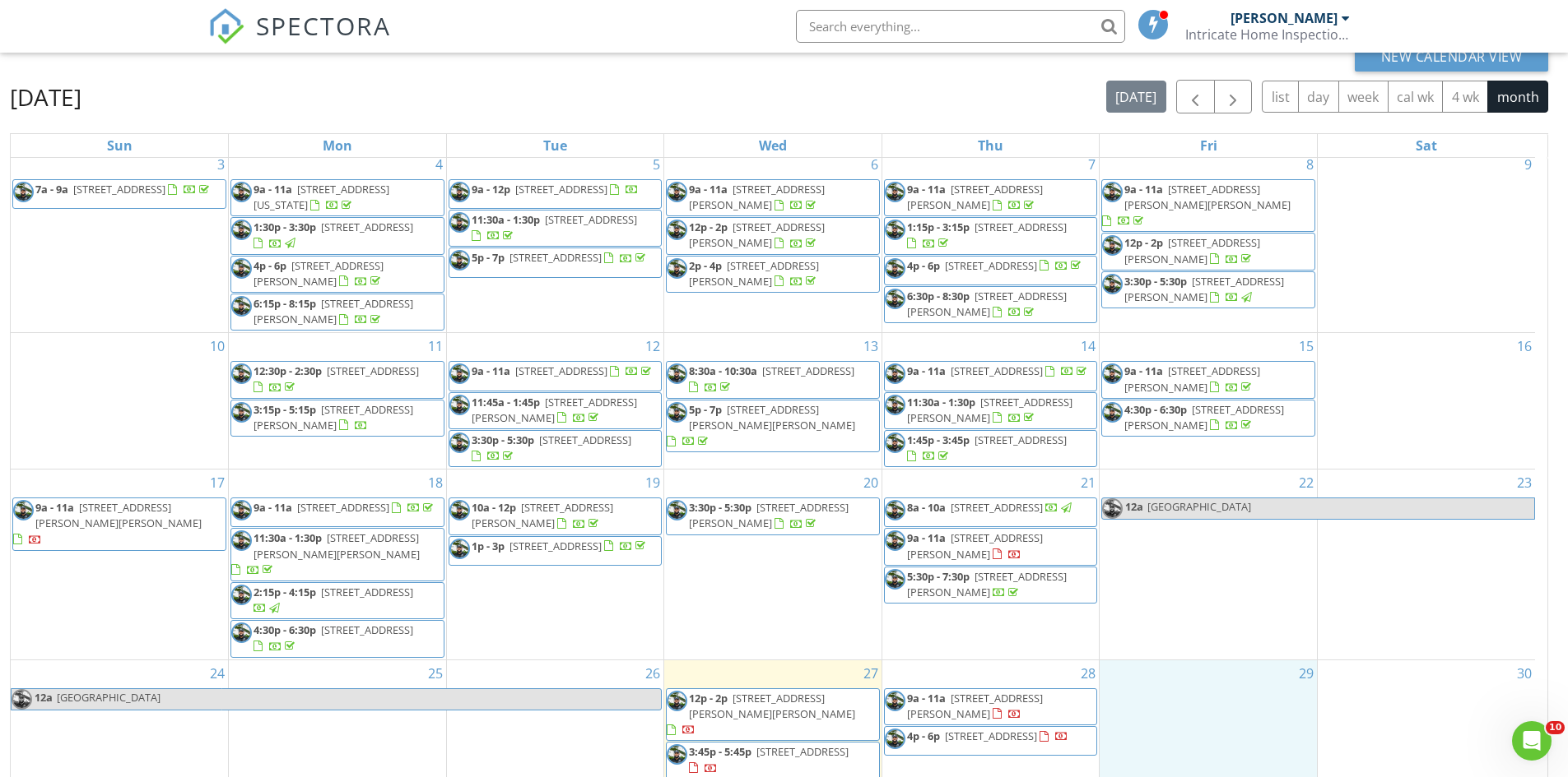
scroll to position [0, 0]
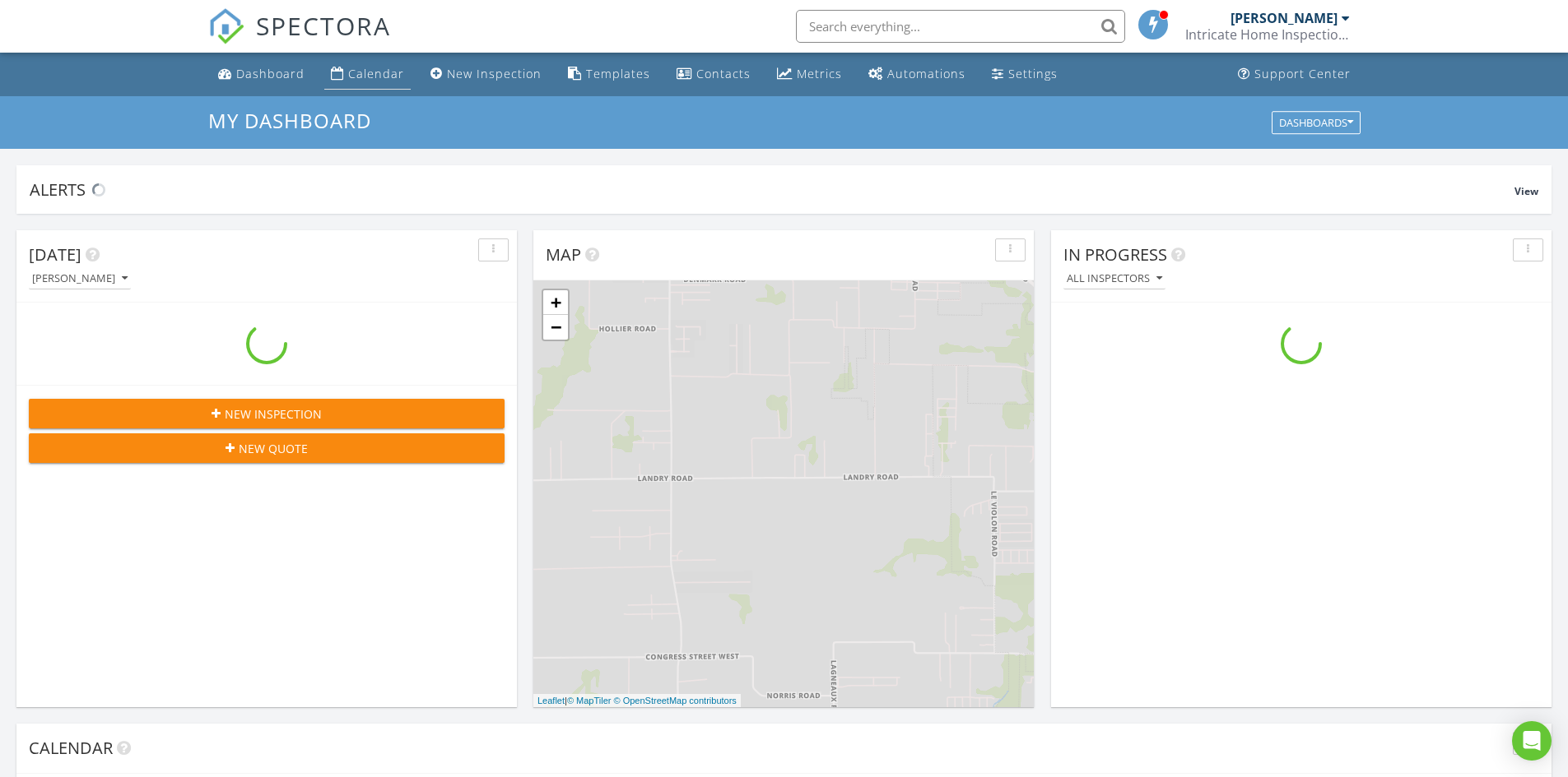
click at [350, 72] on div "Calendar" at bounding box center [376, 74] width 56 height 16
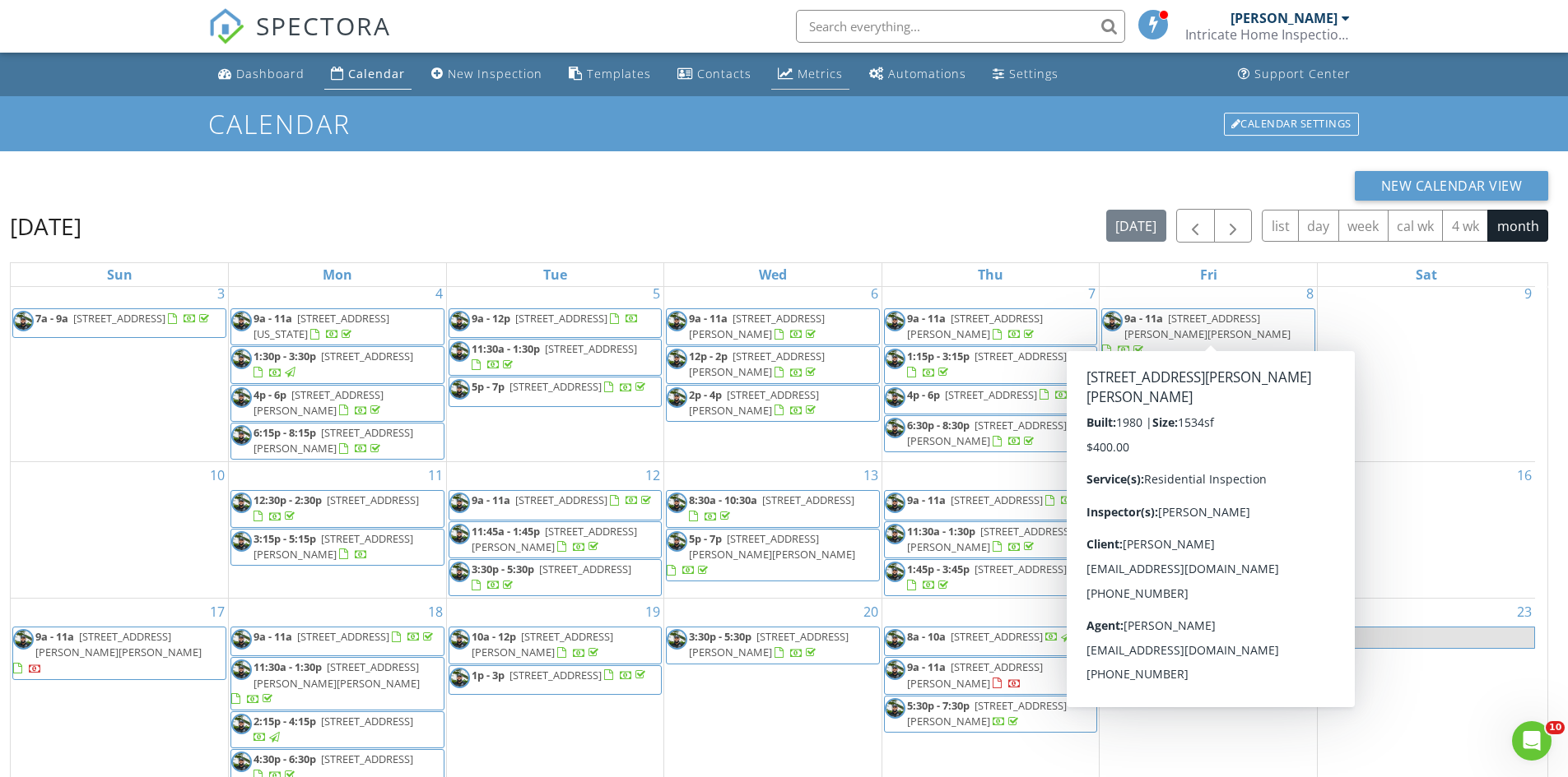
click at [807, 83] on link "Metrics" at bounding box center [811, 74] width 78 height 30
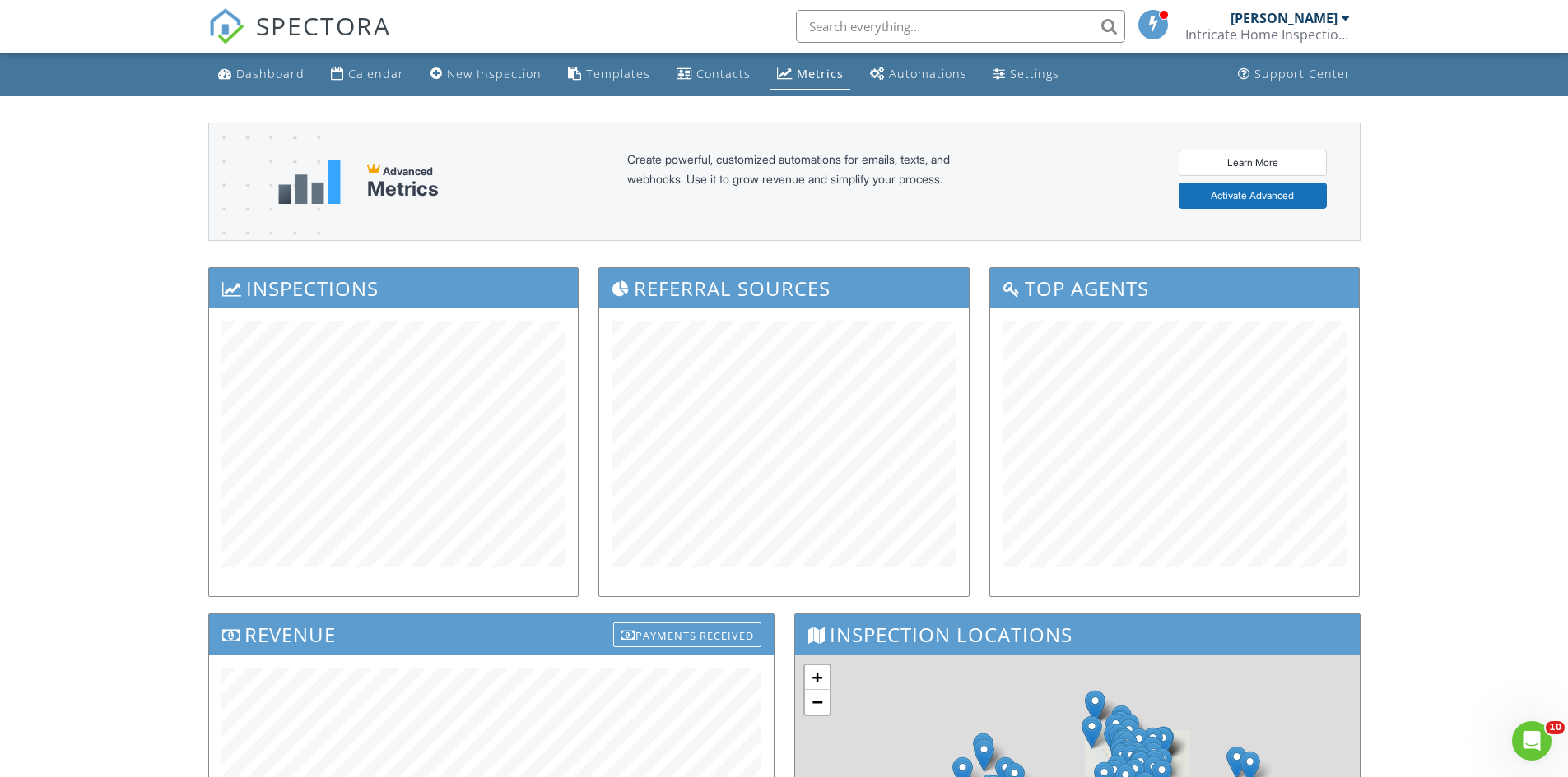
click at [382, 71] on div "Calendar" at bounding box center [376, 74] width 56 height 16
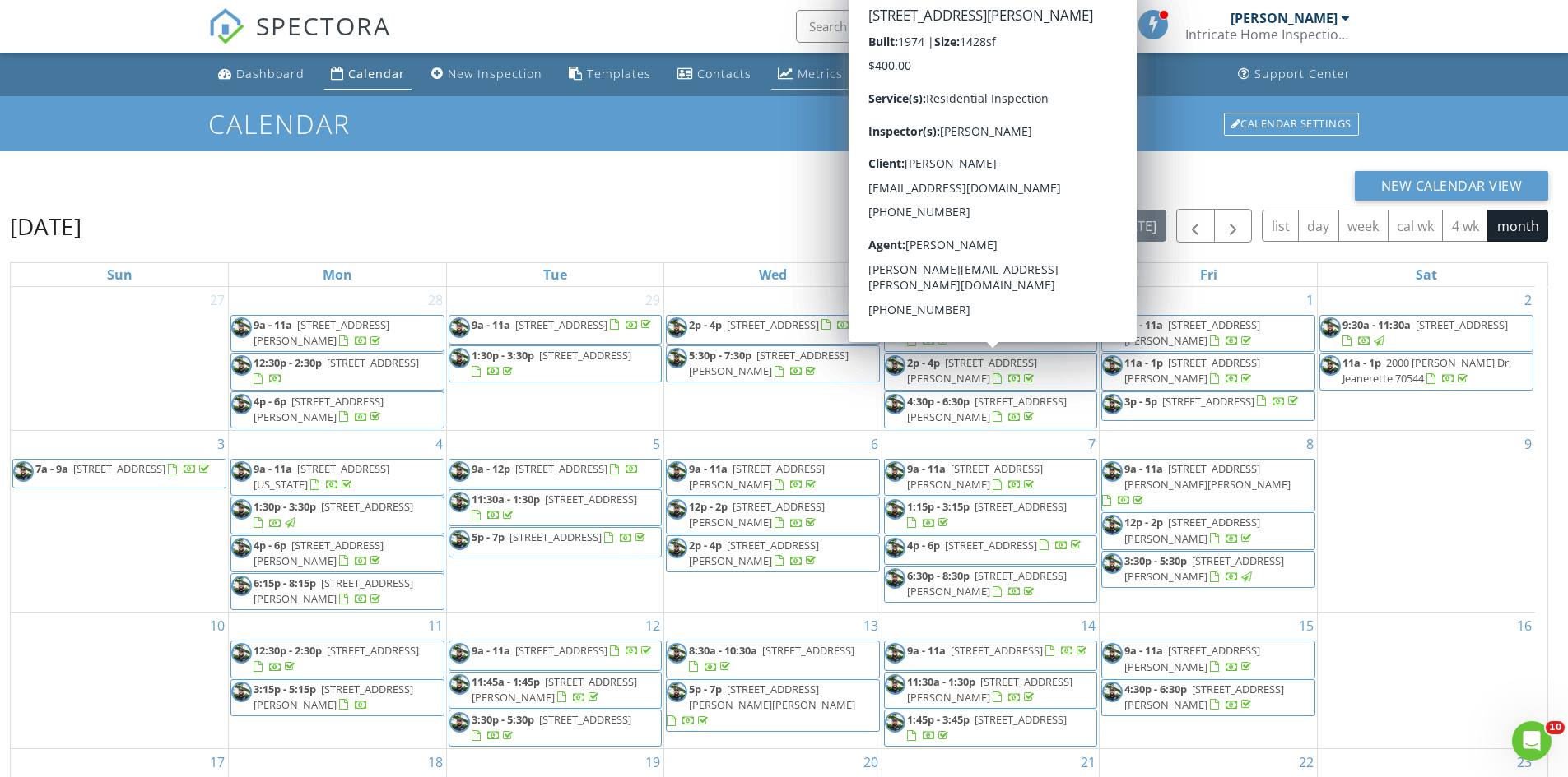
click at [798, 82] on link "Metrics" at bounding box center [811, 74] width 78 height 30
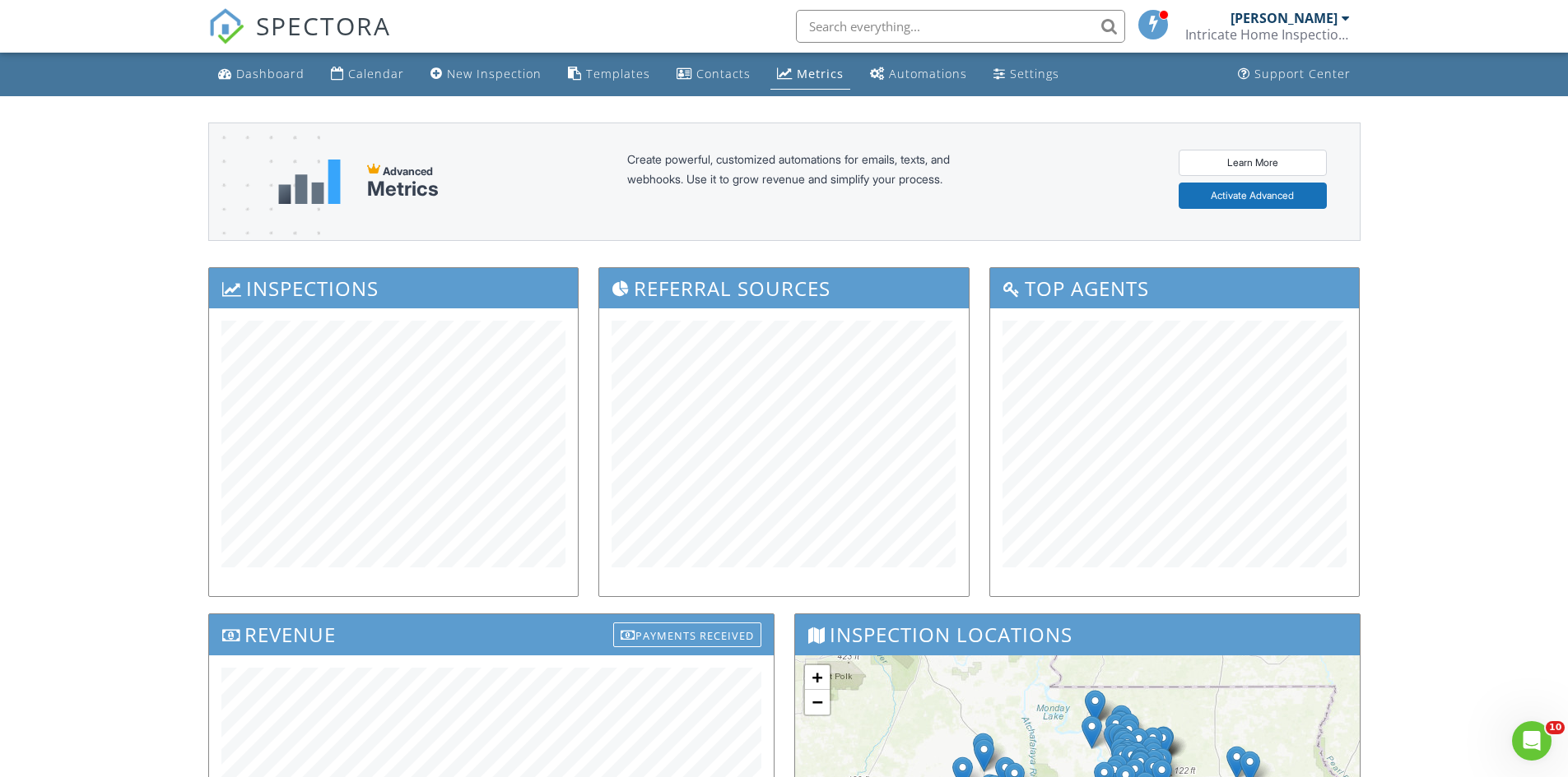
click at [418, 255] on div "Advanced Metrics Create powerful, customized automations for emails, texts, and…" at bounding box center [784, 679] width 1152 height 1167
